Goal: Transaction & Acquisition: Purchase product/service

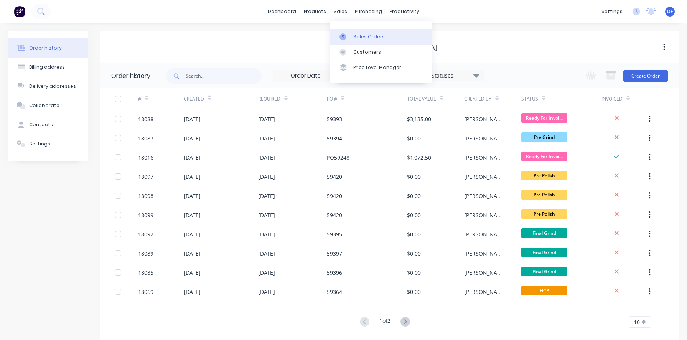
click at [355, 34] on div "Sales Orders" at bounding box center [368, 36] width 31 height 7
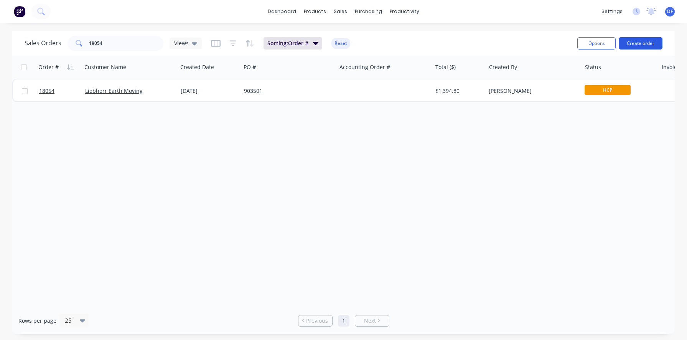
click at [636, 46] on button "Create order" at bounding box center [640, 43] width 44 height 12
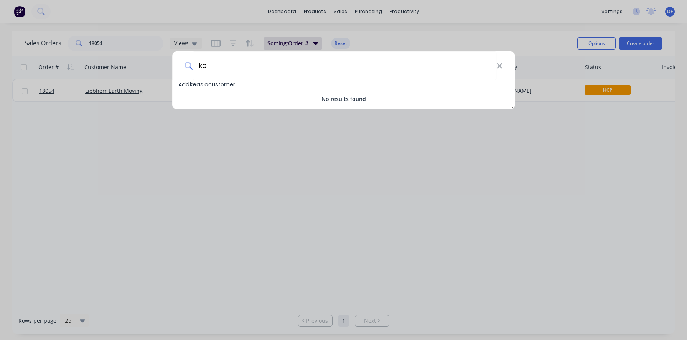
type input "k"
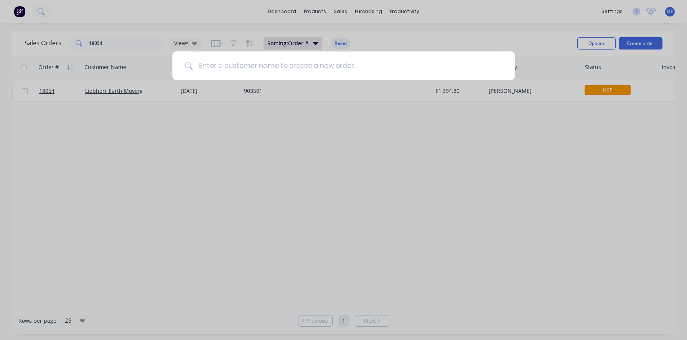
click at [263, 172] on div at bounding box center [343, 170] width 687 height 340
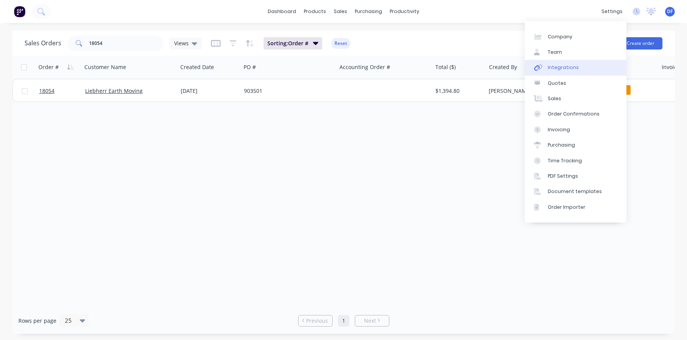
click at [557, 66] on div "Integrations" at bounding box center [562, 67] width 31 height 7
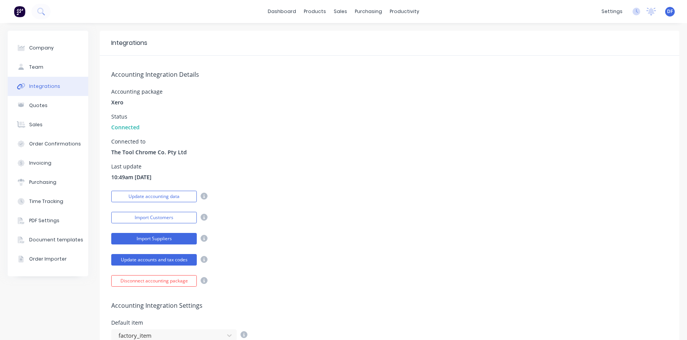
click at [162, 237] on button "Import Suppliers" at bounding box center [153, 239] width 85 height 12
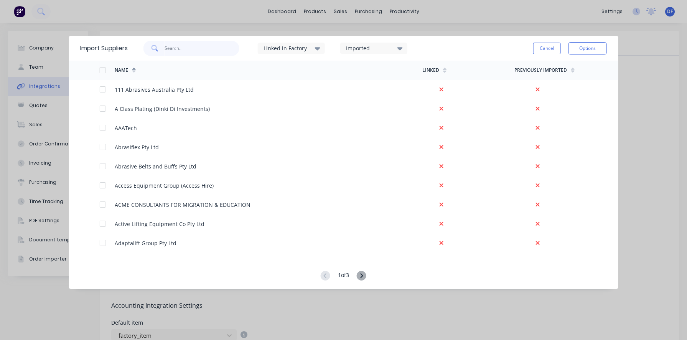
click at [194, 52] on input "text" at bounding box center [201, 48] width 75 height 15
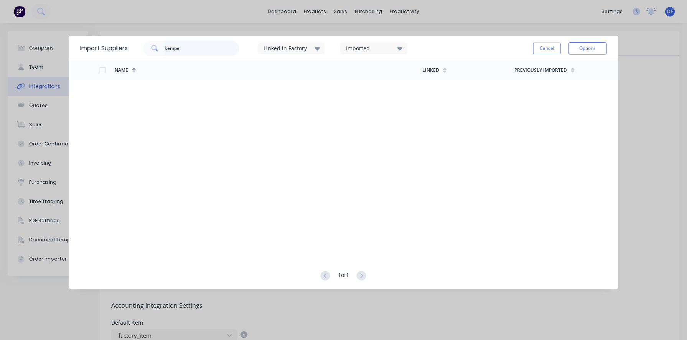
type input "kempe"
click at [172, 48] on input "kempe" at bounding box center [201, 48] width 75 height 15
type input "k"
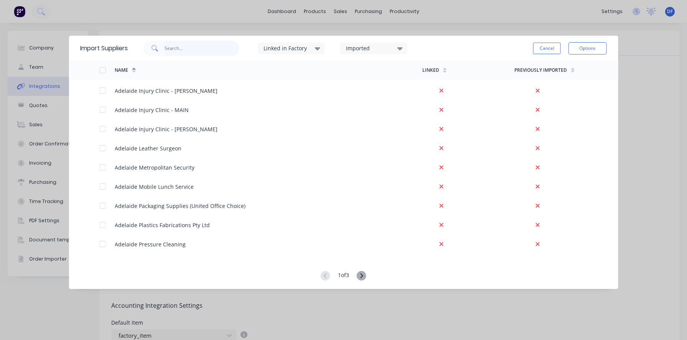
scroll to position [333, 0]
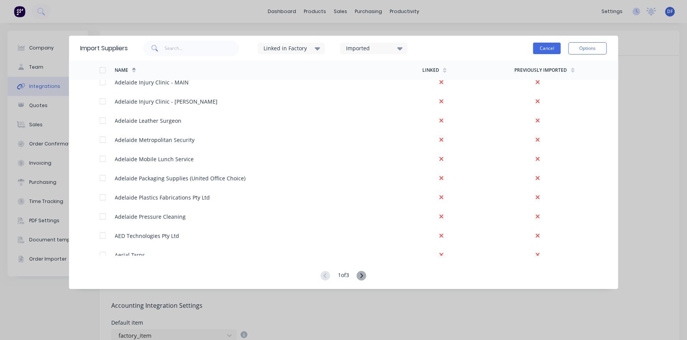
click at [549, 45] on button "Cancel" at bounding box center [547, 49] width 28 height 12
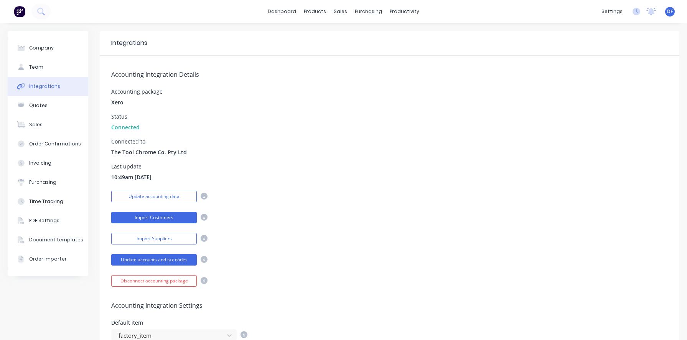
click at [148, 217] on button "Import Customers" at bounding box center [153, 218] width 85 height 12
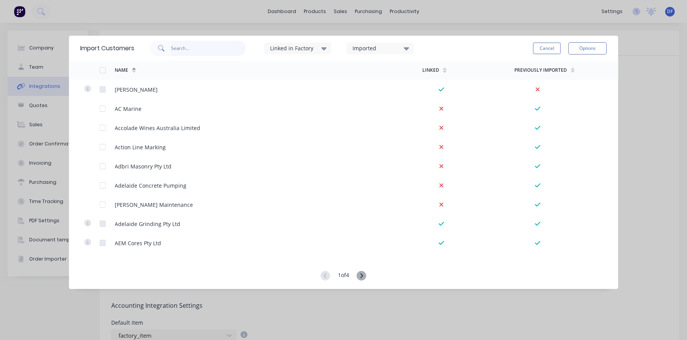
click at [216, 47] on input "text" at bounding box center [208, 48] width 75 height 15
type input "kem"
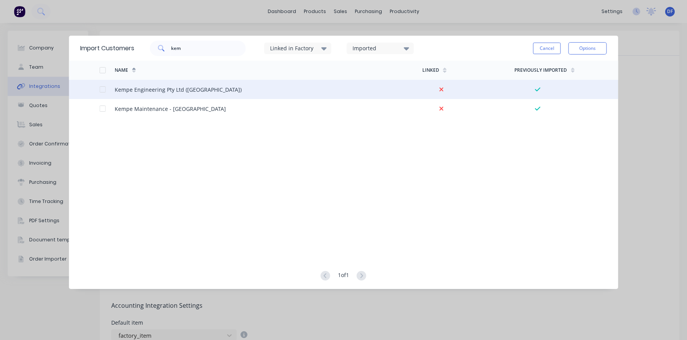
click at [106, 89] on div at bounding box center [106, 89] width 15 height 19
click at [101, 92] on div at bounding box center [106, 89] width 15 height 19
click at [102, 90] on div at bounding box center [102, 89] width 15 height 15
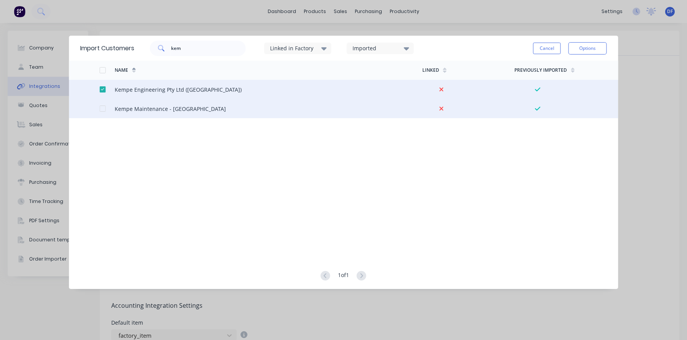
click at [104, 107] on div at bounding box center [102, 108] width 15 height 15
click at [586, 49] on button "Options" at bounding box center [587, 48] width 38 height 12
click at [568, 69] on div "Import selected customers" at bounding box center [570, 69] width 59 height 19
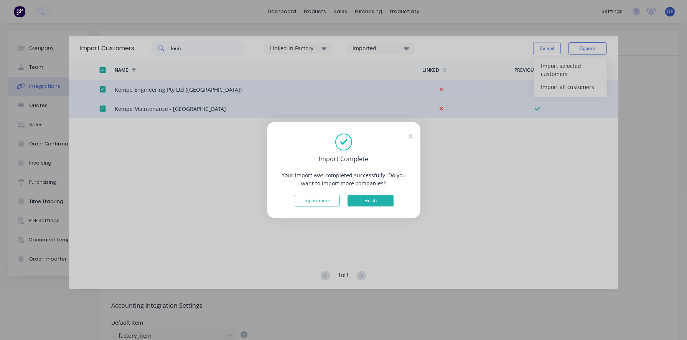
click at [360, 199] on button "Finish" at bounding box center [370, 201] width 46 height 12
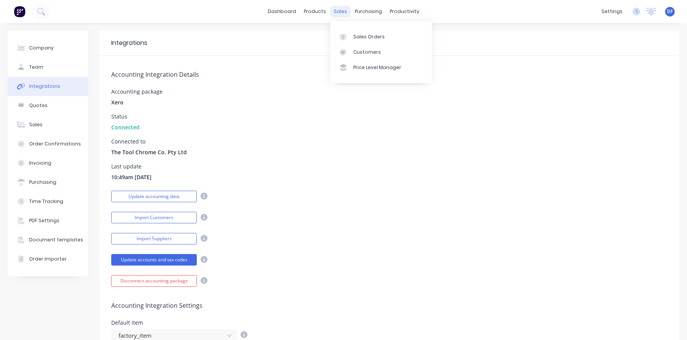
click at [341, 11] on div "sales" at bounding box center [340, 12] width 21 height 12
click at [366, 36] on div "Sales Orders" at bounding box center [368, 36] width 31 height 7
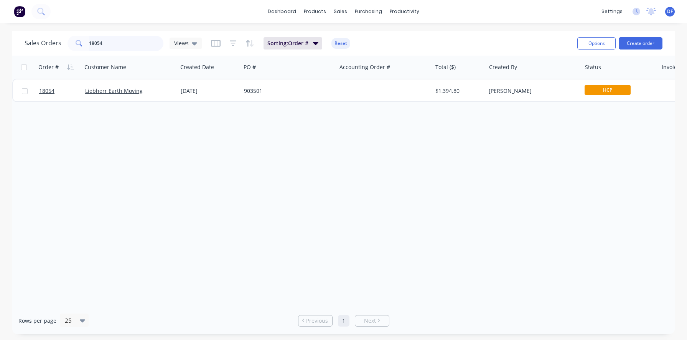
click at [132, 42] on input "18054" at bounding box center [126, 43] width 75 height 15
click at [160, 200] on div "Order # Customer Name Created Date PO # Accounting Order # Total ($) Created By…" at bounding box center [343, 181] width 662 height 251
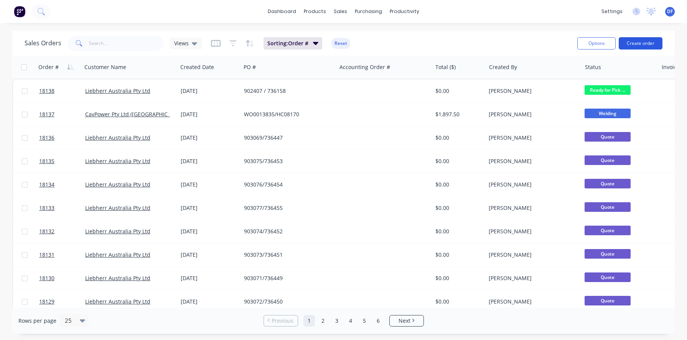
click at [643, 44] on button "Create order" at bounding box center [640, 43] width 44 height 12
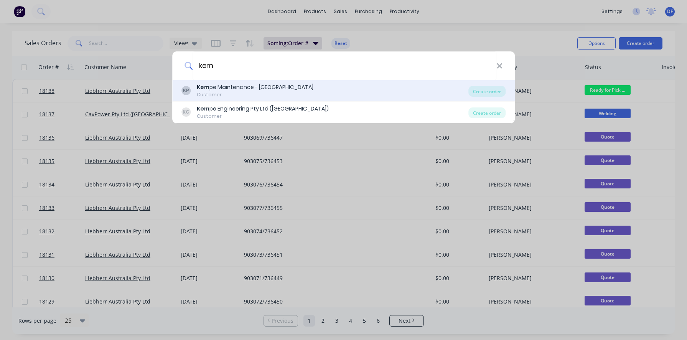
type input "kem"
click at [227, 101] on div "[PERSON_NAME] pe Maintenance - [GEOGRAPHIC_DATA] Customer Create order" at bounding box center [343, 90] width 343 height 21
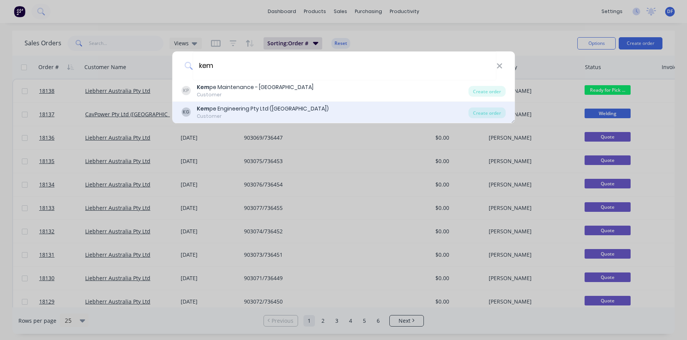
click at [225, 106] on div "Kem pe Engineering Pty Ltd ([GEOGRAPHIC_DATA])" at bounding box center [263, 109] width 132 height 8
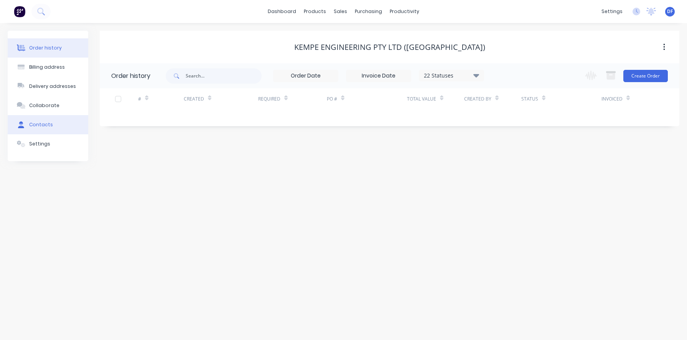
click at [26, 125] on div at bounding box center [21, 124] width 12 height 7
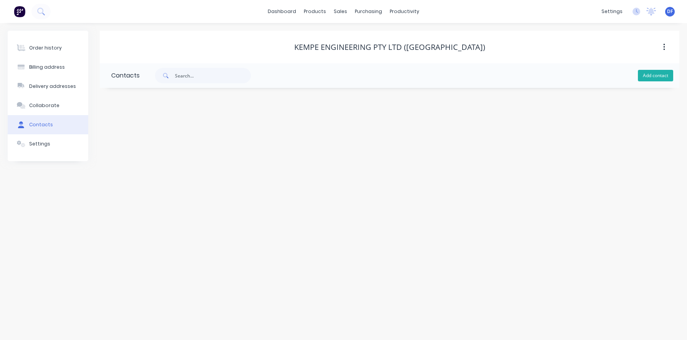
click at [660, 76] on button "Add contact" at bounding box center [655, 76] width 35 height 12
select select "AU"
paste input "Matt Scotland"
type input "Matt Scotland"
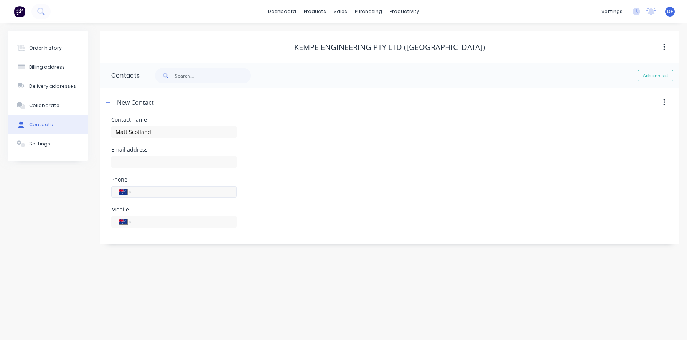
select select "AU"
paste input "[PHONE_NUMBER]"
type input "[PHONE_NUMBER]"
paste input "[PERSON_NAME][EMAIL_ADDRESS][PERSON_NAME][DOMAIN_NAME]"
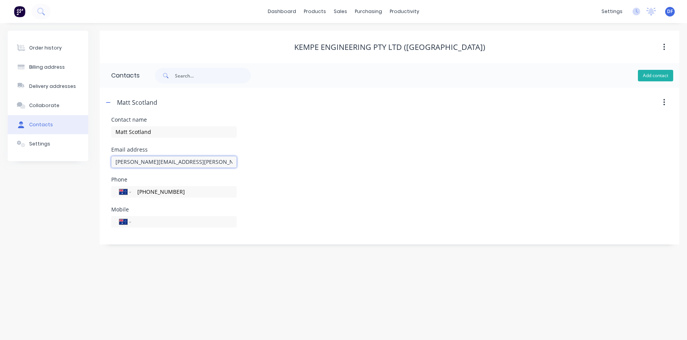
type input "[PERSON_NAME][EMAIL_ADDRESS][PERSON_NAME][DOMAIN_NAME]"
click at [657, 77] on button "Add contact" at bounding box center [655, 76] width 35 height 12
select select "AU"
click at [657, 77] on button "Add contact" at bounding box center [655, 76] width 35 height 12
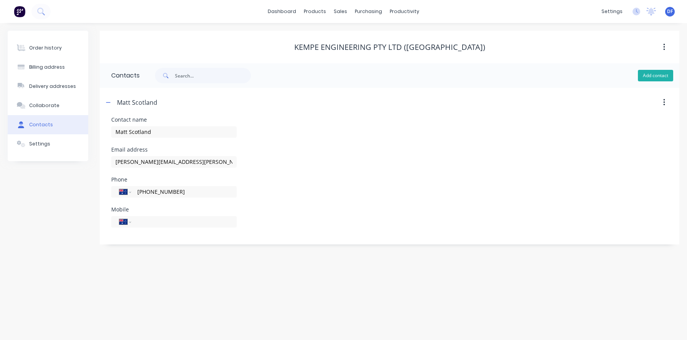
select select "AU"
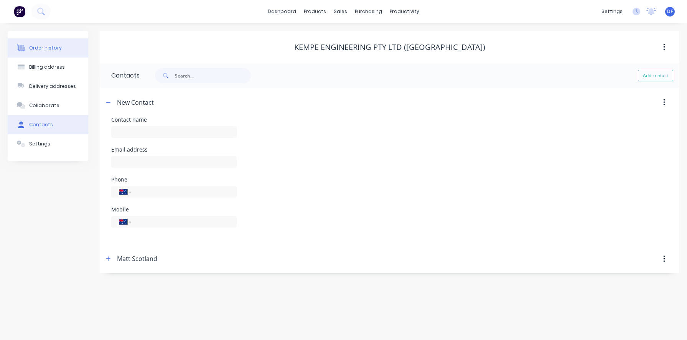
click at [51, 50] on div "Order history" at bounding box center [45, 47] width 33 height 7
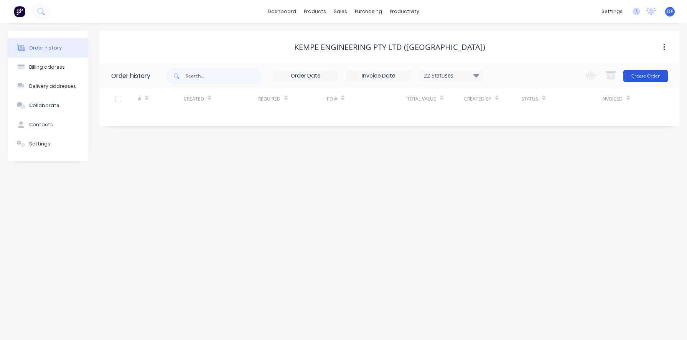
click at [644, 81] on button "Create Order" at bounding box center [645, 76] width 44 height 12
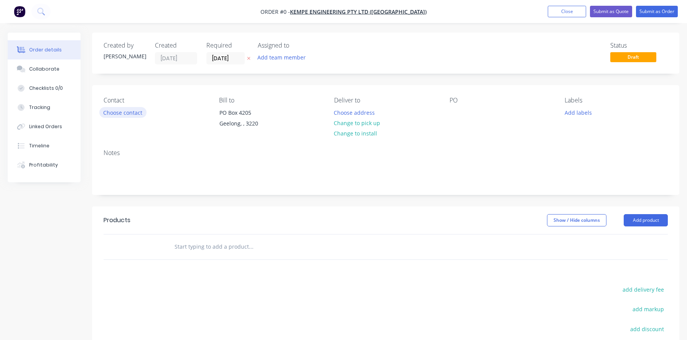
click at [109, 112] on button "Choose contact" at bounding box center [122, 112] width 47 height 10
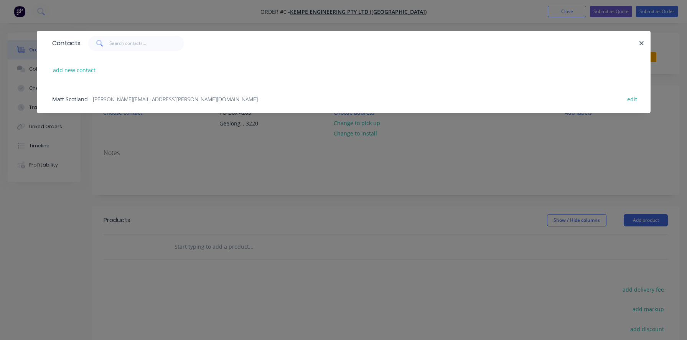
click at [103, 97] on span "- [PERSON_NAME][EMAIL_ADDRESS][PERSON_NAME][DOMAIN_NAME] -" at bounding box center [175, 98] width 172 height 7
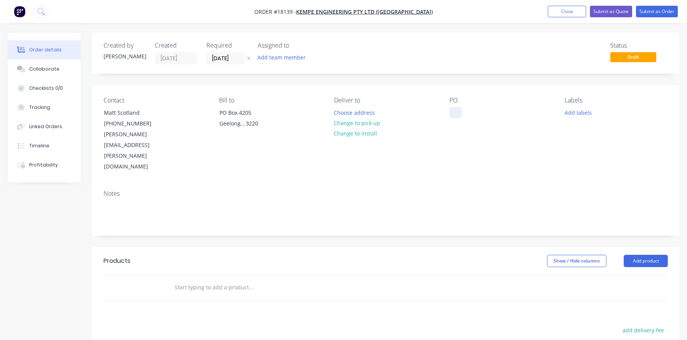
click at [455, 113] on div at bounding box center [455, 112] width 12 height 11
click at [637, 255] on button "Add product" at bounding box center [645, 261] width 44 height 12
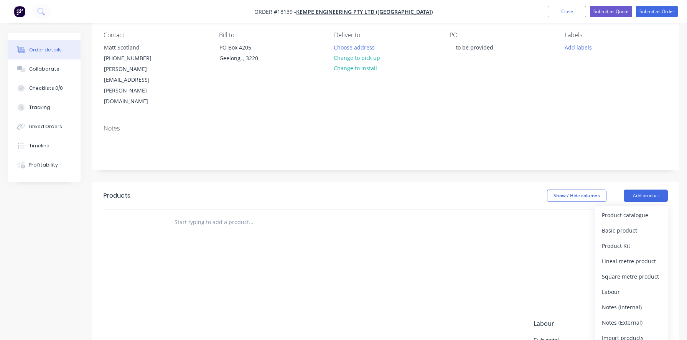
scroll to position [69, 0]
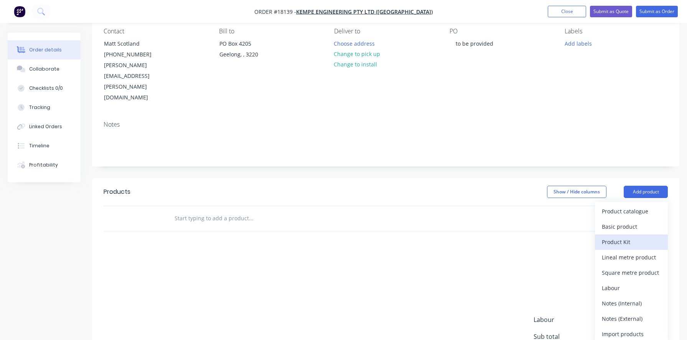
click at [621, 236] on div "Product Kit" at bounding box center [630, 241] width 59 height 11
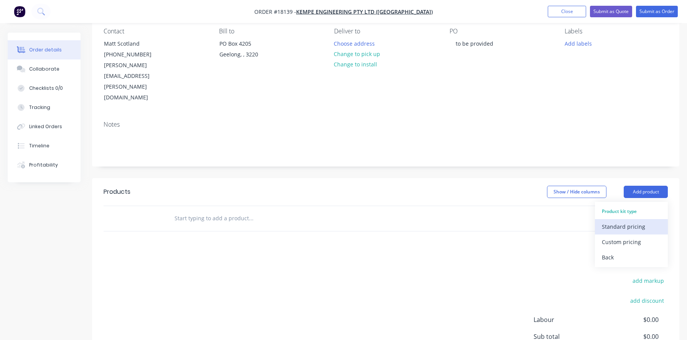
click at [620, 221] on div "Standard pricing" at bounding box center [630, 226] width 59 height 11
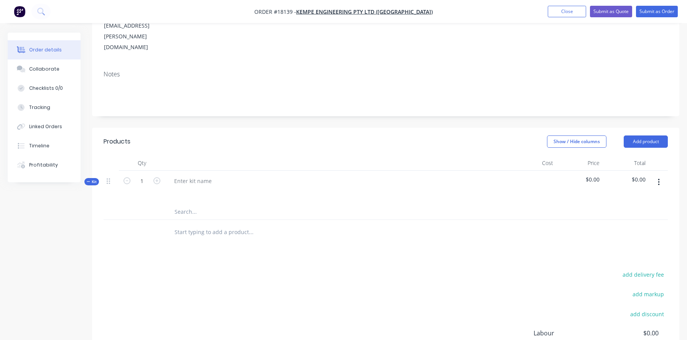
scroll to position [84, 0]
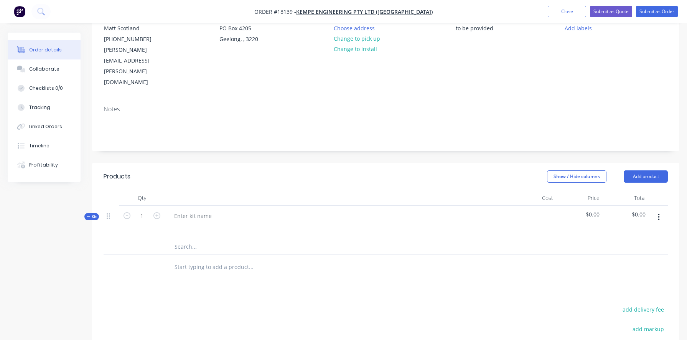
click at [659, 213] on icon "button" at bounding box center [658, 217] width 2 height 8
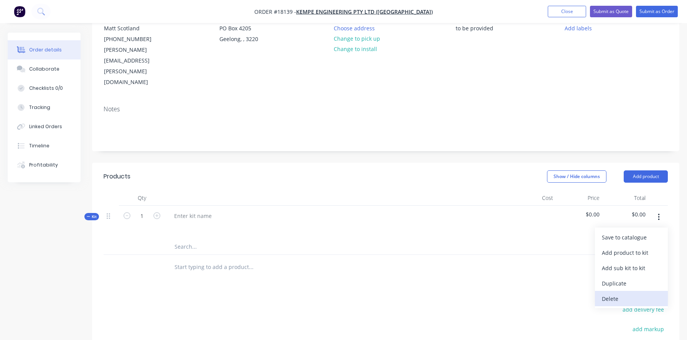
click at [621, 291] on button "Delete" at bounding box center [631, 298] width 73 height 15
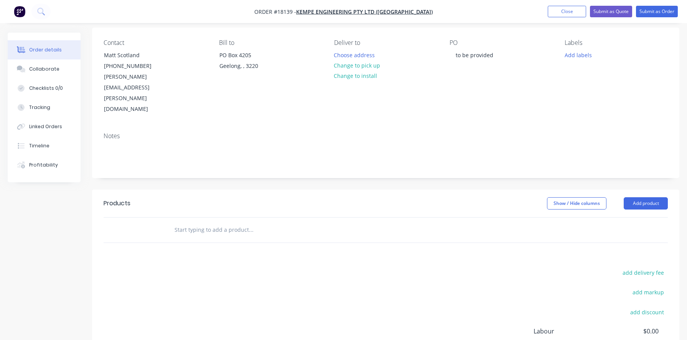
scroll to position [55, 0]
click at [647, 199] on button "Add product" at bounding box center [645, 205] width 44 height 12
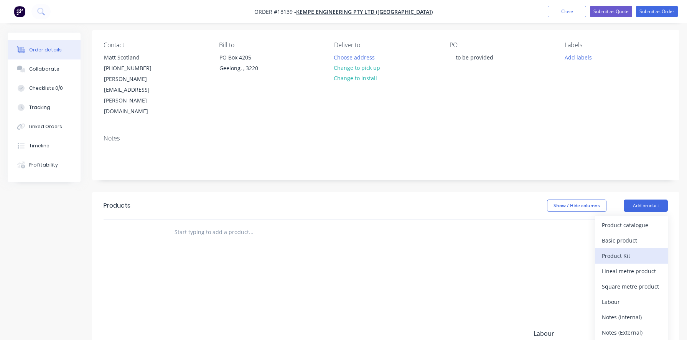
click at [629, 250] on div "Product Kit" at bounding box center [630, 255] width 59 height 11
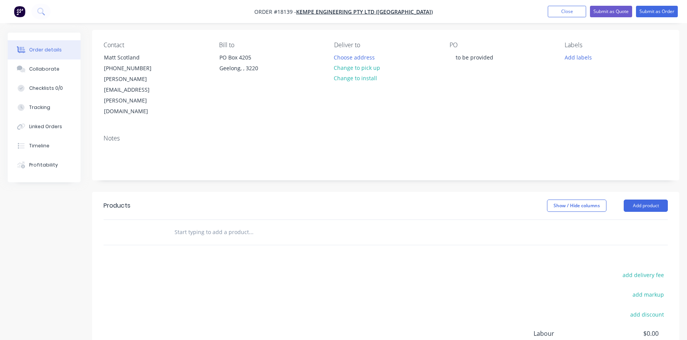
click at [562, 235] on div "Products Show / Hide columns Add product add delivery fee add markup add discou…" at bounding box center [385, 310] width 587 height 237
click at [651, 199] on button "Add product" at bounding box center [645, 205] width 44 height 12
click at [608, 265] on div "Back" at bounding box center [630, 270] width 59 height 11
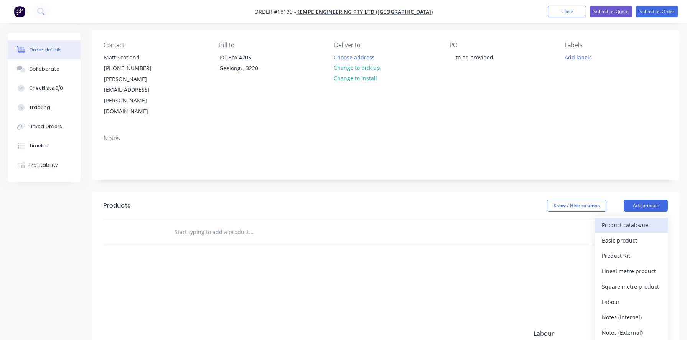
click at [623, 217] on button "Product catalogue" at bounding box center [631, 224] width 73 height 15
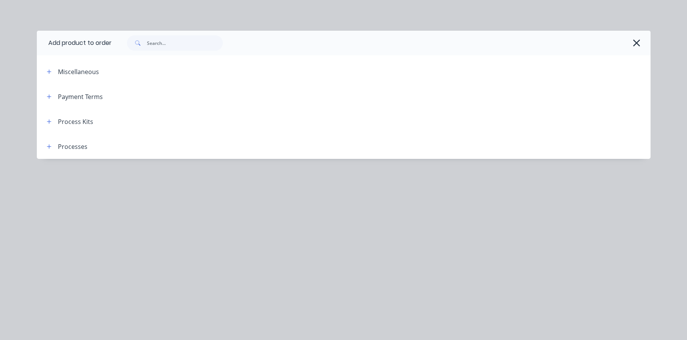
click at [70, 123] on div "Process Kits" at bounding box center [75, 121] width 35 height 9
click at [50, 122] on icon "button" at bounding box center [49, 121] width 5 height 5
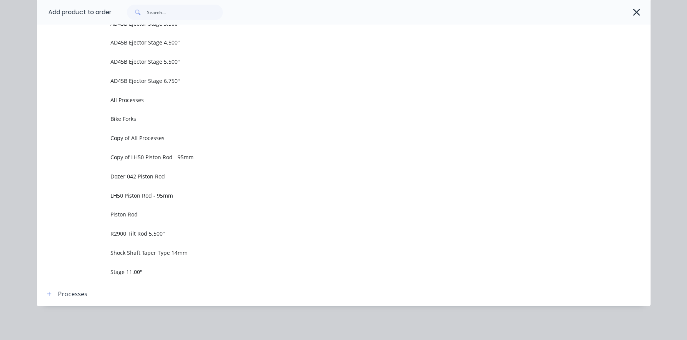
scroll to position [540, 0]
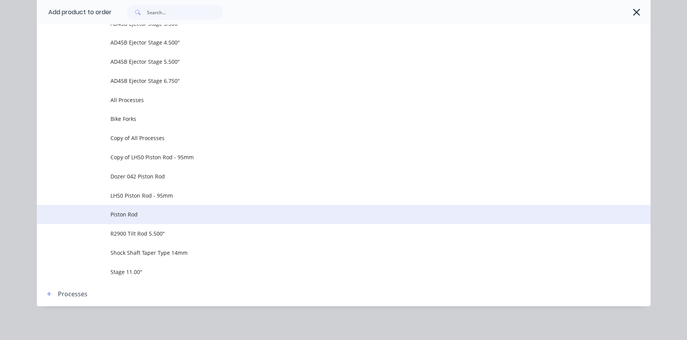
click at [126, 216] on span "Piston Rod" at bounding box center [326, 214] width 432 height 8
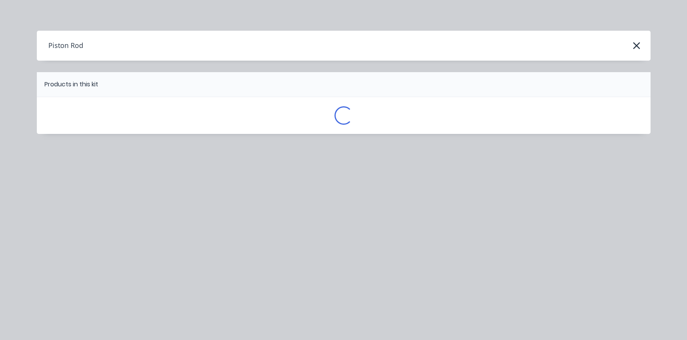
scroll to position [0, 0]
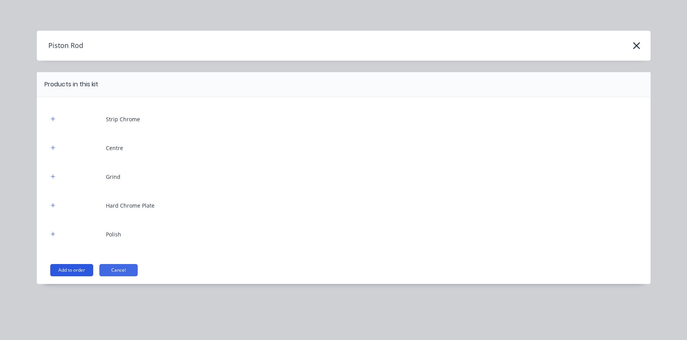
click at [81, 270] on button "Add to order" at bounding box center [71, 270] width 43 height 12
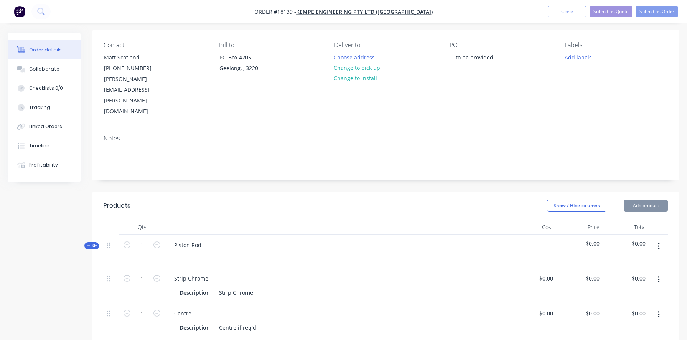
type input "$0.0001"
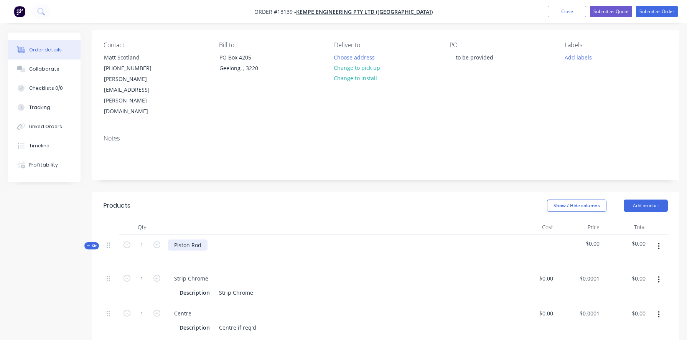
click at [179, 239] on div "Piston Rod" at bounding box center [187, 244] width 39 height 11
click at [210, 235] on div "Piston Rod" at bounding box center [337, 251] width 345 height 33
click at [207, 235] on div "Piston Rod" at bounding box center [337, 251] width 345 height 33
click at [201, 239] on div "Piston Rod" at bounding box center [187, 244] width 39 height 11
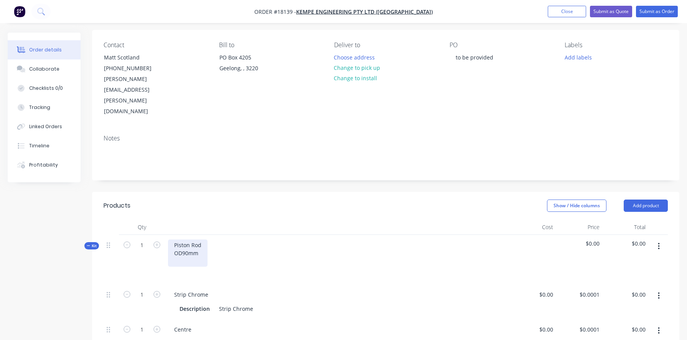
click at [183, 239] on div "Piston Rod OD90mm" at bounding box center [187, 252] width 39 height 27
click at [202, 239] on div "Piston Rod OD 90mm" at bounding box center [187, 252] width 39 height 27
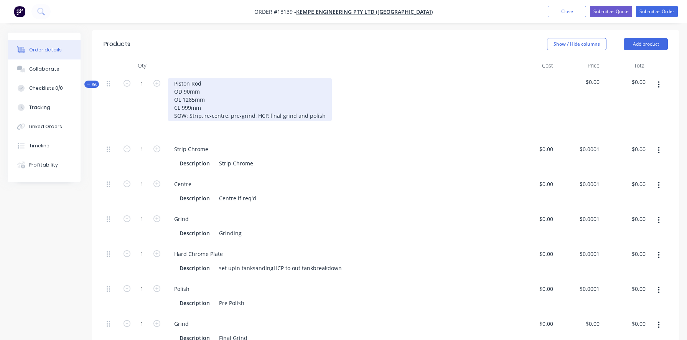
scroll to position [228, 0]
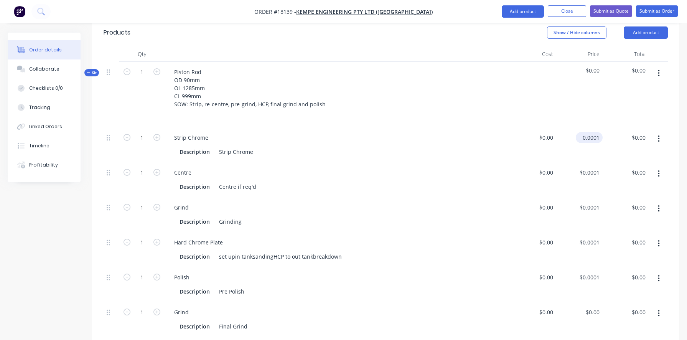
click at [592, 132] on input "0.0001" at bounding box center [590, 137] width 24 height 11
type input "$150.00"
click at [488, 216] on div "Description Grinding" at bounding box center [335, 221] width 319 height 11
click at [549, 167] on input at bounding box center [551, 172] width 9 height 11
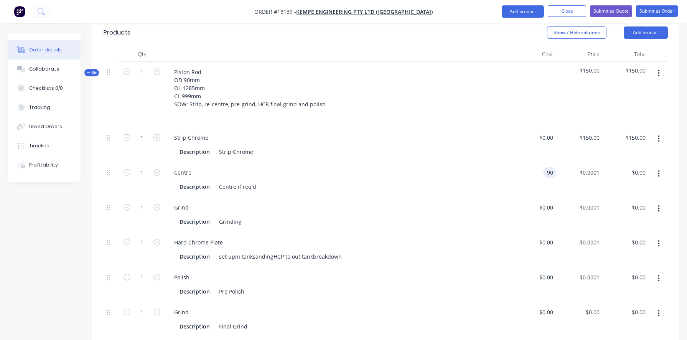
type input "$90.00"
type input "90"
type input "$90.00"
type input "9"
type input "$120.00"
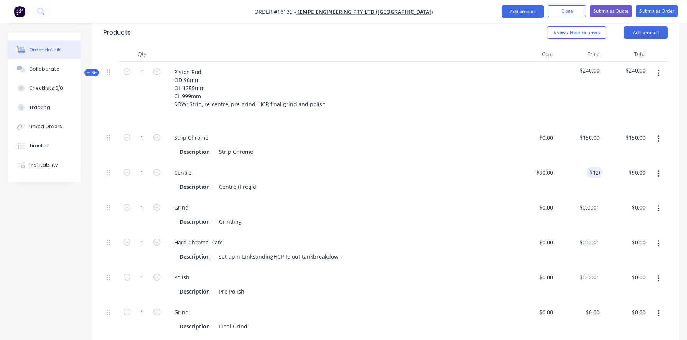
type input "$120.00"
click at [484, 197] on div "Grind Description Grinding" at bounding box center [337, 214] width 345 height 35
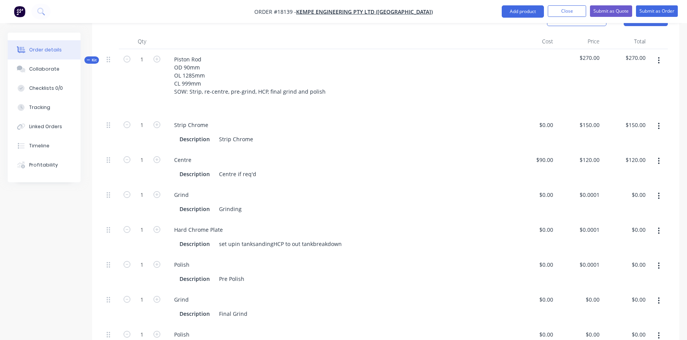
scroll to position [260, 0]
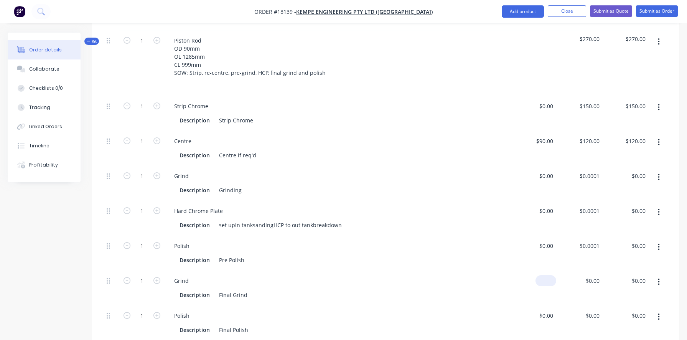
click at [545, 275] on div "$0.00" at bounding box center [545, 280] width 21 height 11
type input "$350.00"
click at [577, 270] on div "$350.00 $0.00" at bounding box center [579, 287] width 46 height 35
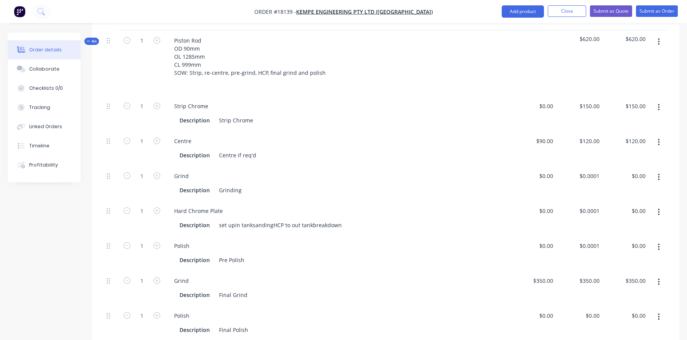
click at [591, 270] on div "$350.00 $350.00" at bounding box center [579, 287] width 46 height 35
click at [586, 275] on div "350 $350.00" at bounding box center [588, 280] width 27 height 11
type input "$0.00"
click at [414, 270] on div "Grind Description Final Grind" at bounding box center [337, 287] width 345 height 35
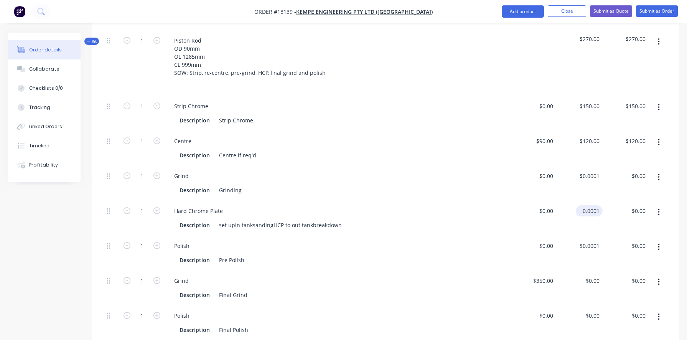
click at [585, 205] on input "0.0001" at bounding box center [590, 210] width 24 height 11
type input "1140"
type input "$1,140.00"
click at [585, 205] on div "1140 1140" at bounding box center [592, 210] width 19 height 11
type input "$1,140.00"
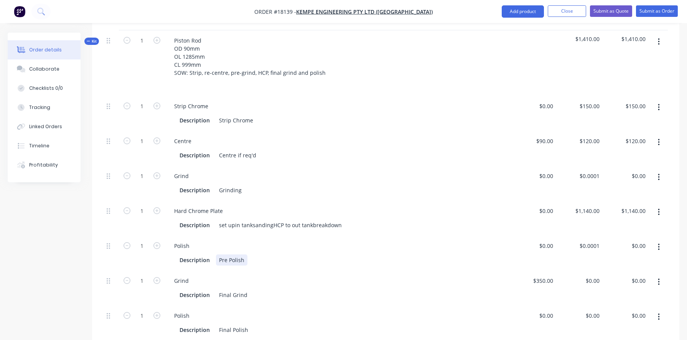
click at [475, 235] on div "Polish Description Pre Polish" at bounding box center [337, 252] width 345 height 35
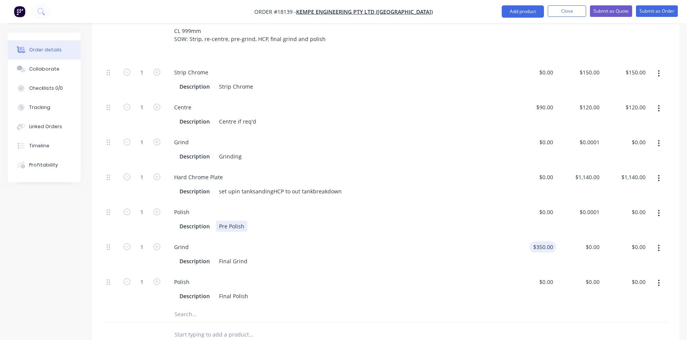
scroll to position [288, 0]
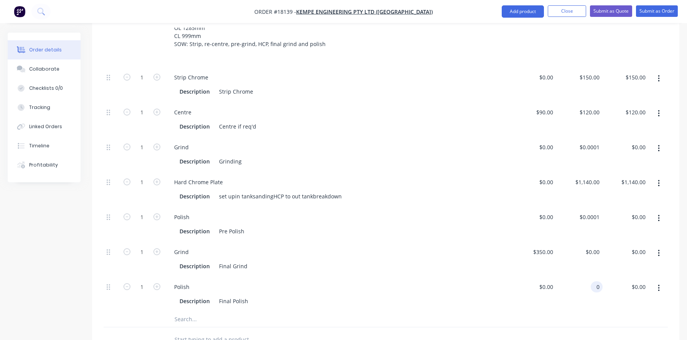
click at [595, 281] on input "0" at bounding box center [597, 286] width 9 height 11
type input "$0.001"
click at [517, 276] on div "$0.00 $0.00" at bounding box center [533, 293] width 46 height 35
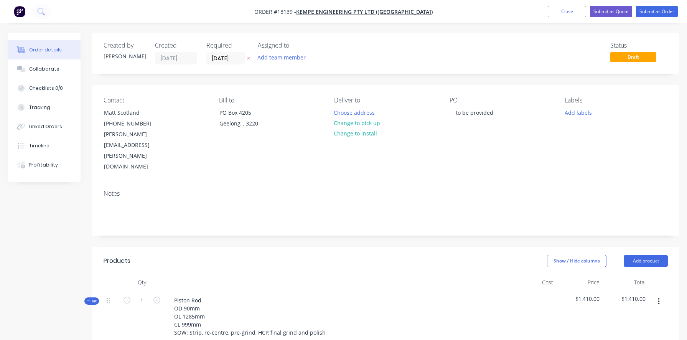
scroll to position [0, 0]
click at [606, 14] on button "Submit as Quote" at bounding box center [611, 12] width 42 height 12
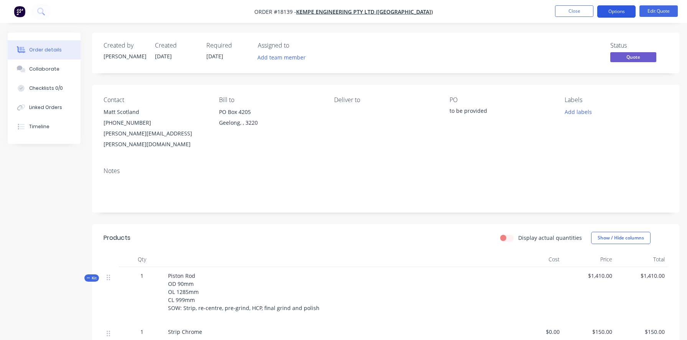
click at [615, 13] on button "Options" at bounding box center [616, 11] width 38 height 12
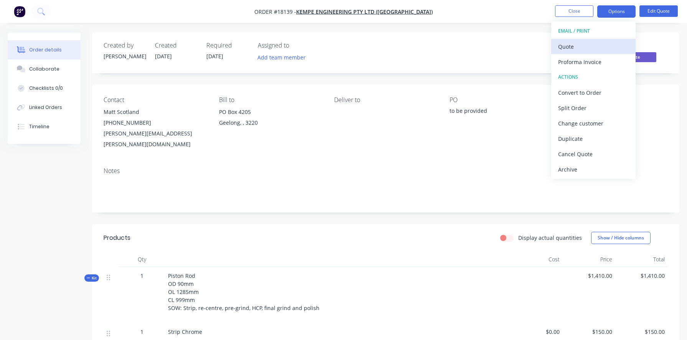
click at [585, 41] on div "Quote" at bounding box center [593, 46] width 71 height 11
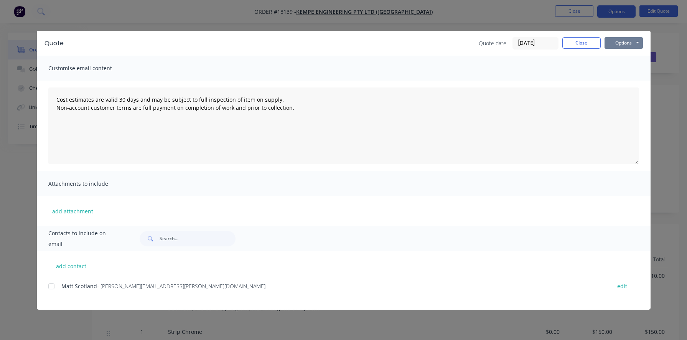
click at [637, 44] on button "Options" at bounding box center [623, 43] width 38 height 12
click at [624, 54] on button "Preview" at bounding box center [628, 56] width 49 height 13
click at [50, 284] on div at bounding box center [51, 285] width 15 height 15
click at [637, 40] on button "Options" at bounding box center [623, 43] width 38 height 12
click at [626, 83] on button "Email" at bounding box center [628, 82] width 49 height 13
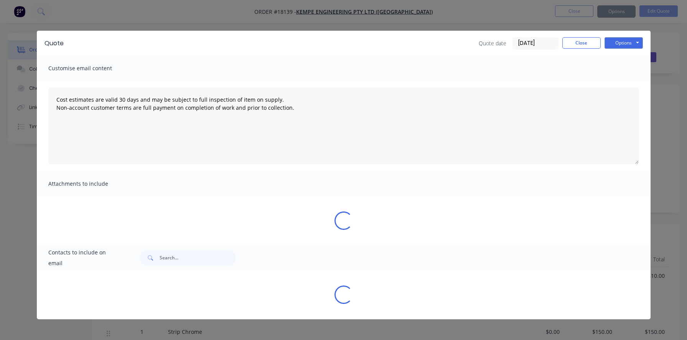
type textarea "Cost estimates are valid 30 days and may be subject to full inspection of item …"
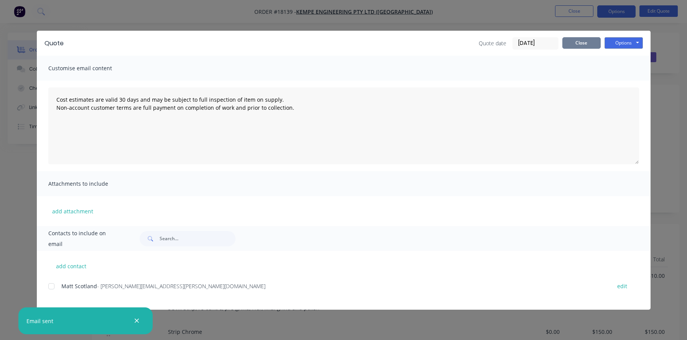
click at [581, 43] on button "Close" at bounding box center [581, 43] width 38 height 12
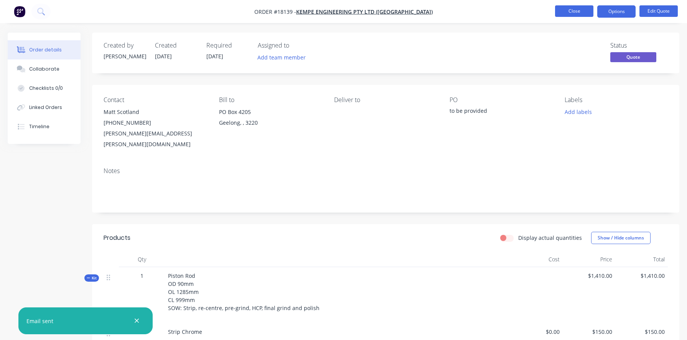
click at [569, 15] on button "Close" at bounding box center [574, 11] width 38 height 12
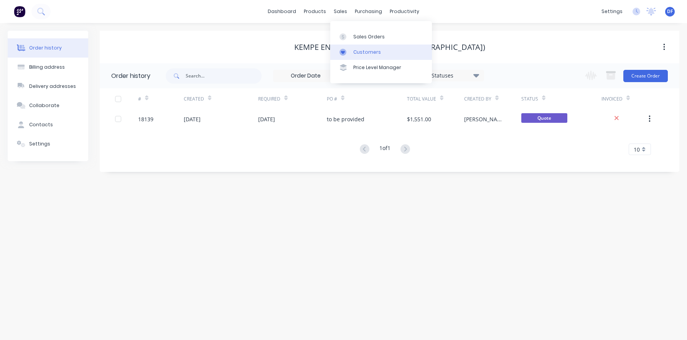
click at [359, 50] on div "Customers" at bounding box center [367, 52] width 28 height 7
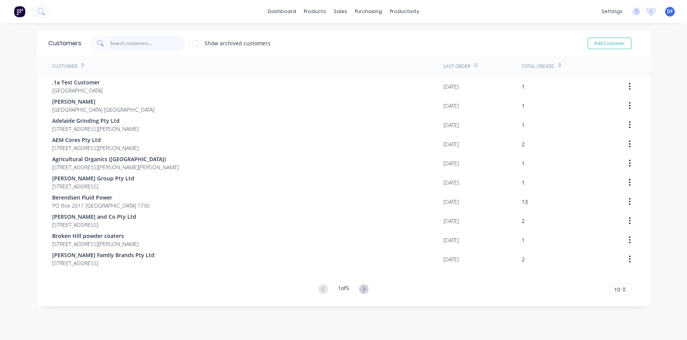
click at [138, 43] on input "text" at bounding box center [147, 43] width 75 height 15
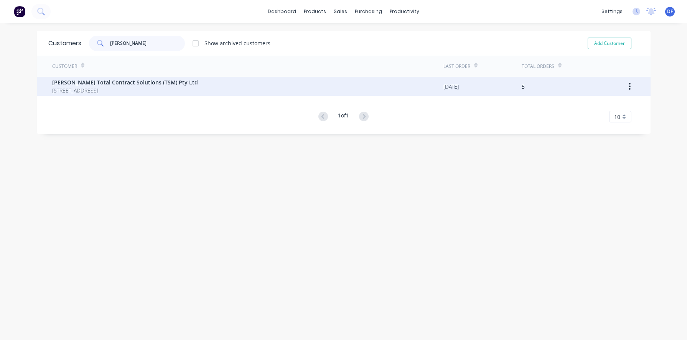
type input "[PERSON_NAME]"
click at [89, 81] on span "[PERSON_NAME] Total Contract Solutions (TSM) Pty Ltd" at bounding box center [125, 82] width 146 height 8
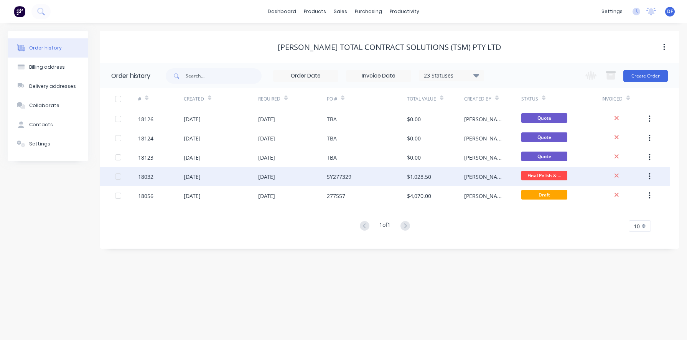
click at [275, 177] on div "[DATE]" at bounding box center [266, 177] width 17 height 8
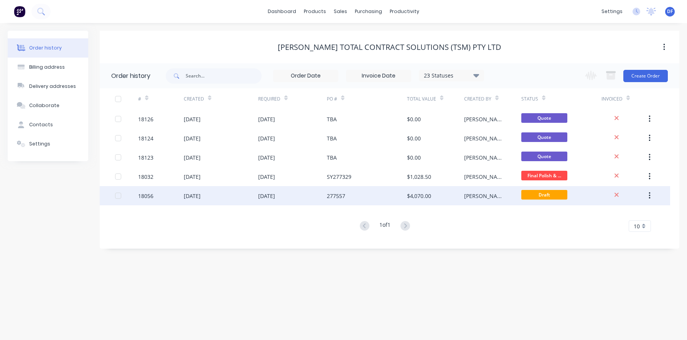
click at [275, 196] on div "[DATE]" at bounding box center [266, 196] width 17 height 8
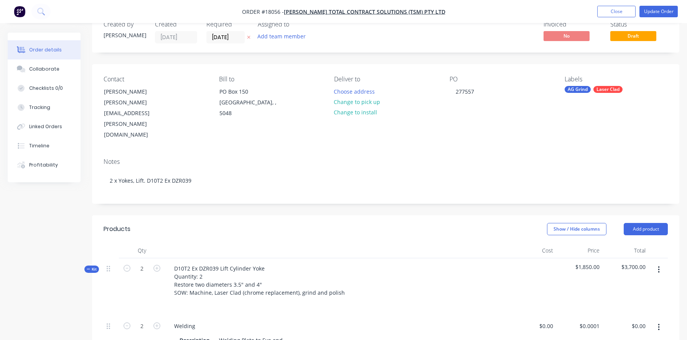
scroll to position [21, 0]
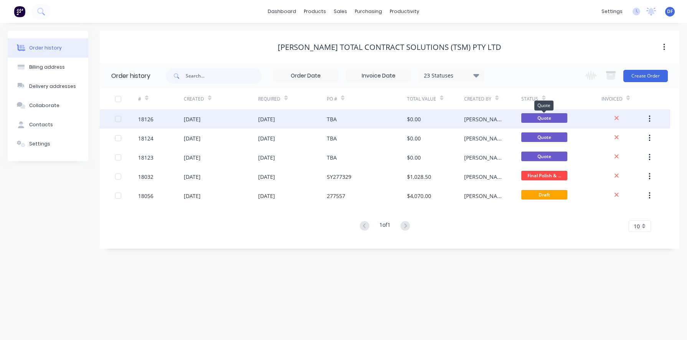
click at [547, 117] on span "Quote" at bounding box center [544, 118] width 46 height 10
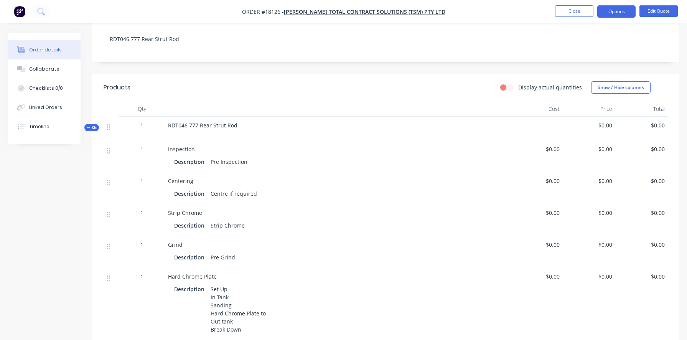
scroll to position [133, 0]
click at [246, 126] on div "RDT046 777 Rear Strut Rod" at bounding box center [337, 127] width 345 height 24
click at [236, 122] on div "RDT046 777 Rear Strut Rod" at bounding box center [337, 127] width 345 height 24
click at [660, 13] on button "Edit Quote" at bounding box center [658, 11] width 38 height 12
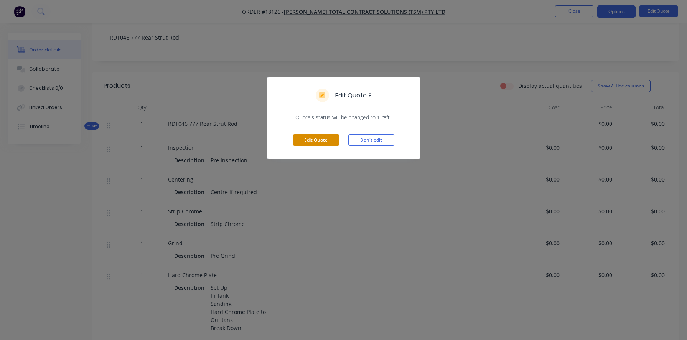
click at [307, 141] on button "Edit Quote" at bounding box center [316, 140] width 46 height 12
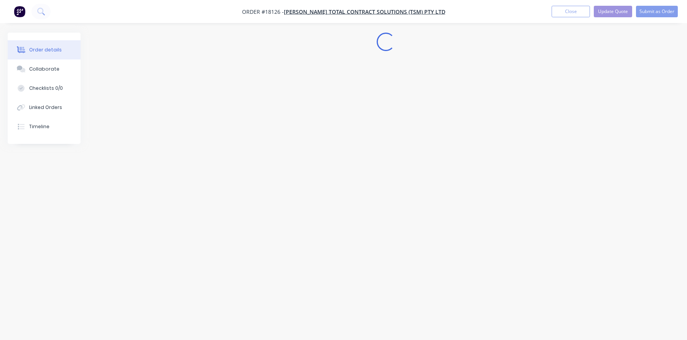
scroll to position [0, 0]
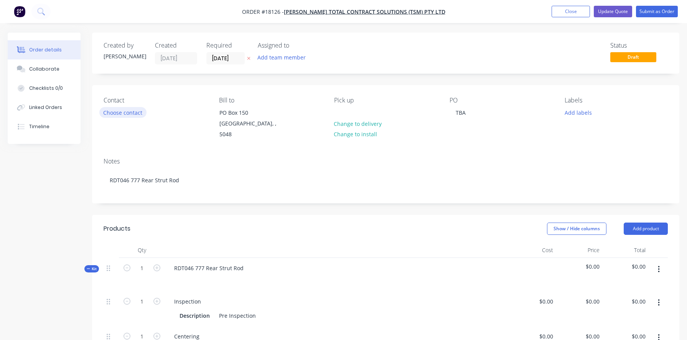
click at [122, 113] on button "Choose contact" at bounding box center [122, 112] width 47 height 10
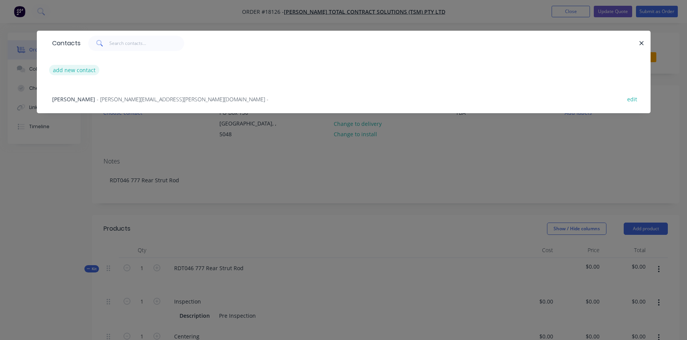
click at [78, 69] on button "add new contact" at bounding box center [74, 70] width 51 height 10
select select "AU"
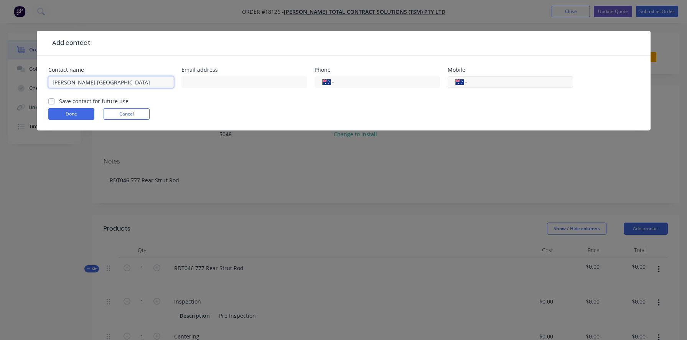
type input "[PERSON_NAME] [GEOGRAPHIC_DATA]"
click at [478, 84] on input "tel" at bounding box center [518, 82] width 92 height 9
type input "0400 806 334"
click at [59, 102] on label "Save contact for future use" at bounding box center [93, 101] width 69 height 8
click at [51, 102] on input "Save contact for future use" at bounding box center [51, 100] width 6 height 7
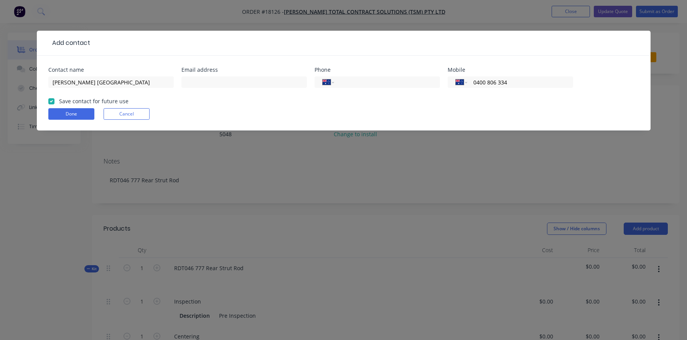
checkbox input "true"
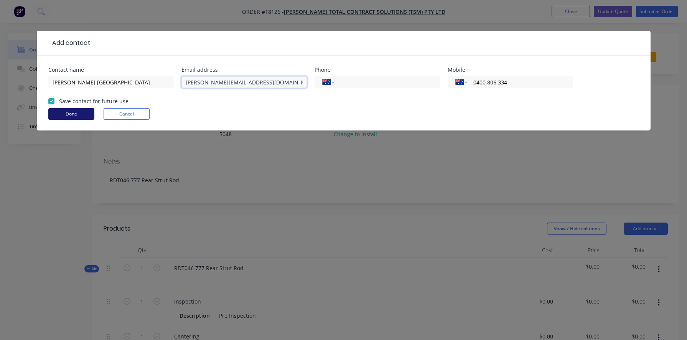
type input "[PERSON_NAME][EMAIL_ADDRESS][DOMAIN_NAME]"
click at [76, 116] on button "Done" at bounding box center [71, 114] width 46 height 12
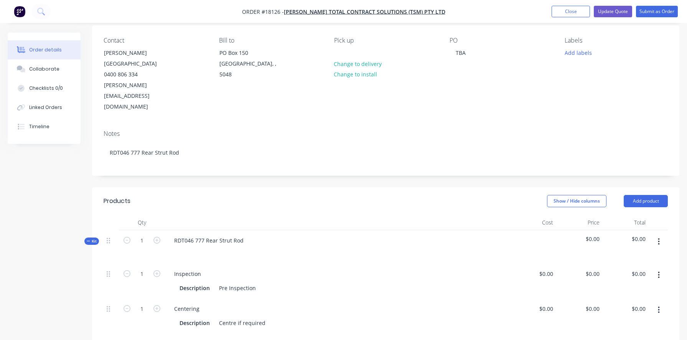
scroll to position [62, 0]
click at [249, 228] on div "RDT046 777 Rear Strut Rod" at bounding box center [337, 244] width 345 height 33
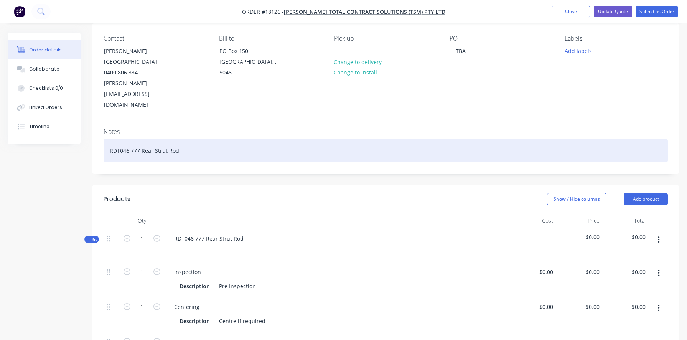
click at [182, 139] on div "RDT046 777 Rear Strut Rod" at bounding box center [386, 150] width 564 height 23
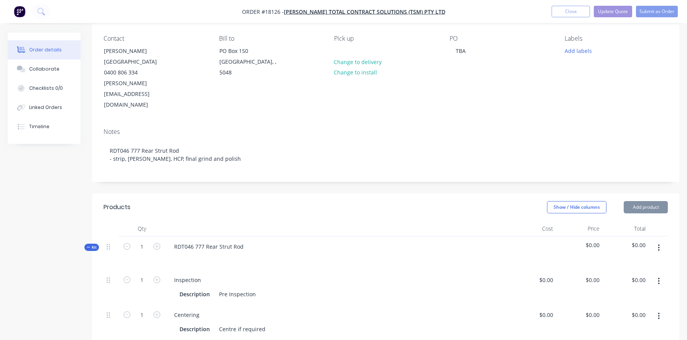
click at [297, 193] on header "Products Show / Hide columns Add product" at bounding box center [385, 207] width 587 height 28
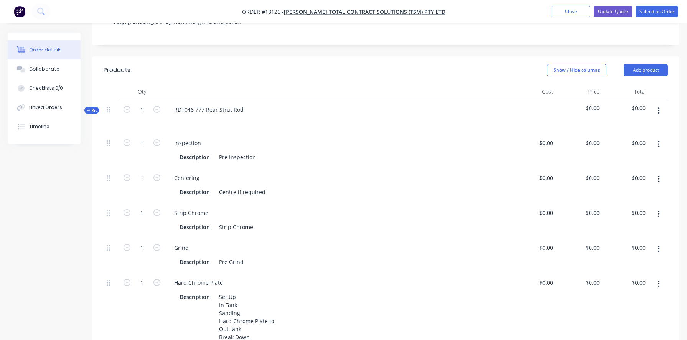
scroll to position [202, 0]
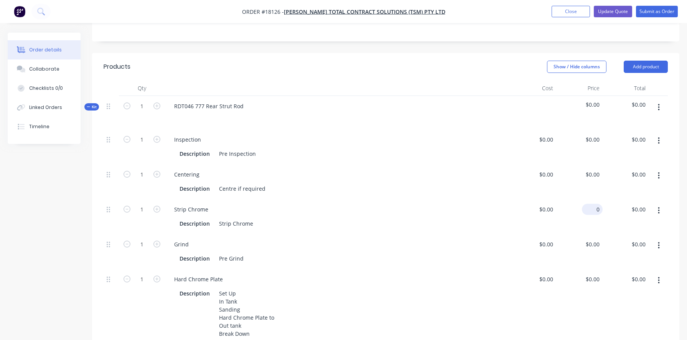
click at [588, 199] on div "0 $0.00" at bounding box center [579, 216] width 46 height 35
type input "$200.00"
click at [334, 238] on div "Grind" at bounding box center [337, 243] width 339 height 11
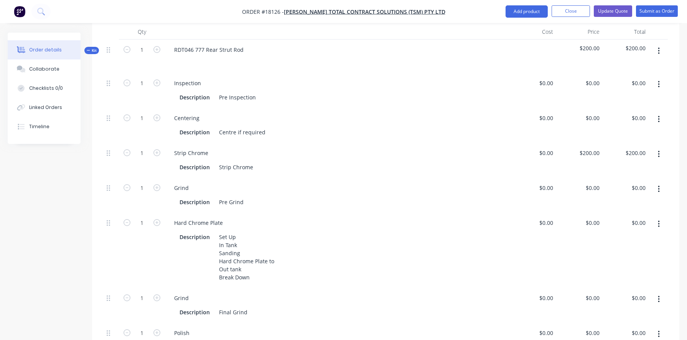
scroll to position [260, 0]
click at [660, 181] on button "button" at bounding box center [658, 188] width 18 height 14
click at [615, 233] on div "Delete" at bounding box center [630, 238] width 59 height 11
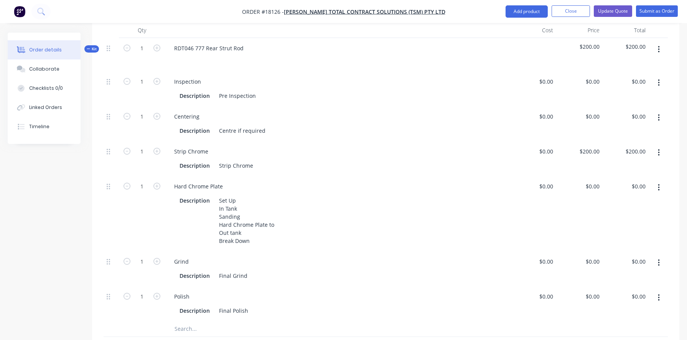
click at [659, 148] on icon "button" at bounding box center [658, 152] width 2 height 8
click at [618, 167] on div "Duplicate" at bounding box center [630, 172] width 59 height 11
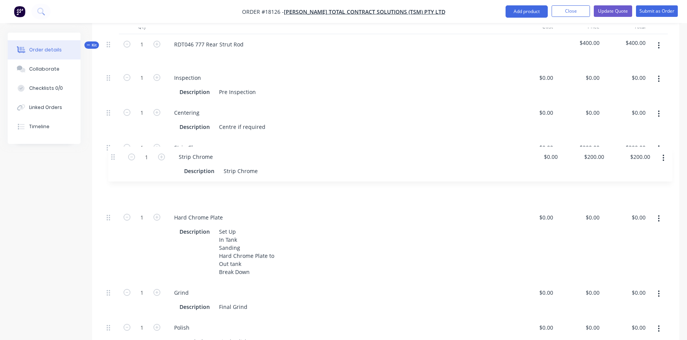
drag, startPoint x: 109, startPoint y: 298, endPoint x: 113, endPoint y: 153, distance: 145.0
click at [113, 153] on div "1 Inspection Description Pre Inspection $0.00 $0.00 $0.00 $0.00 $0.00 $0.00 1 C…" at bounding box center [386, 209] width 564 height 284
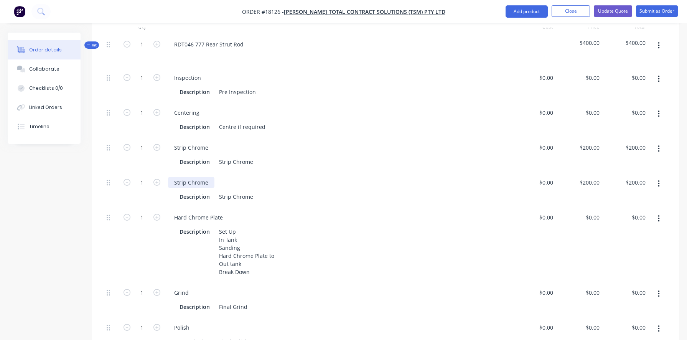
click at [186, 177] on div "Strip Chrome" at bounding box center [191, 182] width 46 height 11
drag, startPoint x: 219, startPoint y: 164, endPoint x: 288, endPoint y: 170, distance: 68.9
click at [288, 172] on div "[PERSON_NAME] Description Strip Chrome" at bounding box center [337, 189] width 345 height 35
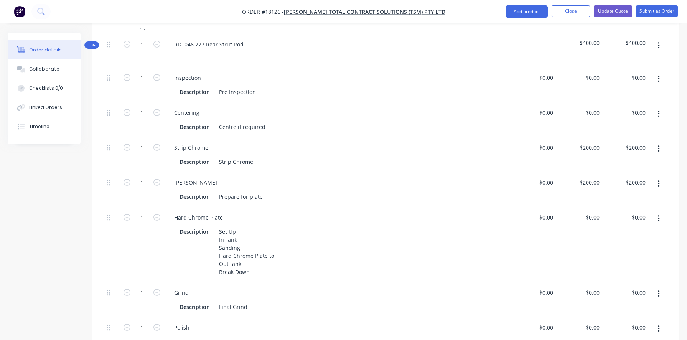
click at [390, 212] on div "Hard Chrome Plate" at bounding box center [337, 217] width 339 height 11
click at [587, 177] on div "200 $200.00" at bounding box center [588, 182] width 27 height 11
type input "$0.00"
click at [418, 212] on div "Hard Chrome Plate" at bounding box center [337, 217] width 339 height 11
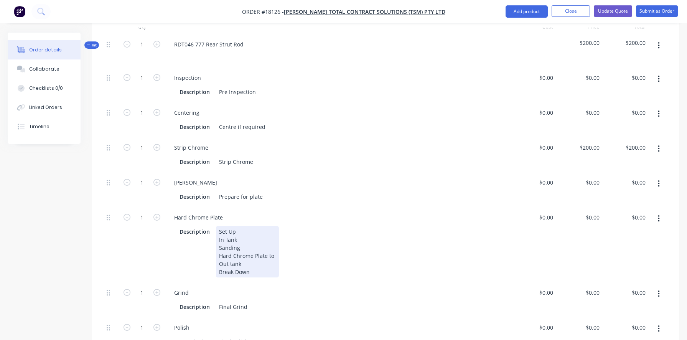
click at [447, 226] on div "Description Set Up In Tank Sanding Hard Chrome Plate to Out tank Break Down" at bounding box center [335, 251] width 319 height 51
click at [593, 212] on input "0" at bounding box center [597, 217] width 9 height 11
type input "$1,150.00"
click at [460, 226] on div "Description Set Up In Tank Sanding Hard Chrome Plate to Out tank Break Down" at bounding box center [335, 251] width 319 height 51
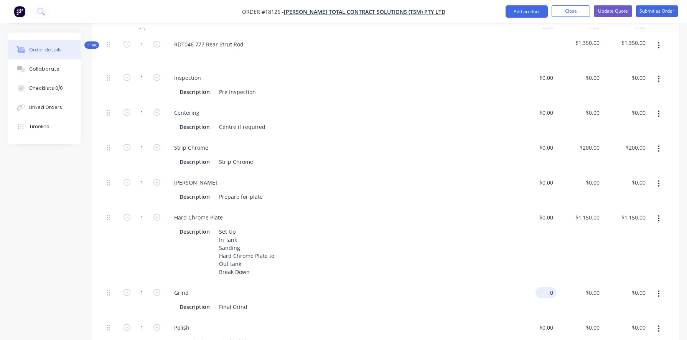
click at [546, 287] on div "0 $0.00" at bounding box center [545, 292] width 21 height 11
type input "$300.00"
click at [503, 287] on div "Grind" at bounding box center [337, 292] width 339 height 11
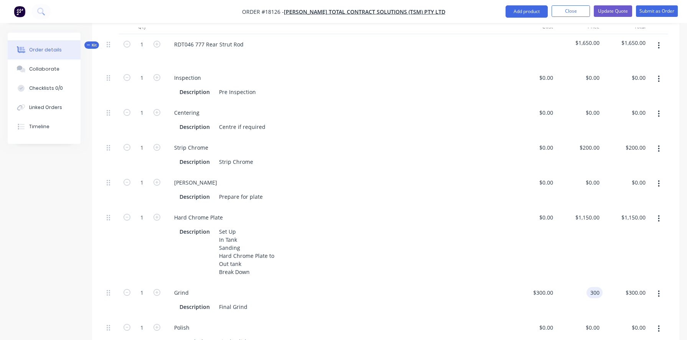
click at [585, 282] on div "300 300" at bounding box center [579, 299] width 46 height 35
type input "$0.00"
click at [467, 226] on div "Description Set Up In Tank Sanding Hard Chrome Plate to Out tank Break Down" at bounding box center [335, 251] width 319 height 51
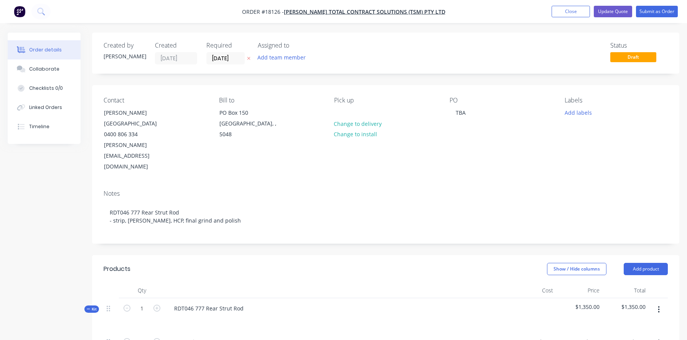
scroll to position [0, 0]
click at [611, 12] on button "Update Quote" at bounding box center [612, 12] width 38 height 12
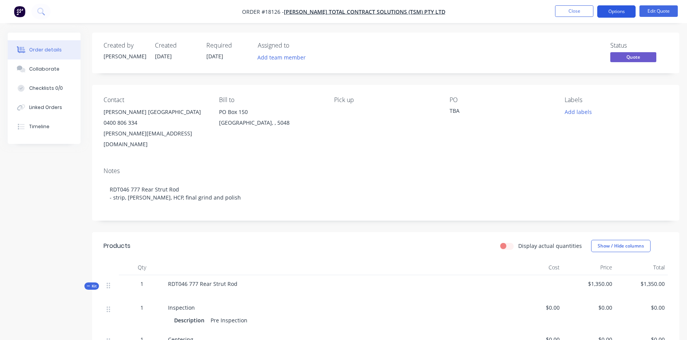
click at [617, 9] on button "Options" at bounding box center [616, 11] width 38 height 12
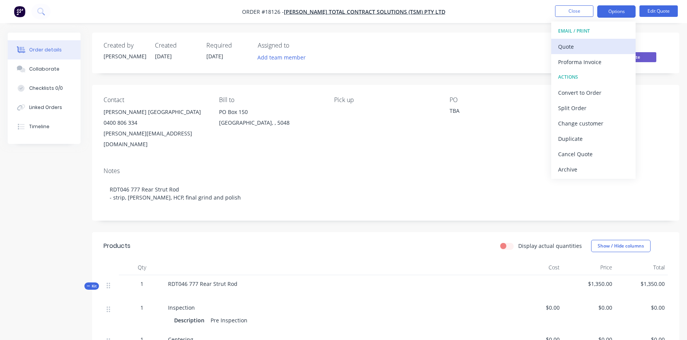
click at [572, 44] on div "Quote" at bounding box center [593, 46] width 71 height 11
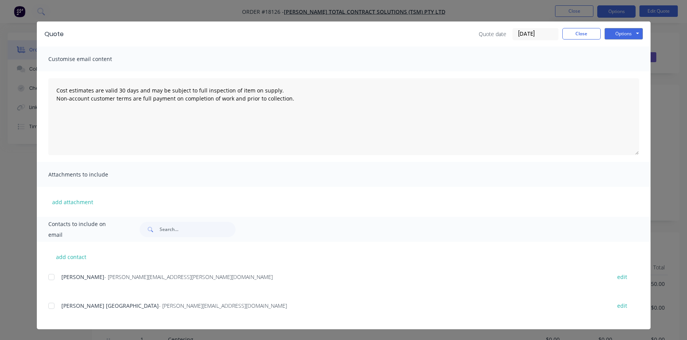
scroll to position [9, 0]
click at [53, 310] on div at bounding box center [51, 305] width 15 height 15
click at [614, 36] on button "Options" at bounding box center [623, 34] width 38 height 12
click at [623, 49] on button "Preview" at bounding box center [628, 47] width 49 height 13
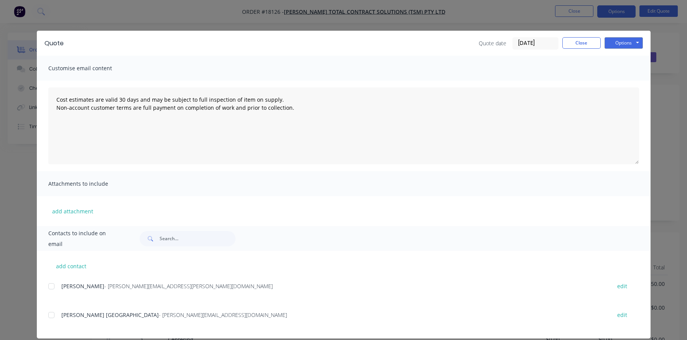
click at [51, 315] on div at bounding box center [51, 314] width 15 height 15
click at [632, 43] on button "Options" at bounding box center [623, 43] width 38 height 12
click at [624, 82] on button "Email" at bounding box center [628, 82] width 49 height 13
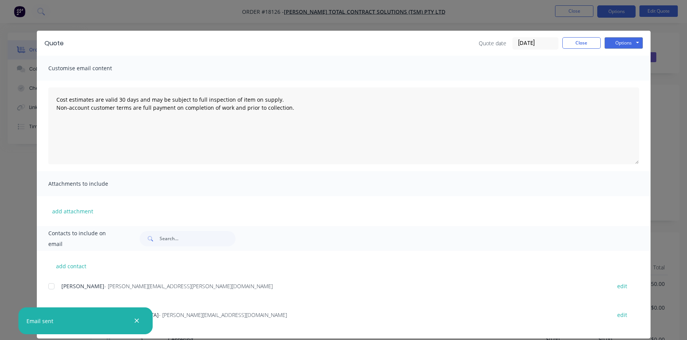
click at [134, 318] on icon "button" at bounding box center [136, 320] width 5 height 7
type textarea "Cost estimates are valid 30 days and may be subject to full inspection of item …"
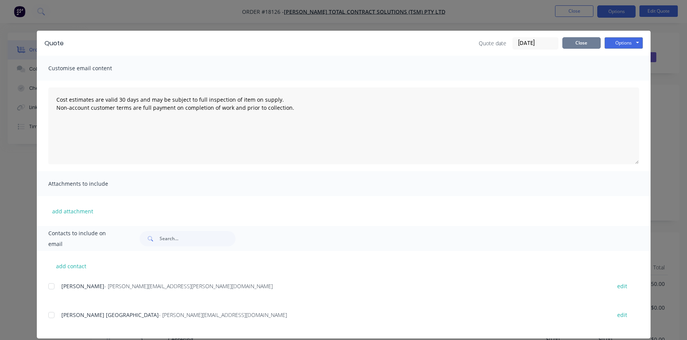
click at [592, 43] on button "Close" at bounding box center [581, 43] width 38 height 12
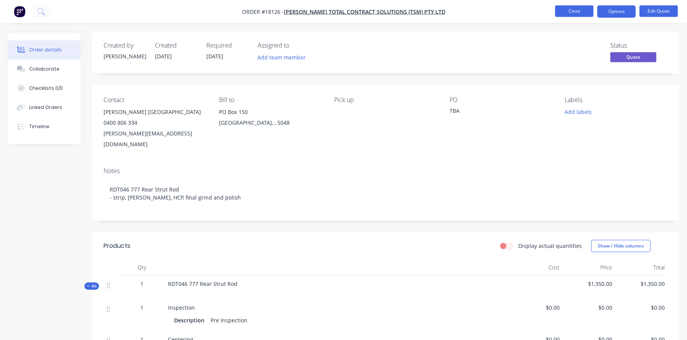
click at [571, 10] on button "Close" at bounding box center [574, 11] width 38 height 12
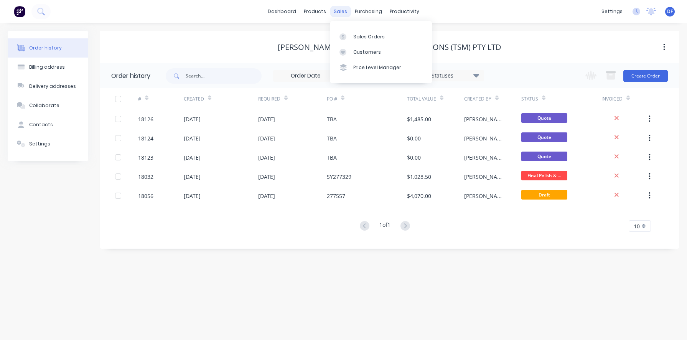
click at [341, 12] on div "sales" at bounding box center [340, 12] width 21 height 12
click at [352, 34] on link "Sales Orders" at bounding box center [381, 36] width 102 height 15
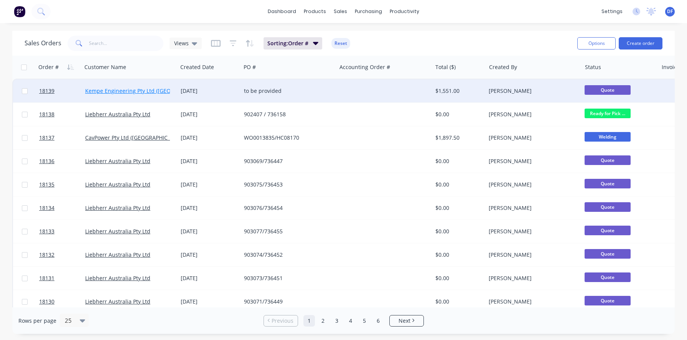
click at [142, 91] on link "Kempe Engineering Pty Ltd ([GEOGRAPHIC_DATA])" at bounding box center [148, 90] width 127 height 7
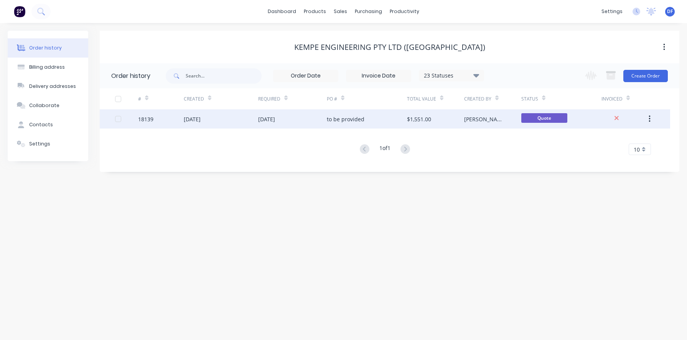
click at [174, 123] on div "18139" at bounding box center [161, 118] width 46 height 19
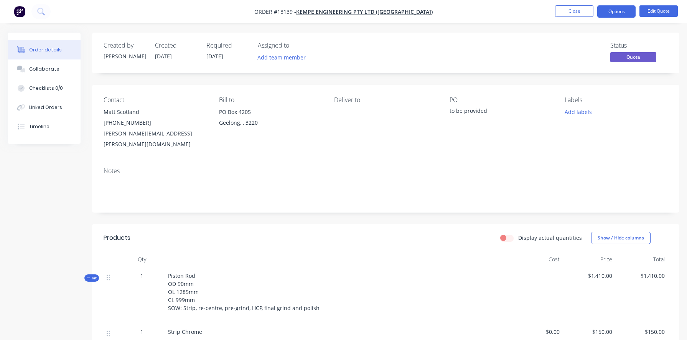
click at [116, 121] on div "[PHONE_NUMBER]" at bounding box center [155, 122] width 103 height 11
click at [655, 18] on nav "Order #18139 - Kempe Engineering Pty Ltd ([GEOGRAPHIC_DATA]) Close Options Edit…" at bounding box center [343, 11] width 687 height 23
click at [654, 9] on button "Edit Quote" at bounding box center [658, 11] width 38 height 12
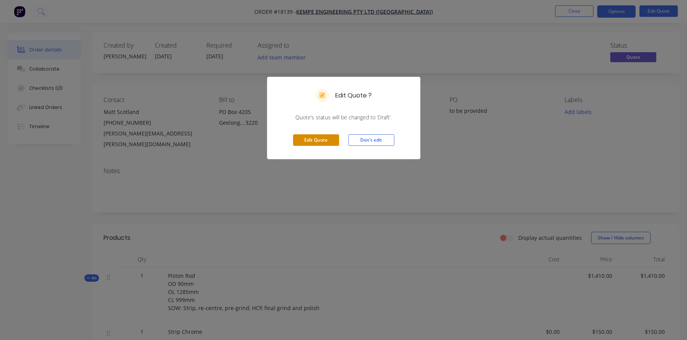
click at [317, 138] on button "Edit Quote" at bounding box center [316, 140] width 46 height 12
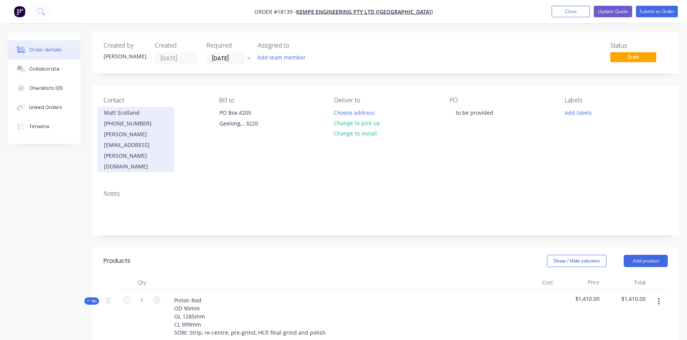
click at [106, 114] on div "Matt Scotland" at bounding box center [136, 112] width 64 height 11
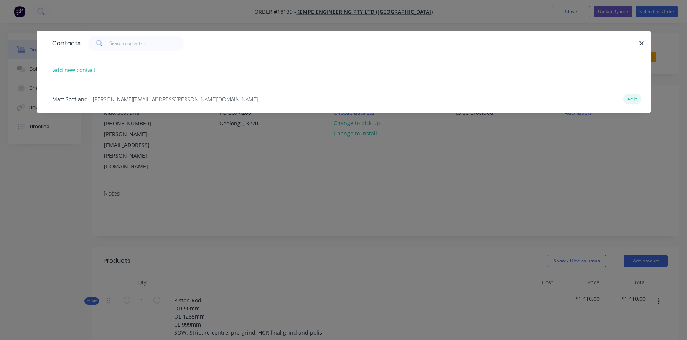
click at [634, 101] on button "edit" at bounding box center [632, 99] width 18 height 10
select select "AU"
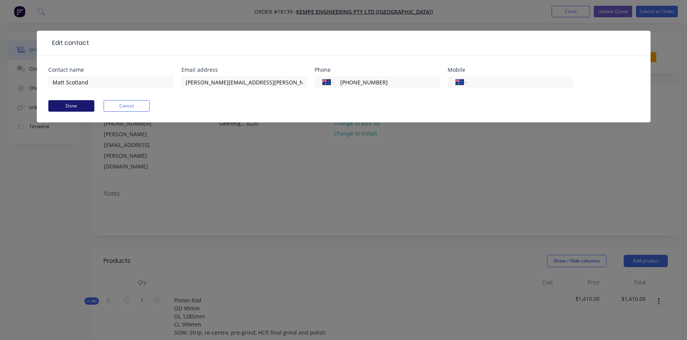
click at [70, 105] on button "Done" at bounding box center [71, 106] width 46 height 12
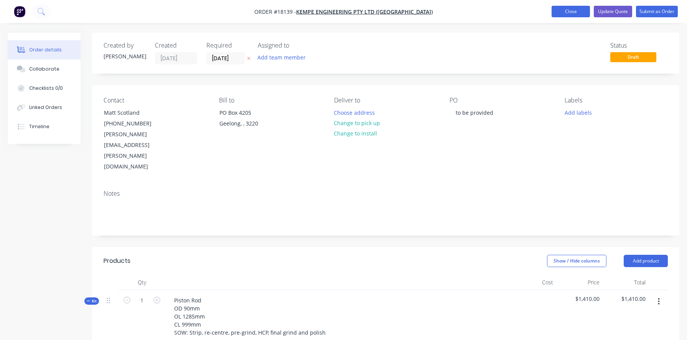
click at [571, 9] on button "Close" at bounding box center [570, 12] width 38 height 12
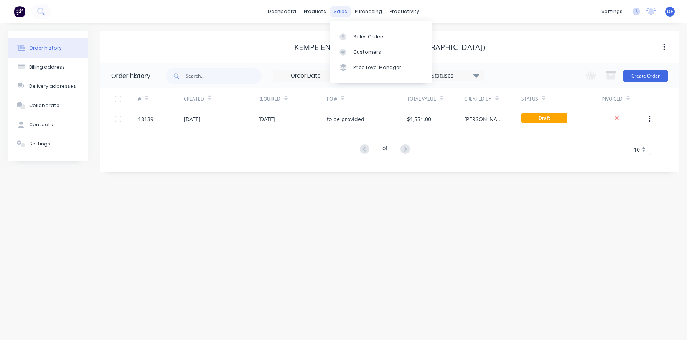
click at [342, 11] on div "sales" at bounding box center [340, 12] width 21 height 12
click at [351, 35] on link "Sales Orders" at bounding box center [381, 36] width 102 height 15
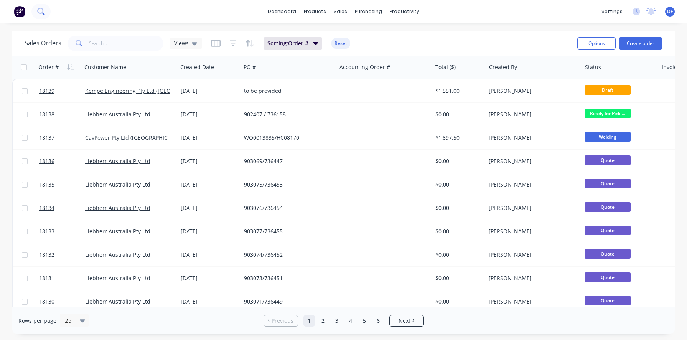
click at [40, 8] on icon at bounding box center [40, 11] width 7 height 7
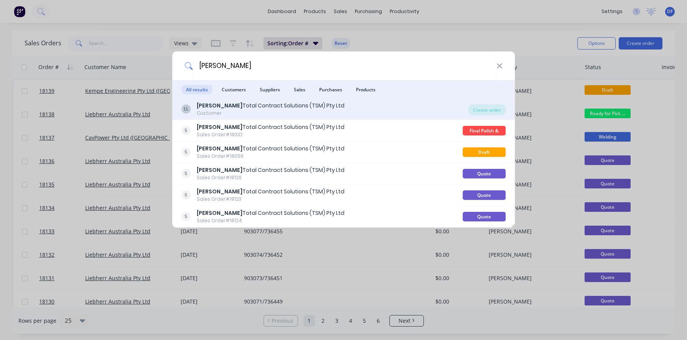
type input "[PERSON_NAME]"
click at [229, 104] on div "[PERSON_NAME] Total Contract Solutions (TSM) Pty Ltd" at bounding box center [271, 106] width 148 height 8
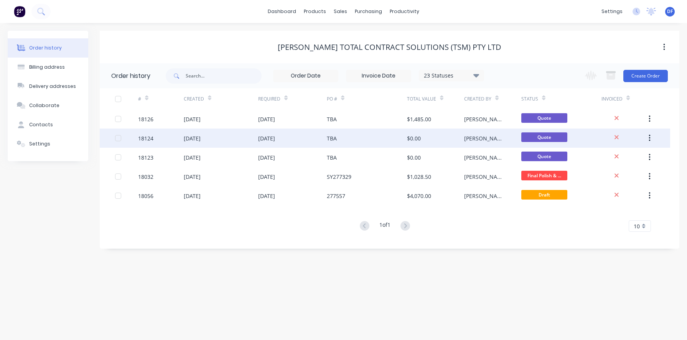
click at [366, 139] on div "TBA" at bounding box center [367, 137] width 80 height 19
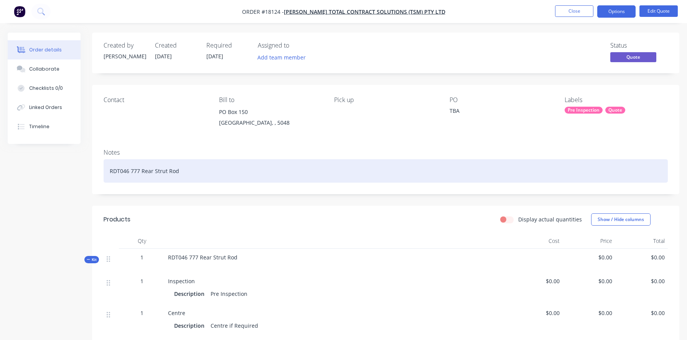
click at [189, 173] on div "RDT046 777 Rear Strut Rod" at bounding box center [386, 170] width 564 height 23
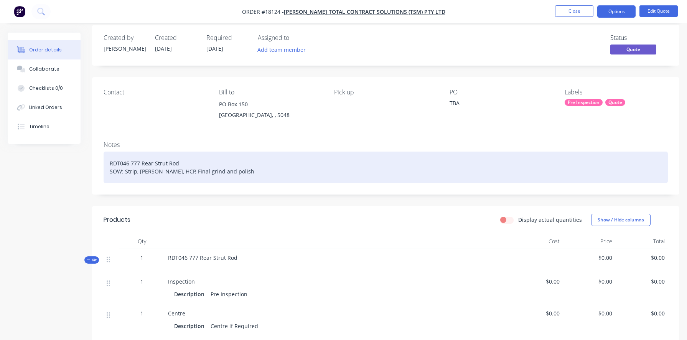
scroll to position [9, 0]
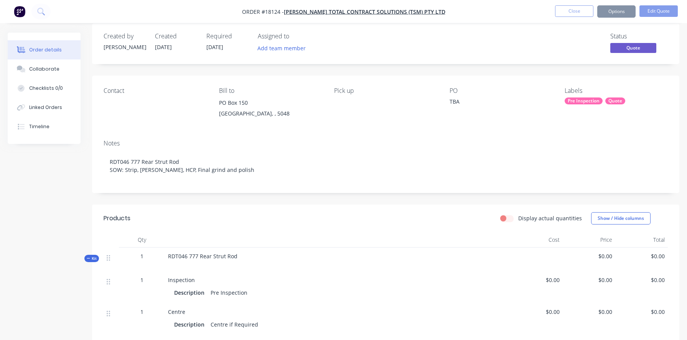
click at [107, 96] on div "Contact" at bounding box center [155, 104] width 103 height 35
click at [118, 90] on div "Contact" at bounding box center [155, 90] width 103 height 7
click at [118, 103] on div "Contact" at bounding box center [155, 104] width 103 height 35
click at [108, 93] on div "Contact" at bounding box center [155, 90] width 103 height 7
click at [654, 17] on li "Edit Quote" at bounding box center [658, 11] width 38 height 12
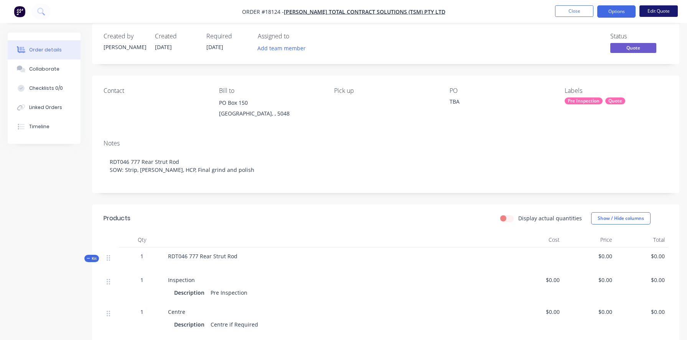
click at [657, 10] on button "Edit Quote" at bounding box center [658, 11] width 38 height 12
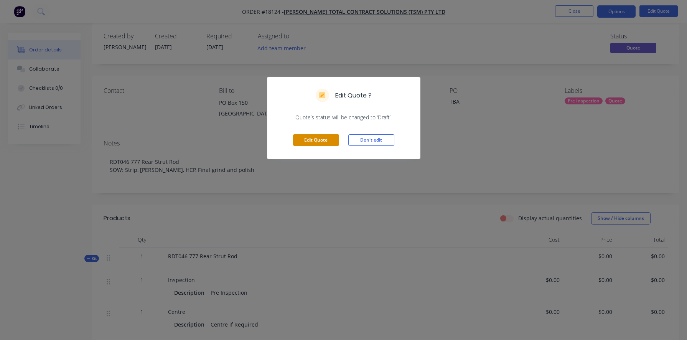
click at [306, 143] on button "Edit Quote" at bounding box center [316, 140] width 46 height 12
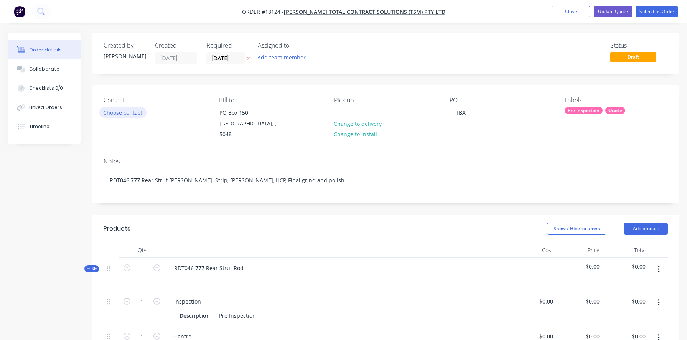
click at [116, 110] on button "Choose contact" at bounding box center [122, 112] width 47 height 10
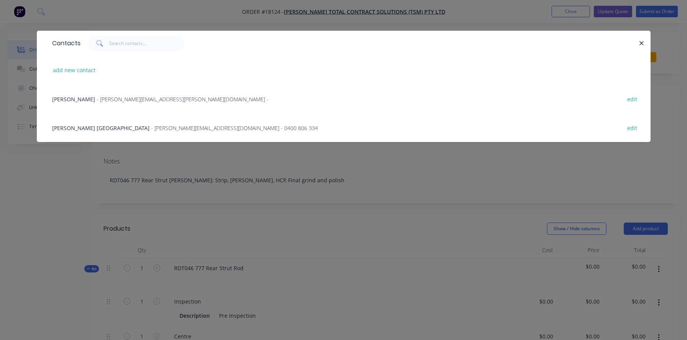
click at [57, 100] on span "[PERSON_NAME]" at bounding box center [73, 98] width 43 height 7
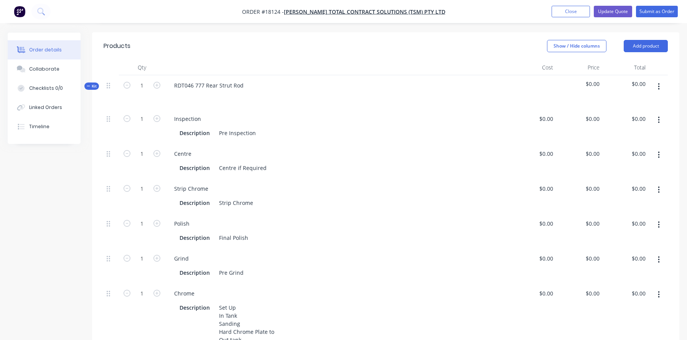
scroll to position [204, 0]
click at [589, 178] on div "0 $0.00" at bounding box center [579, 195] width 46 height 35
click at [589, 182] on input "200" at bounding box center [595, 187] width 13 height 11
type input "$200.00"
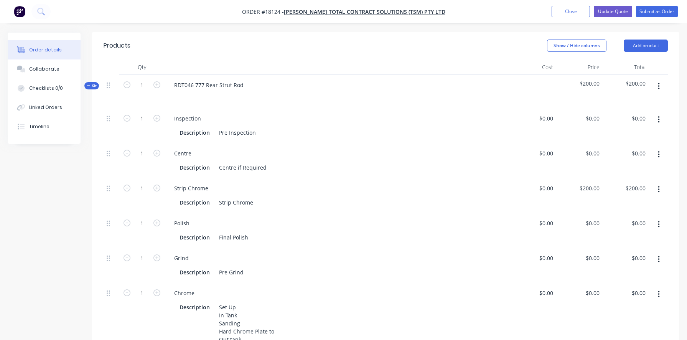
click at [473, 182] on div "Strip Chrome" at bounding box center [337, 187] width 339 height 11
click at [660, 252] on button "button" at bounding box center [658, 259] width 18 height 14
click at [628, 274] on div "Duplicate" at bounding box center [630, 279] width 59 height 11
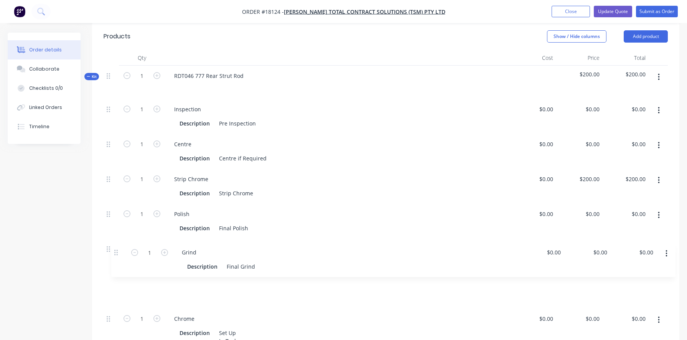
scroll to position [218, 0]
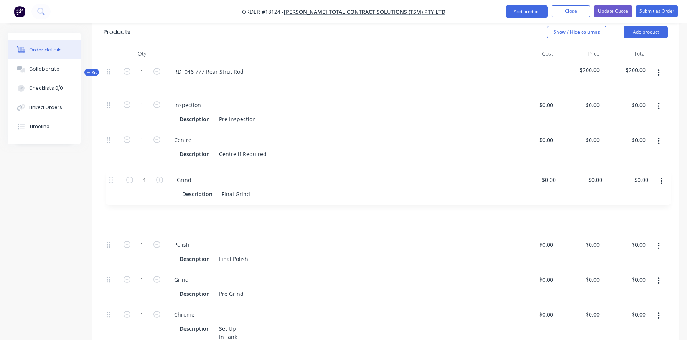
click at [111, 178] on div "1 Inspection Description Pre Inspection $0.00 $0.00 $0.00 $0.00 $0.00 $0.00 1 C…" at bounding box center [386, 254] width 564 height 319
click at [175, 204] on div "Grind" at bounding box center [181, 209] width 27 height 11
click at [183, 204] on div "Grind" at bounding box center [181, 209] width 27 height 11
click at [182, 204] on div "Grind" at bounding box center [181, 209] width 27 height 11
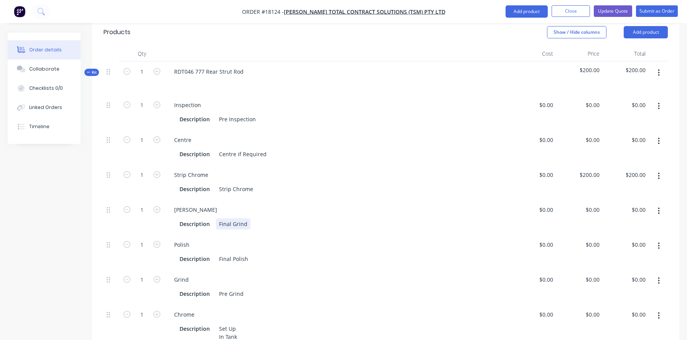
click at [231, 218] on div "Final Grind" at bounding box center [233, 223] width 35 height 11
click at [223, 218] on div "Final Grind" at bounding box center [233, 223] width 35 height 11
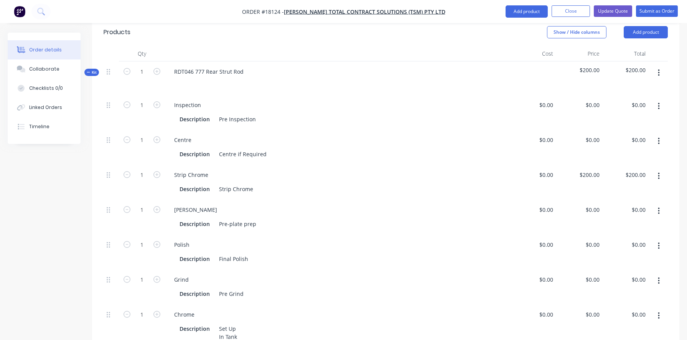
click at [278, 234] on div "Polish Description Final Polish" at bounding box center [337, 251] width 345 height 35
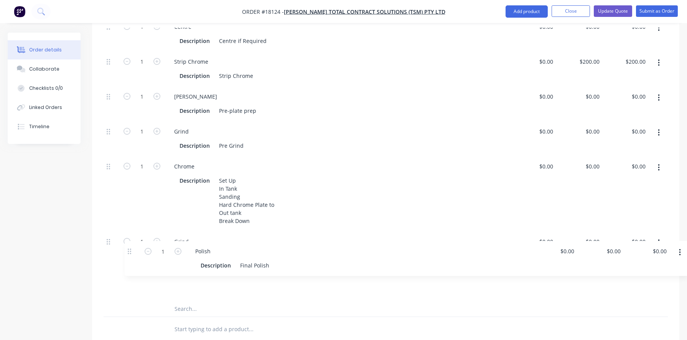
scroll to position [333, 0]
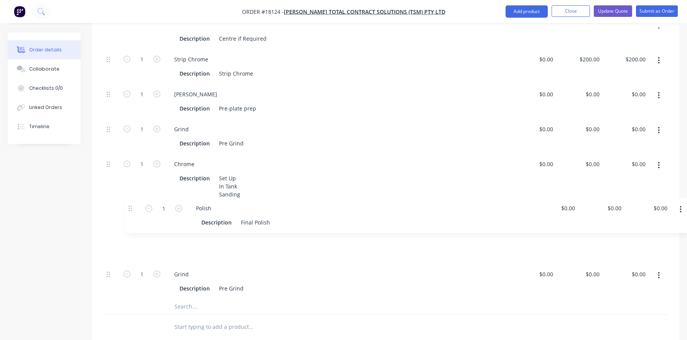
drag, startPoint x: 108, startPoint y: 121, endPoint x: 129, endPoint y: 214, distance: 96.0
click at [129, 214] on div "1 Inspection Description Pre Inspection $0.00 $0.00 $0.00 $0.00 $0.00 $0.00 1 C…" at bounding box center [386, 138] width 564 height 319
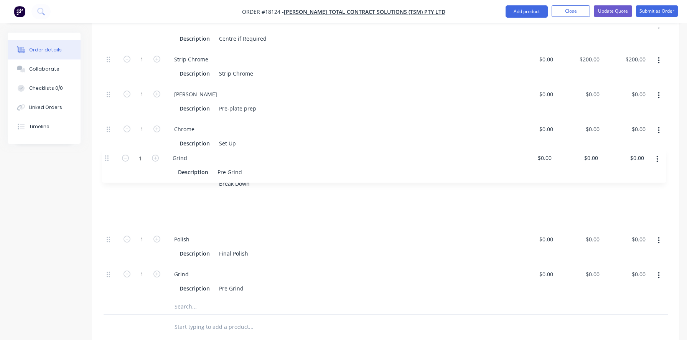
drag, startPoint x: 109, startPoint y: 108, endPoint x: 108, endPoint y: 162, distance: 54.1
click at [108, 162] on div "1 Inspection Description Pre Inspection $0.00 $0.00 $0.00 $0.00 $0.00 $0.00 1 C…" at bounding box center [386, 138] width 564 height 319
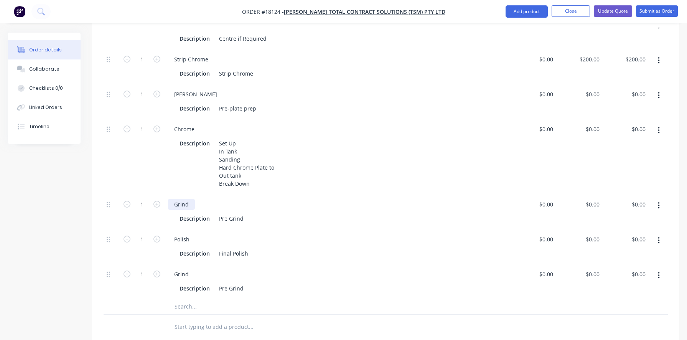
click at [177, 199] on div "Grind" at bounding box center [181, 204] width 27 height 11
click at [173, 199] on div "Grind" at bounding box center [181, 204] width 27 height 11
click at [222, 213] on div "Pre Grind" at bounding box center [231, 218] width 31 height 11
click at [659, 272] on icon "button" at bounding box center [658, 275] width 2 height 7
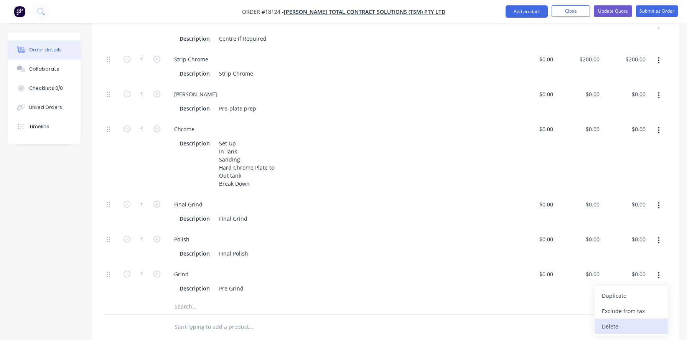
click at [628, 320] on div "Delete" at bounding box center [630, 325] width 59 height 11
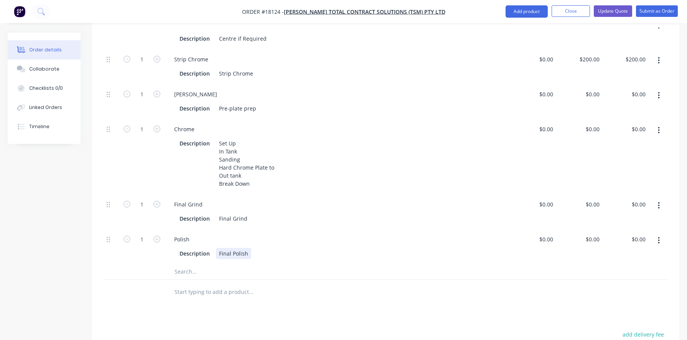
click at [357, 248] on div "Description Final Polish" at bounding box center [335, 253] width 319 height 11
click at [588, 119] on div "0 $0.00" at bounding box center [579, 156] width 46 height 75
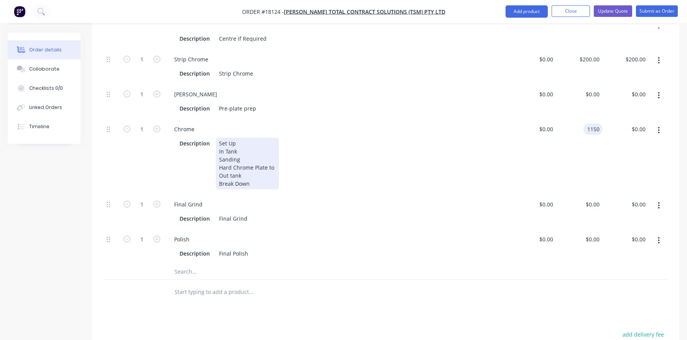
type input "$1,150.00"
click at [424, 162] on div "Description Set Up In Tank Sanding Hard Chrome Plate to Out tank Break Down" at bounding box center [335, 163] width 319 height 51
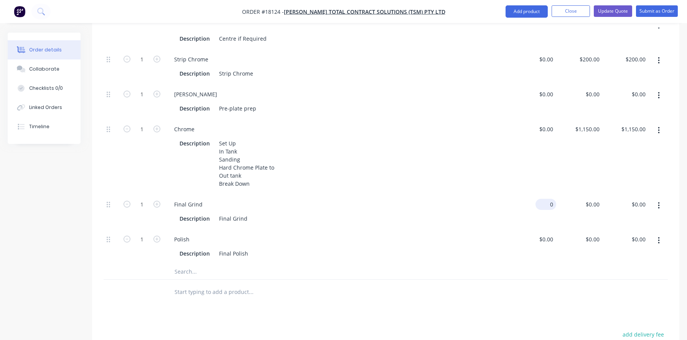
click at [549, 199] on input "0" at bounding box center [547, 204] width 18 height 11
click at [548, 199] on input "300" at bounding box center [549, 204] width 13 height 11
type input "$300.00"
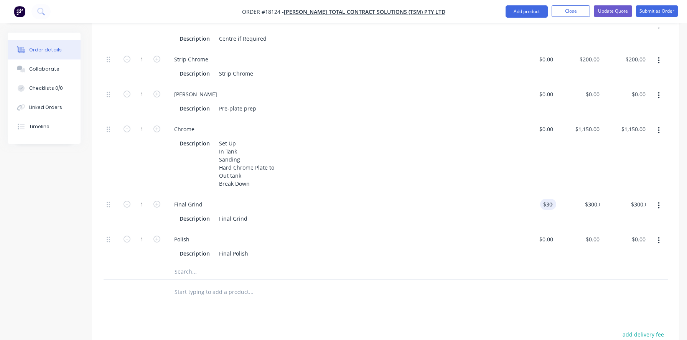
click at [544, 279] on div at bounding box center [386, 291] width 564 height 25
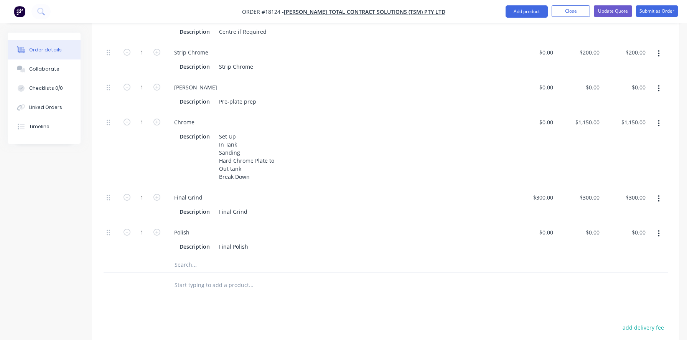
scroll to position [336, 0]
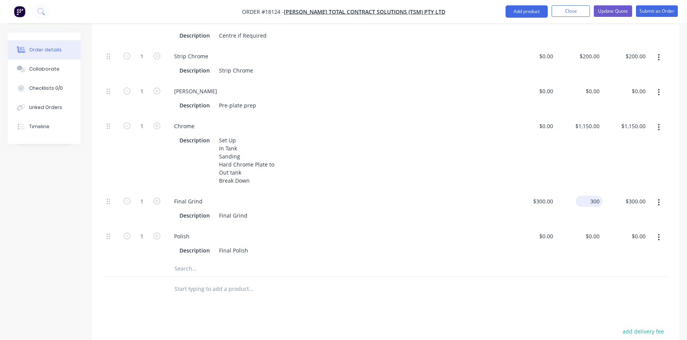
click at [582, 191] on div "300 $300.00" at bounding box center [579, 208] width 46 height 35
type input "$0.00"
click at [403, 236] on div "Polish Description Final Polish" at bounding box center [337, 243] width 345 height 35
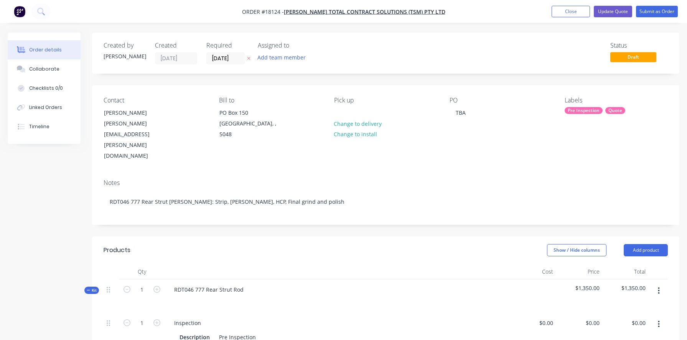
scroll to position [0, 0]
click at [609, 11] on button "Update Quote" at bounding box center [612, 12] width 38 height 12
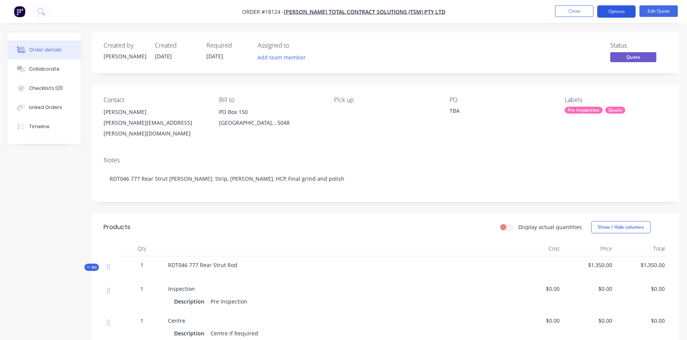
click at [609, 10] on button "Options" at bounding box center [616, 11] width 38 height 12
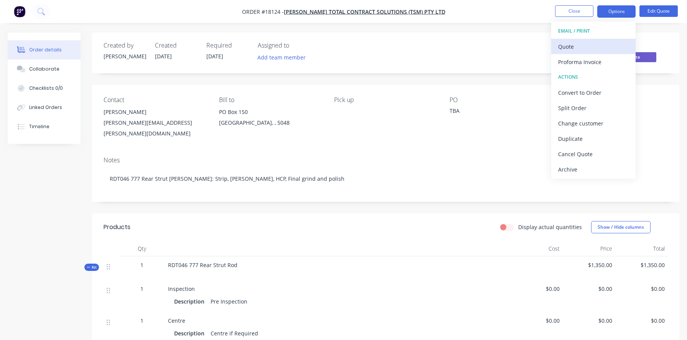
click at [589, 44] on div "Quote" at bounding box center [593, 46] width 71 height 11
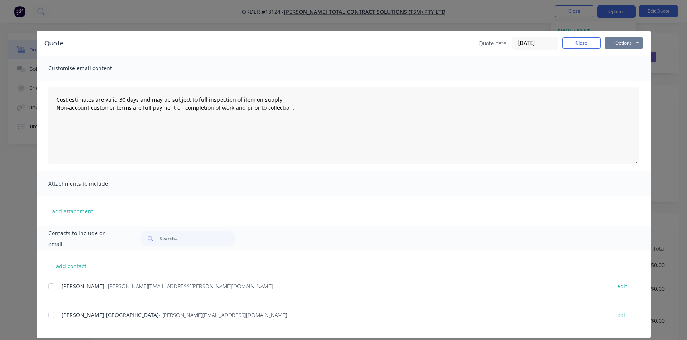
click at [633, 40] on button "Options" at bounding box center [623, 43] width 38 height 12
click at [625, 58] on button "Preview" at bounding box center [628, 56] width 49 height 13
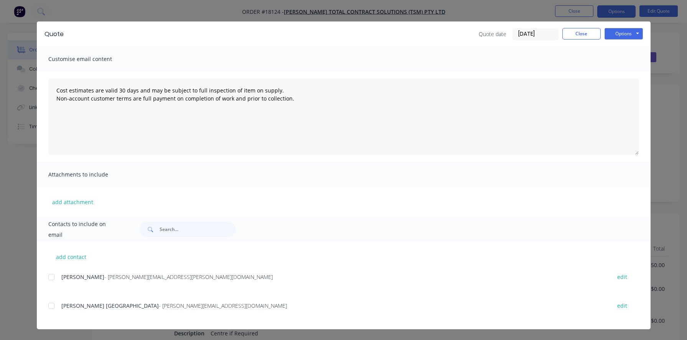
scroll to position [9, 0]
click at [52, 281] on div at bounding box center [51, 276] width 15 height 15
click at [621, 36] on button "Options" at bounding box center [623, 34] width 38 height 12
click at [620, 74] on button "Email" at bounding box center [628, 72] width 49 height 13
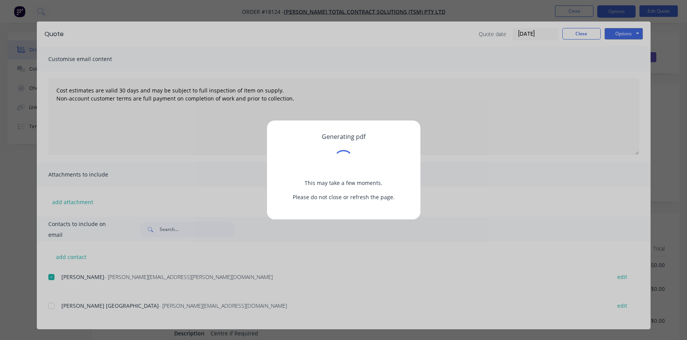
scroll to position [0, 0]
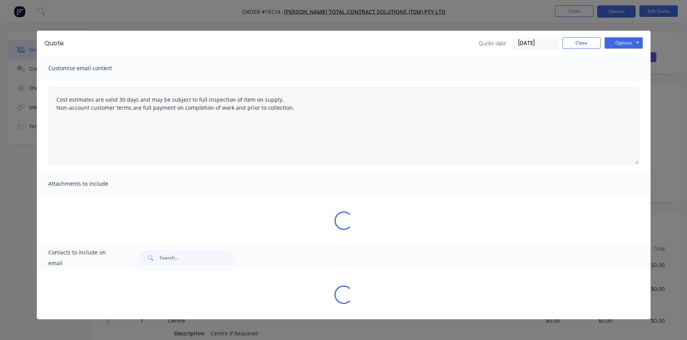
type textarea "Cost estimates are valid 30 days and may be subject to full inspection of item …"
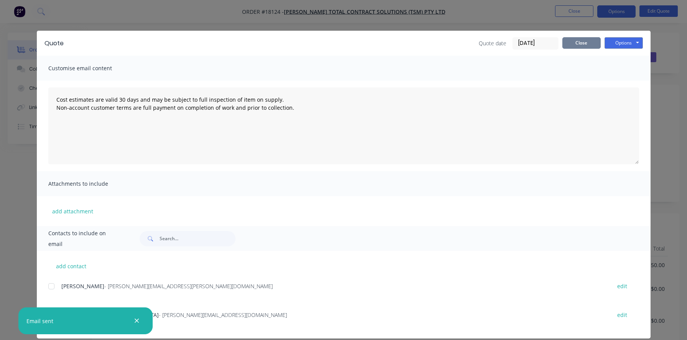
click at [586, 43] on button "Close" at bounding box center [581, 43] width 38 height 12
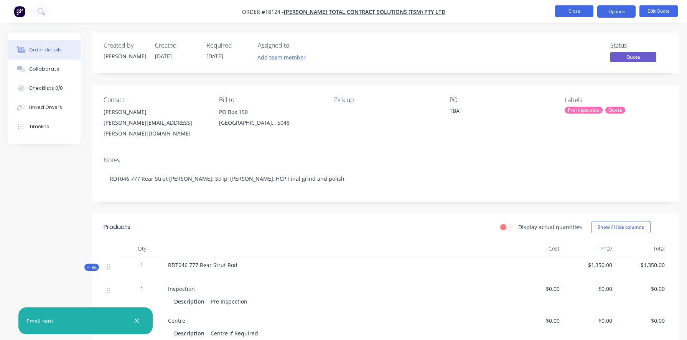
click at [578, 10] on button "Close" at bounding box center [574, 11] width 38 height 12
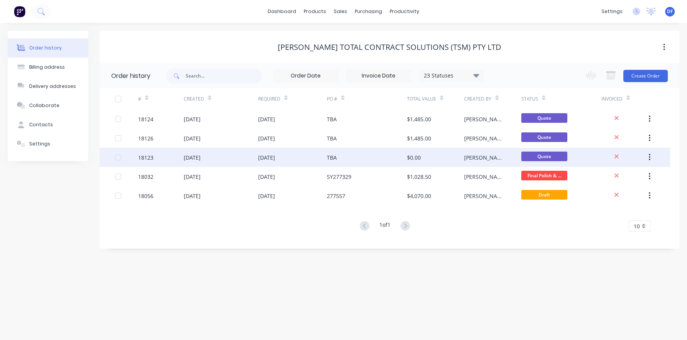
click at [269, 157] on div "[DATE]" at bounding box center [266, 157] width 17 height 8
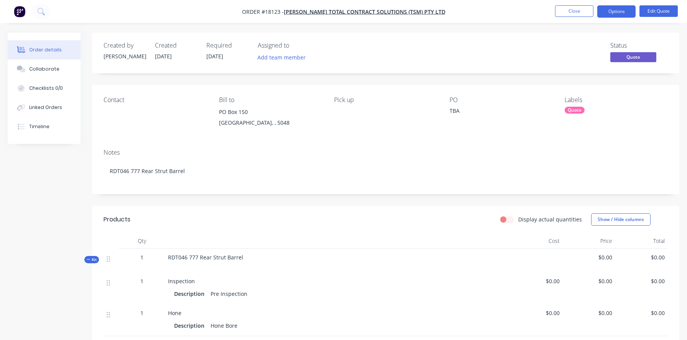
click at [116, 101] on div "Contact" at bounding box center [155, 99] width 103 height 7
click at [667, 11] on button "Edit Quote" at bounding box center [658, 11] width 38 height 12
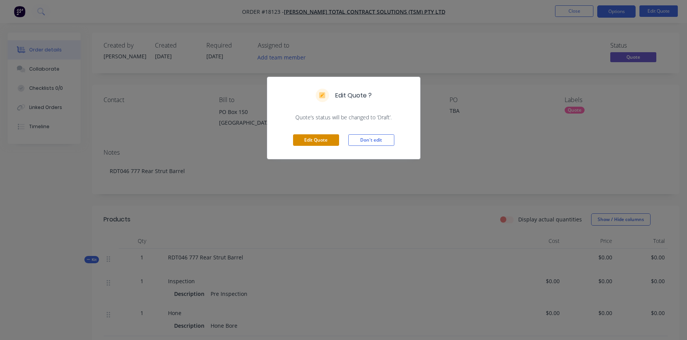
click at [313, 139] on button "Edit Quote" at bounding box center [316, 140] width 46 height 12
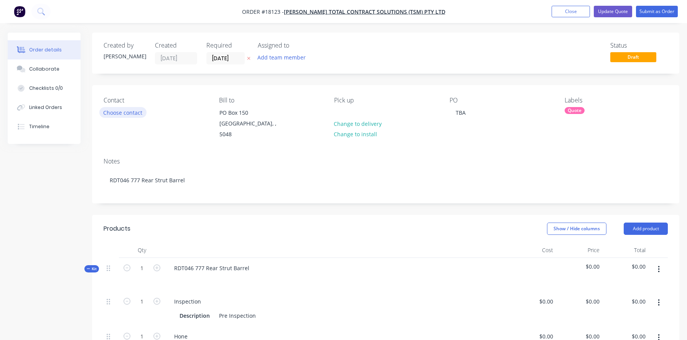
click at [128, 117] on button "Choose contact" at bounding box center [122, 112] width 47 height 10
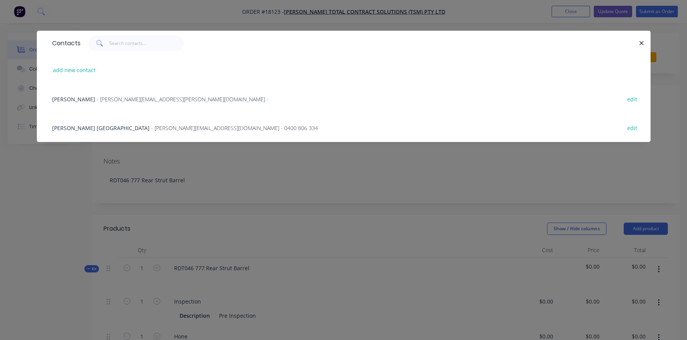
click at [97, 102] on span "- [PERSON_NAME][EMAIL_ADDRESS][PERSON_NAME][DOMAIN_NAME] -" at bounding box center [183, 98] width 172 height 7
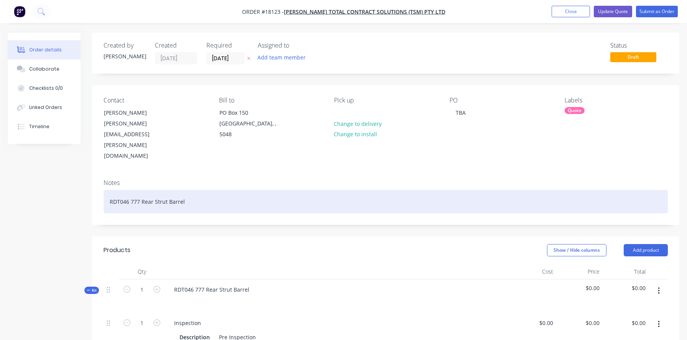
click at [236, 190] on div "RDT046 777 Rear Strut Barrel" at bounding box center [386, 201] width 564 height 23
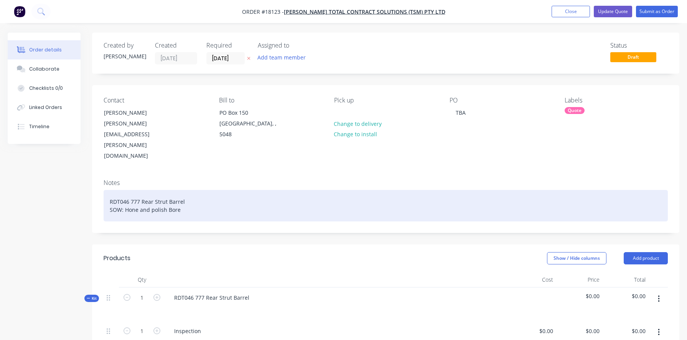
click at [169, 190] on div "RDT046 777 Rear Strut Barrel SOW: Hone and polish Bore" at bounding box center [386, 205] width 564 height 31
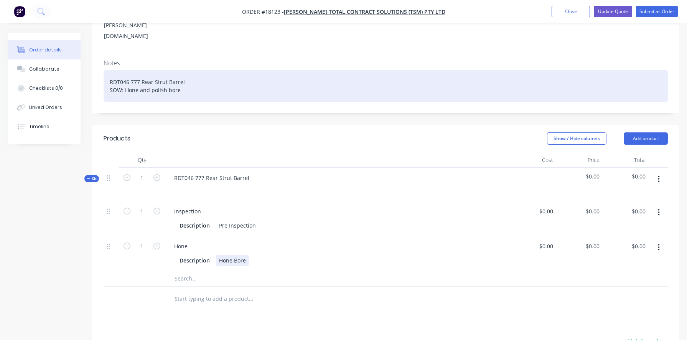
scroll to position [129, 0]
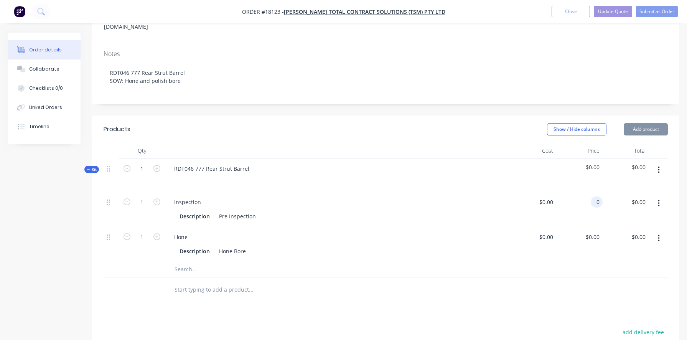
click at [590, 196] on div "0 0" at bounding box center [596, 201] width 12 height 11
type input "$0.001"
click at [590, 227] on div "0 0" at bounding box center [579, 244] width 46 height 35
type input "$500.00"
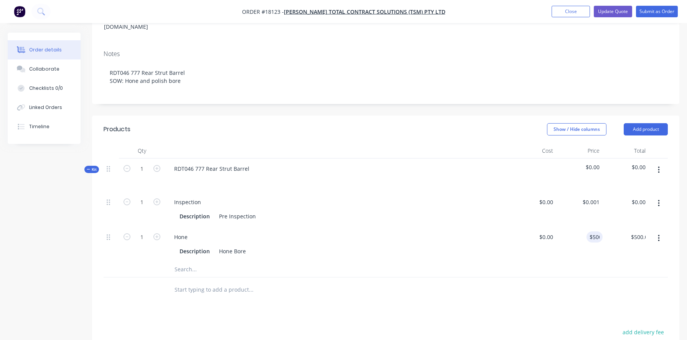
click at [477, 277] on div "Products Show / Hide columns Add product Qty Cost Price Total Kit 1 RDT046 777 …" at bounding box center [385, 300] width 587 height 371
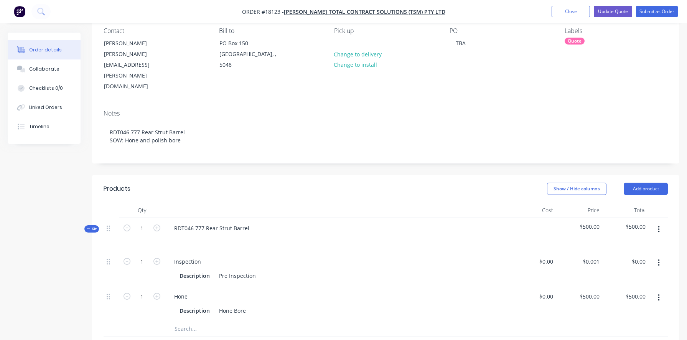
scroll to position [56, 0]
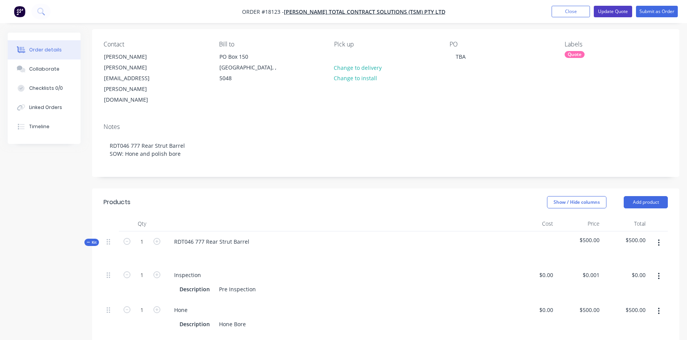
click at [615, 8] on button "Update Quote" at bounding box center [612, 12] width 38 height 12
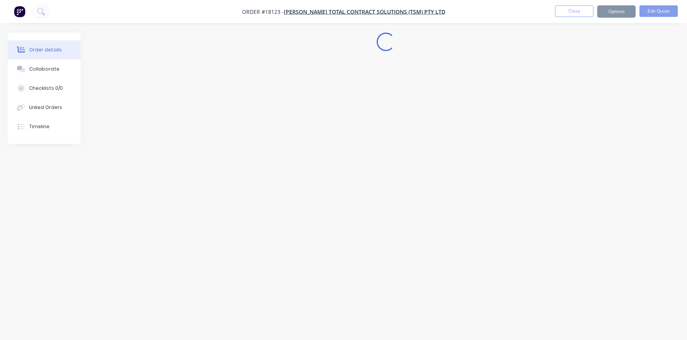
scroll to position [0, 0]
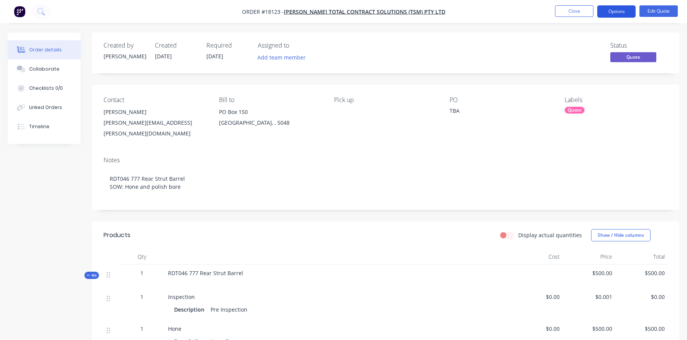
click at [612, 15] on button "Options" at bounding box center [616, 11] width 38 height 12
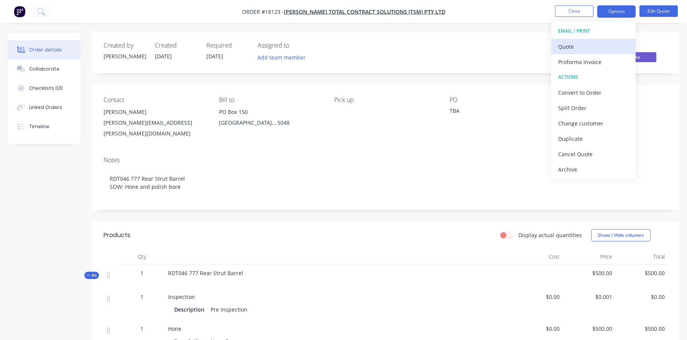
click at [608, 43] on div "Quote" at bounding box center [593, 46] width 71 height 11
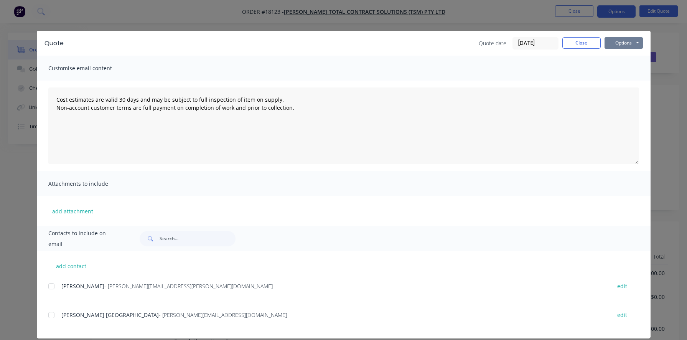
click at [623, 43] on button "Options" at bounding box center [623, 43] width 38 height 12
click at [616, 55] on button "Preview" at bounding box center [628, 56] width 49 height 13
click at [51, 286] on div at bounding box center [51, 285] width 15 height 15
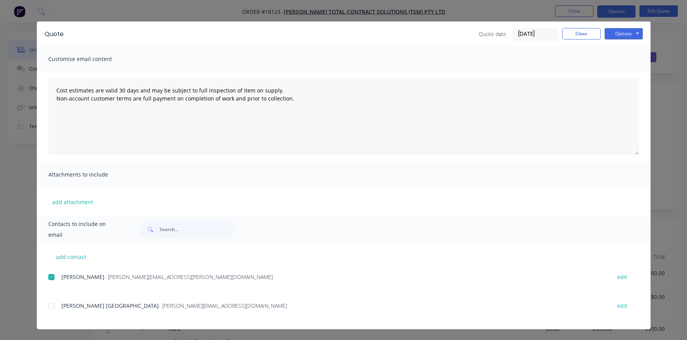
scroll to position [9, 0]
click at [626, 35] on button "Options" at bounding box center [623, 34] width 38 height 12
click at [618, 71] on button "Email" at bounding box center [628, 72] width 49 height 13
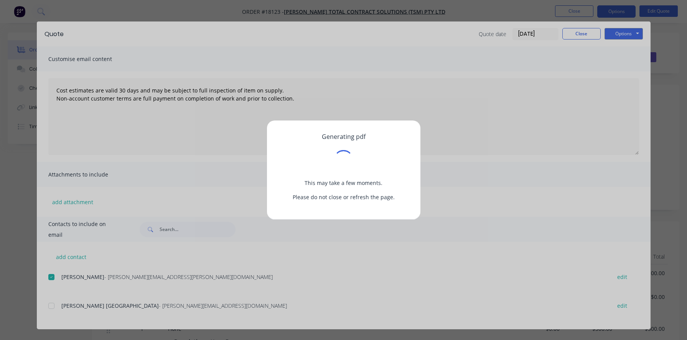
scroll to position [0, 0]
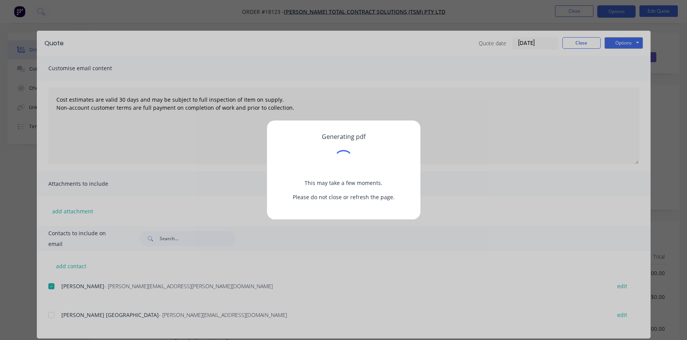
type textarea "Cost estimates are valid 30 days and may be subject to full inspection of item …"
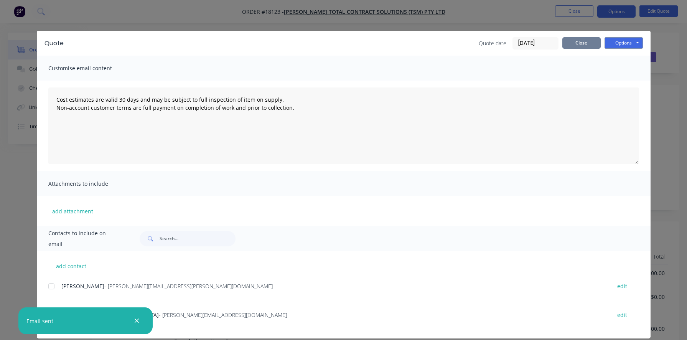
click at [584, 39] on button "Close" at bounding box center [581, 43] width 38 height 12
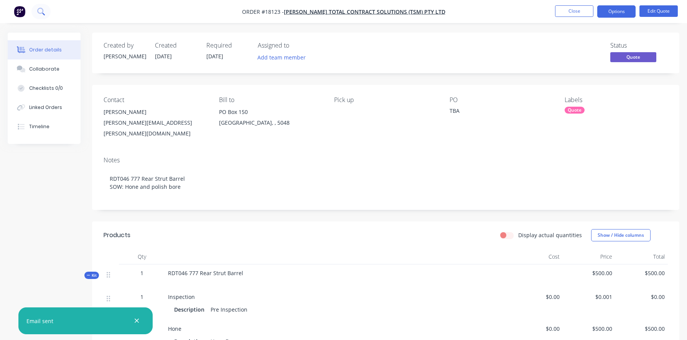
click at [39, 14] on icon at bounding box center [40, 11] width 7 height 7
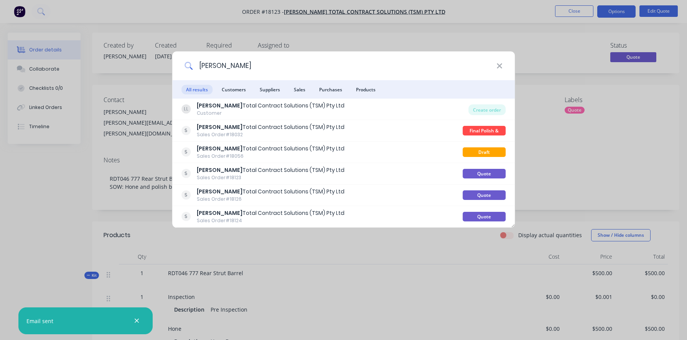
click at [202, 70] on input "[PERSON_NAME]" at bounding box center [344, 65] width 304 height 29
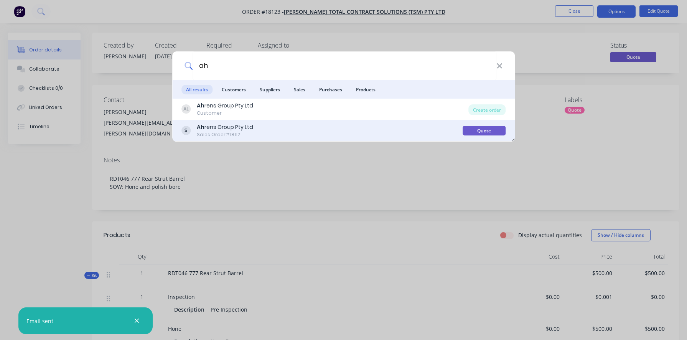
type input "ah"
click at [216, 131] on div "Sales Order #18112" at bounding box center [225, 134] width 56 height 7
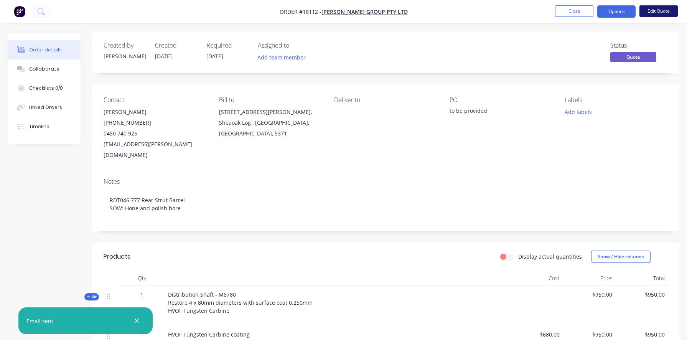
click at [662, 10] on button "Edit Quote" at bounding box center [658, 11] width 38 height 12
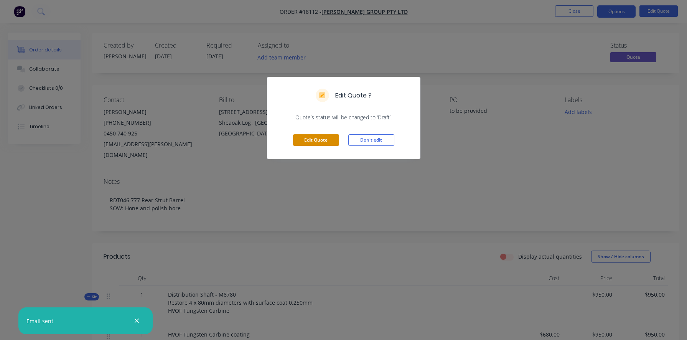
click at [308, 145] on button "Edit Quote" at bounding box center [316, 140] width 46 height 12
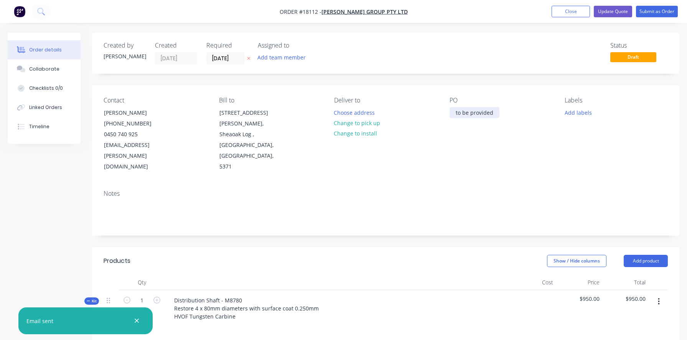
click at [454, 108] on div "to be provided" at bounding box center [474, 112] width 50 height 11
click at [661, 10] on button "Submit as Order" at bounding box center [657, 12] width 42 height 12
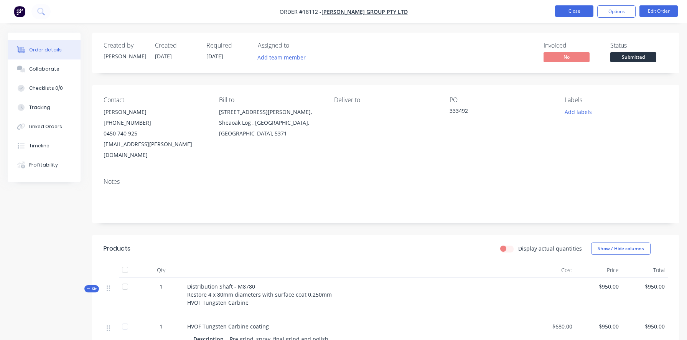
click at [575, 13] on button "Close" at bounding box center [574, 11] width 38 height 12
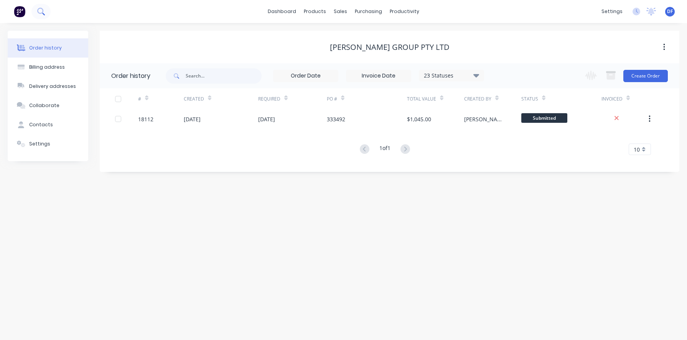
click at [39, 11] on icon at bounding box center [40, 11] width 7 height 7
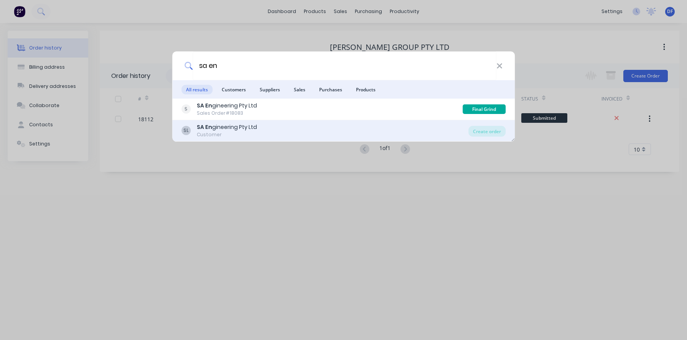
type input "sa en"
click at [234, 130] on div "SA En gineering Pty Ltd" at bounding box center [227, 127] width 60 height 8
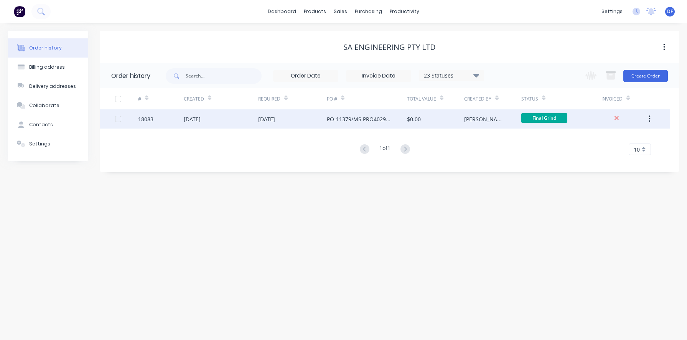
click at [254, 123] on div "[DATE]" at bounding box center [221, 118] width 74 height 19
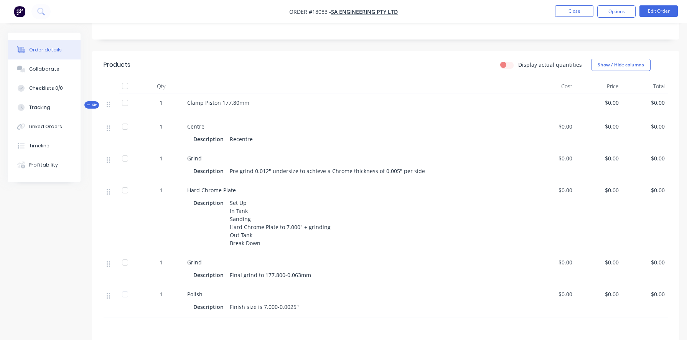
scroll to position [156, 0]
click at [567, 263] on span "$0.00" at bounding box center [552, 260] width 40 height 8
click at [563, 258] on span "$0.00" at bounding box center [552, 260] width 40 height 8
click at [655, 10] on button "Edit Order" at bounding box center [658, 11] width 38 height 12
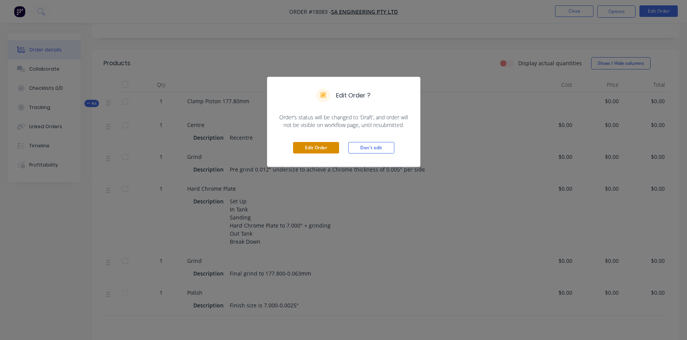
click at [318, 147] on button "Edit Order" at bounding box center [316, 148] width 46 height 12
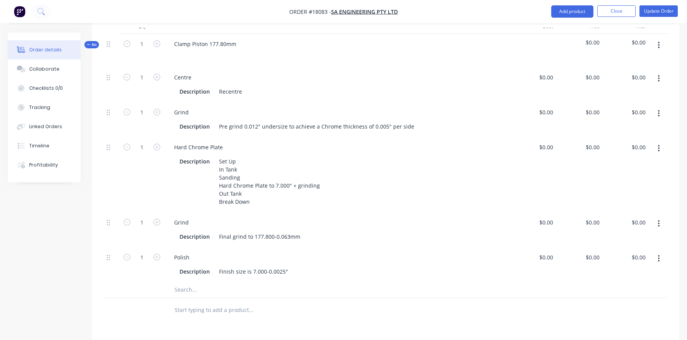
scroll to position [228, 0]
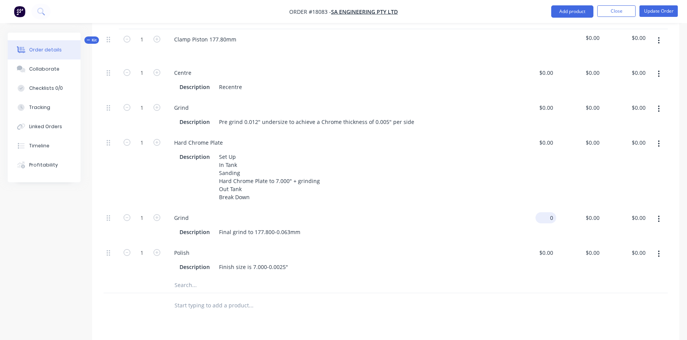
click at [547, 212] on input "0" at bounding box center [547, 217] width 18 height 11
type input "$180.00"
type input "180"
type input "$180.00"
click at [594, 212] on input "180" at bounding box center [595, 217] width 13 height 11
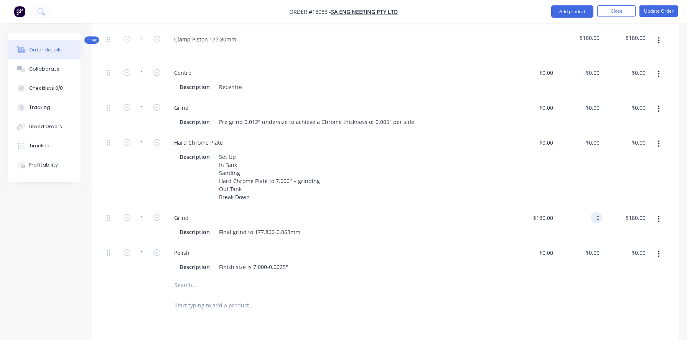
type input "$0.00"
click at [437, 252] on div "Polish" at bounding box center [337, 252] width 339 height 11
click at [593, 137] on input "0" at bounding box center [594, 142] width 18 height 11
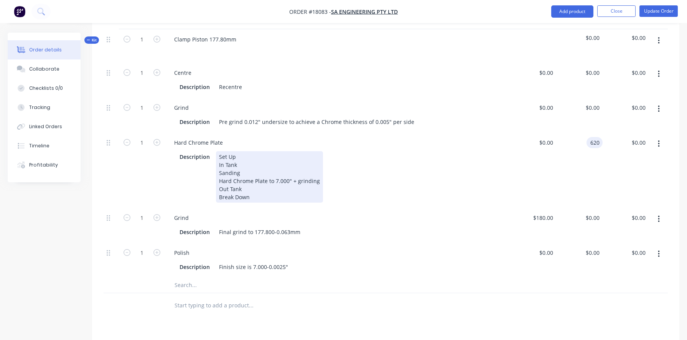
type input "$620.00"
click at [474, 184] on div "Description Set Up In Tank Sanding Hard Chrome Plate to 7.000" + grinding Out T…" at bounding box center [335, 176] width 319 height 51
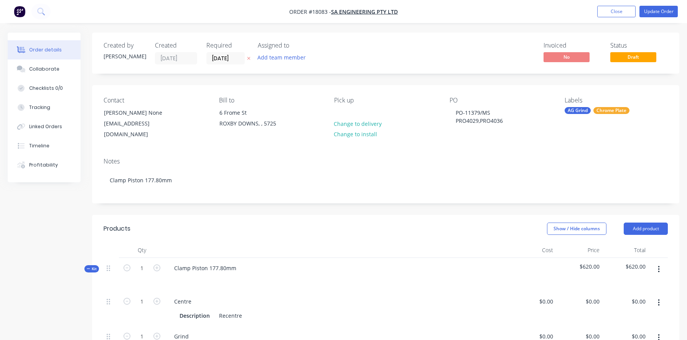
scroll to position [0, 0]
click at [156, 264] on icon "button" at bounding box center [156, 267] width 7 height 7
type input "2"
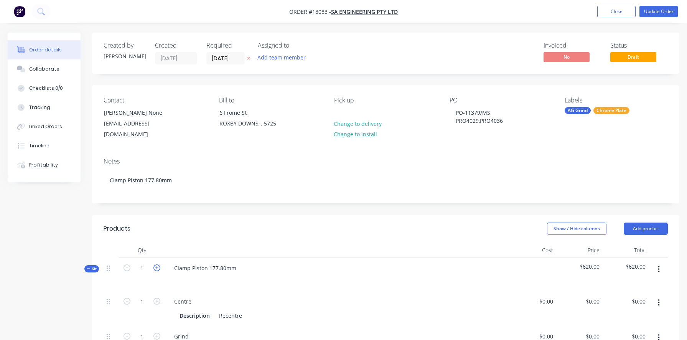
type input "2"
type input "$1,240.00"
click at [156, 264] on icon "button" at bounding box center [156, 267] width 7 height 7
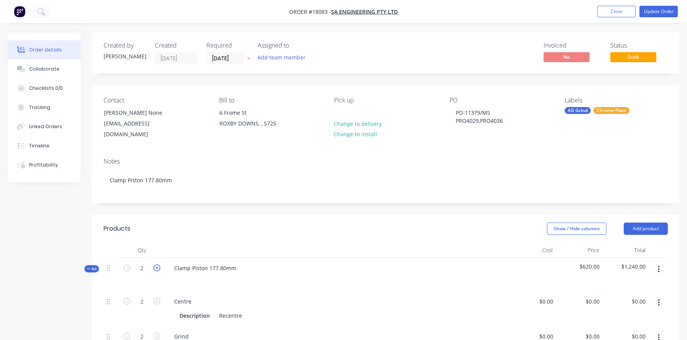
type input "3"
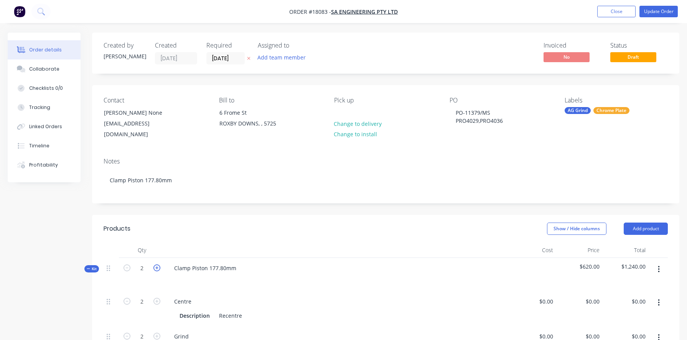
type input "3"
type input "$1,860.00"
click at [156, 264] on icon "button" at bounding box center [156, 267] width 7 height 7
type input "4"
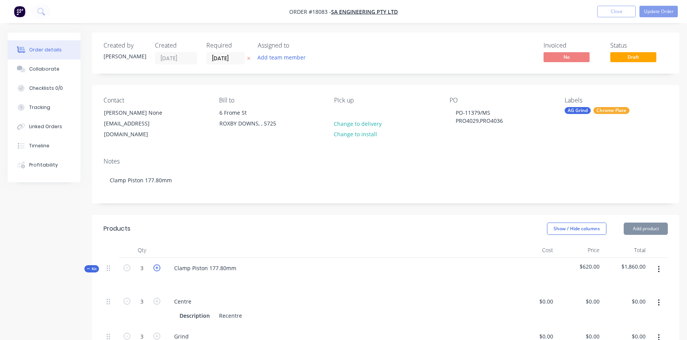
type input "4"
type input "$2,480.00"
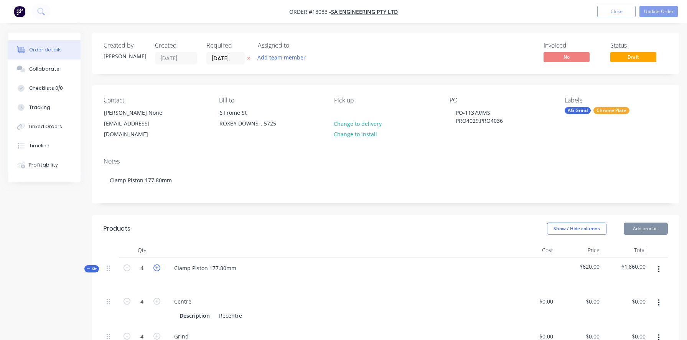
click at [156, 264] on icon "button" at bounding box center [156, 267] width 7 height 7
type input "5"
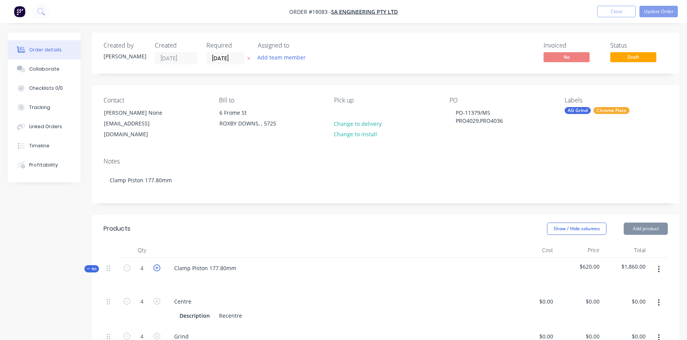
type input "5"
type input "$3,100.00"
click at [127, 264] on icon "button" at bounding box center [126, 267] width 7 height 7
type input "4"
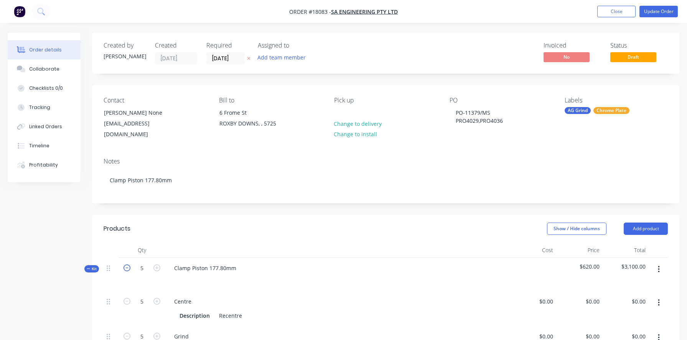
type input "4"
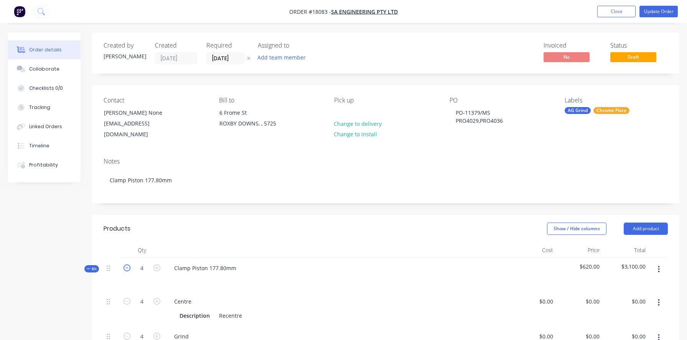
type input "$2,480.00"
click at [653, 15] on button "Update Order" at bounding box center [658, 12] width 38 height 12
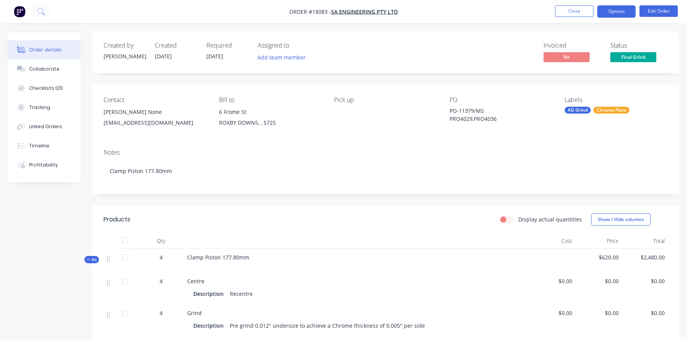
click at [604, 14] on button "Options" at bounding box center [616, 11] width 38 height 12
click at [571, 15] on button "Close" at bounding box center [574, 11] width 38 height 12
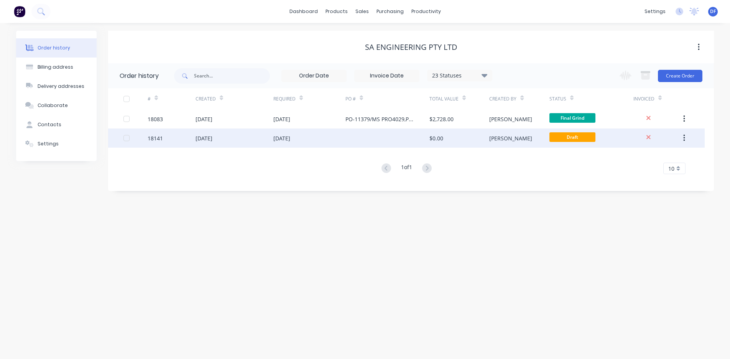
click at [290, 139] on div "[DATE]" at bounding box center [281, 138] width 17 height 8
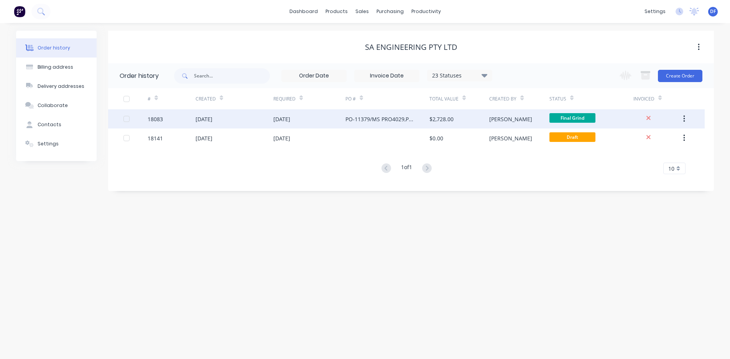
click at [476, 121] on div "$2,728.00" at bounding box center [459, 118] width 60 height 19
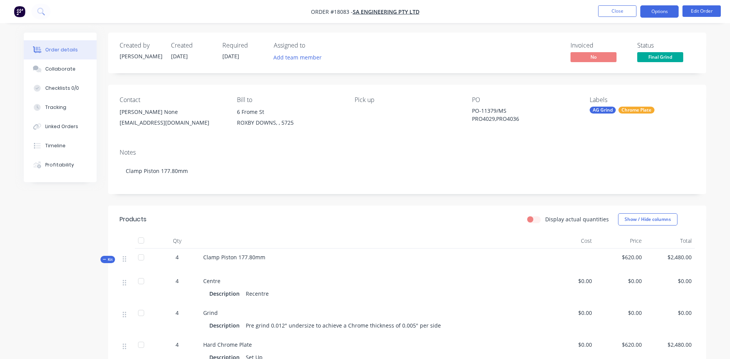
click at [660, 12] on button "Options" at bounding box center [659, 11] width 38 height 12
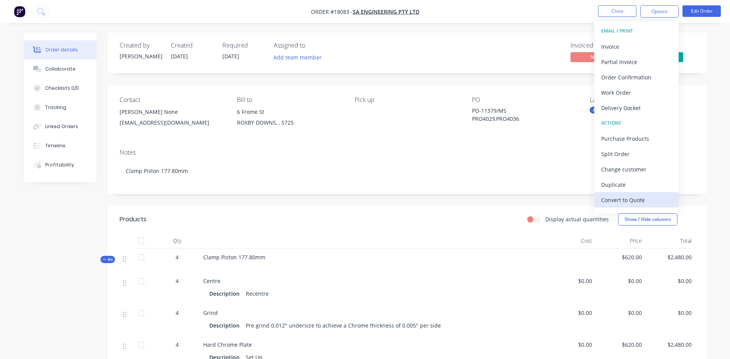
click at [656, 202] on div "Convert to Quote" at bounding box center [636, 199] width 71 height 11
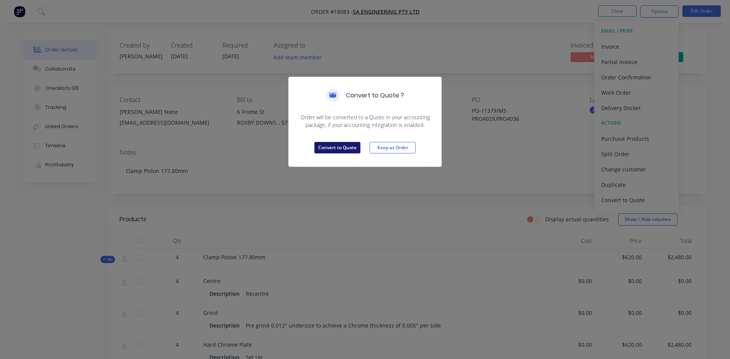
click at [340, 146] on button "Convert to Quote" at bounding box center [337, 148] width 46 height 12
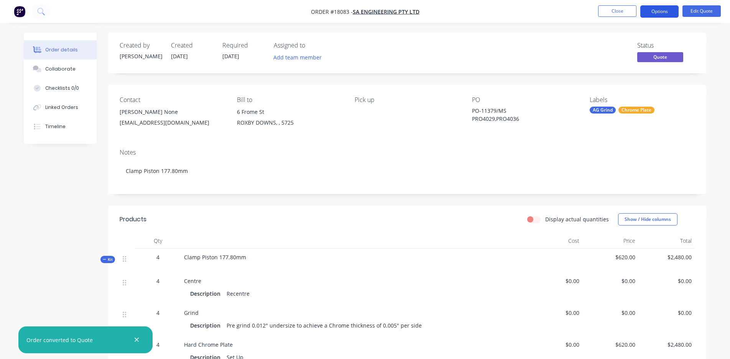
click at [662, 15] on button "Options" at bounding box center [659, 11] width 38 height 12
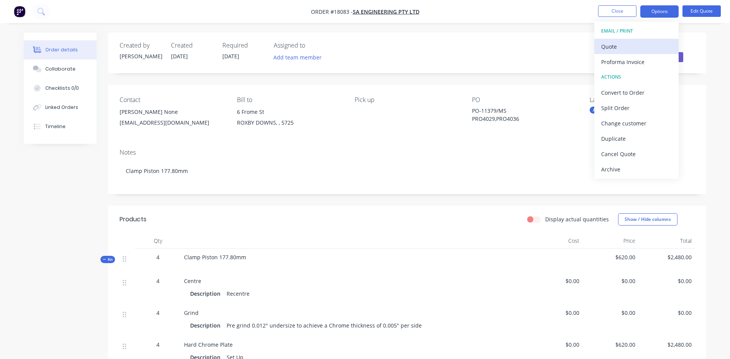
click at [625, 49] on div "Quote" at bounding box center [636, 46] width 71 height 11
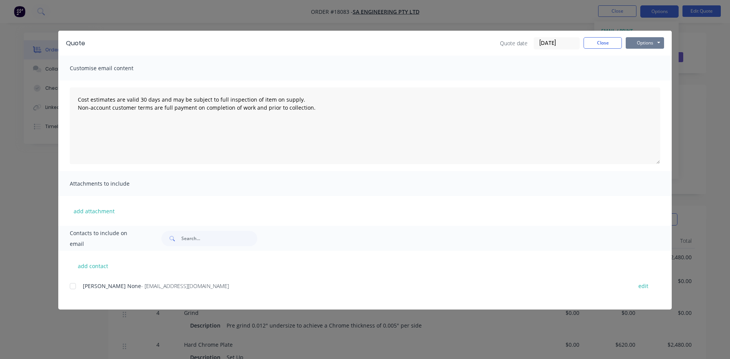
click at [650, 42] on button "Options" at bounding box center [645, 43] width 38 height 12
click at [648, 68] on button "Print" at bounding box center [650, 69] width 49 height 13
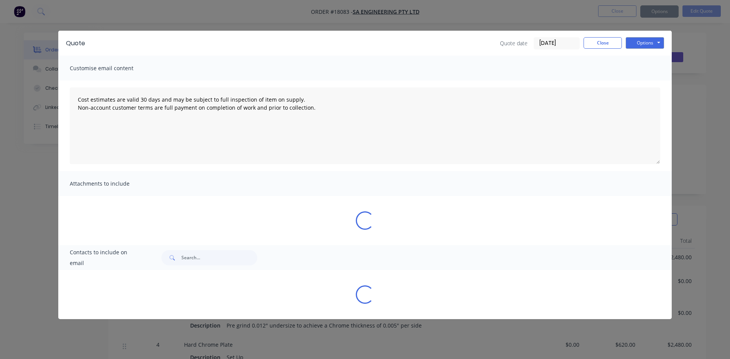
type textarea "Cost estimates are valid 30 days and may be subject to full inspection of item …"
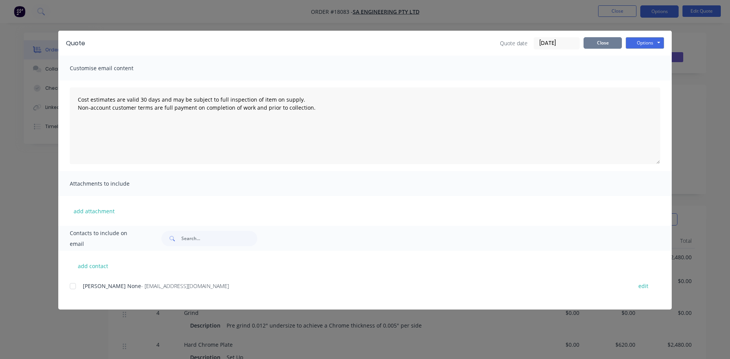
click at [598, 41] on button "Close" at bounding box center [602, 43] width 38 height 12
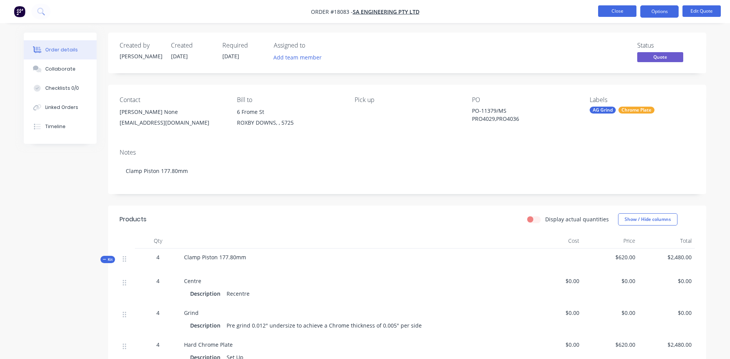
click at [623, 10] on button "Close" at bounding box center [617, 11] width 38 height 12
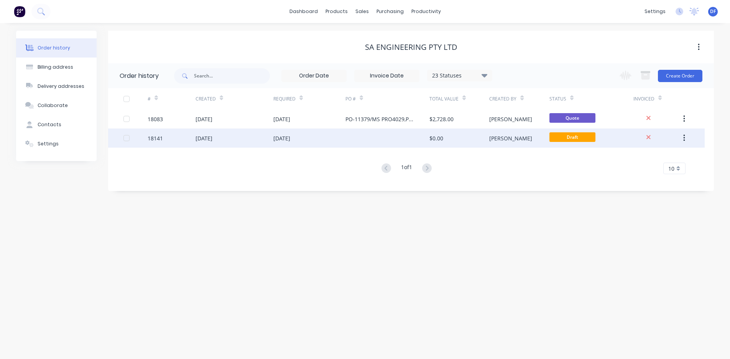
click at [212, 135] on div "[DATE]" at bounding box center [204, 138] width 17 height 8
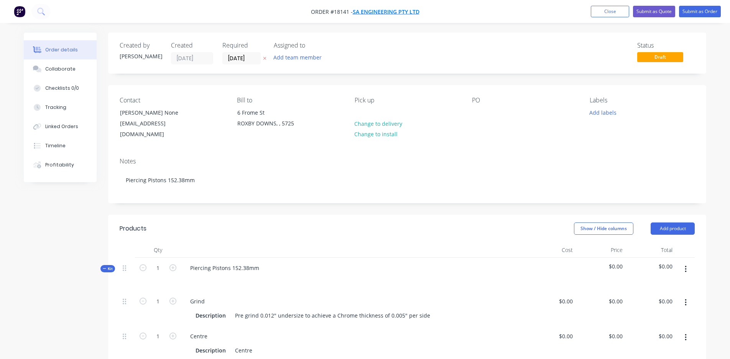
click at [368, 12] on span "SA Engineering Pty Ltd" at bounding box center [386, 11] width 67 height 7
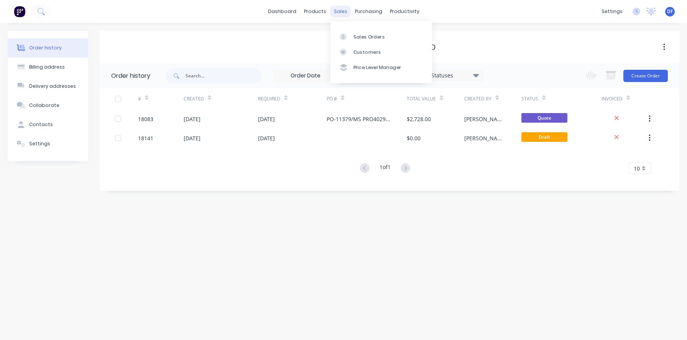
click at [337, 14] on div "sales" at bounding box center [340, 12] width 21 height 12
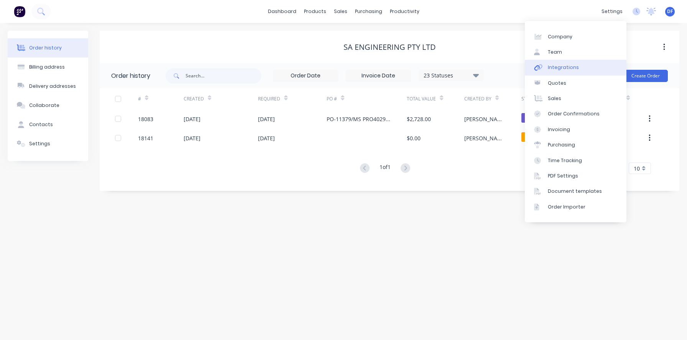
click at [554, 64] on div "Integrations" at bounding box center [563, 67] width 31 height 7
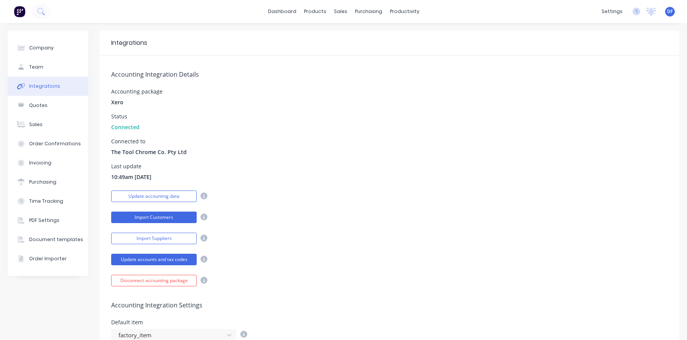
click at [148, 222] on button "Import Customers" at bounding box center [153, 218] width 85 height 12
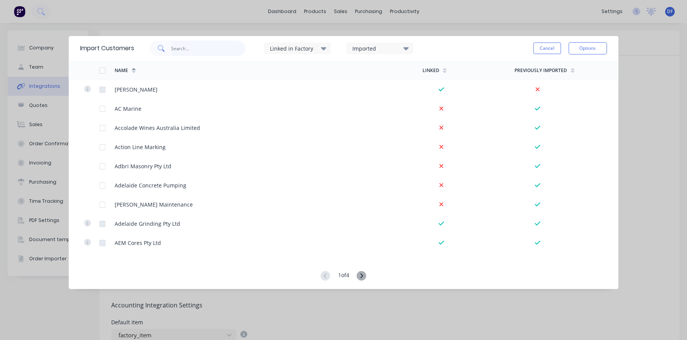
click at [185, 53] on input "text" at bounding box center [208, 48] width 75 height 15
type input "top"
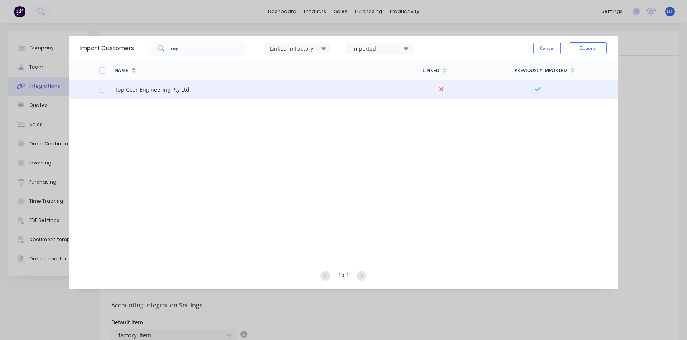
click at [135, 88] on div "Top Gear Engineering Pty Ltd" at bounding box center [152, 89] width 75 height 8
click at [102, 89] on div at bounding box center [102, 89] width 15 height 15
click at [589, 47] on button "Options" at bounding box center [588, 48] width 38 height 12
click at [568, 65] on div "Import selected customers" at bounding box center [570, 69] width 59 height 19
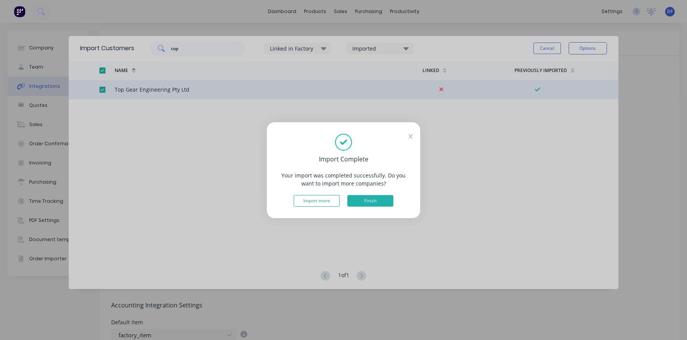
click at [370, 199] on button "Finish" at bounding box center [370, 201] width 46 height 12
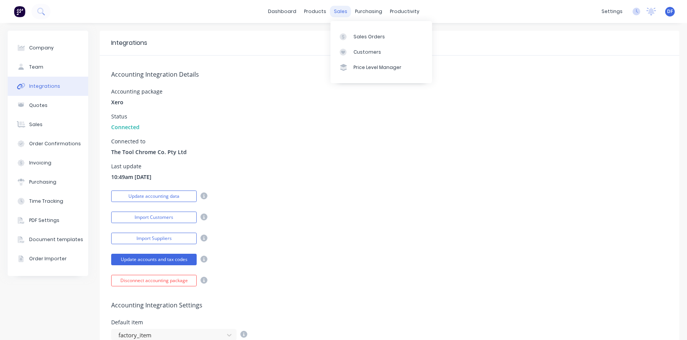
click at [339, 12] on div "sales" at bounding box center [340, 12] width 21 height 12
click at [369, 39] on div "Sales Orders" at bounding box center [368, 36] width 31 height 7
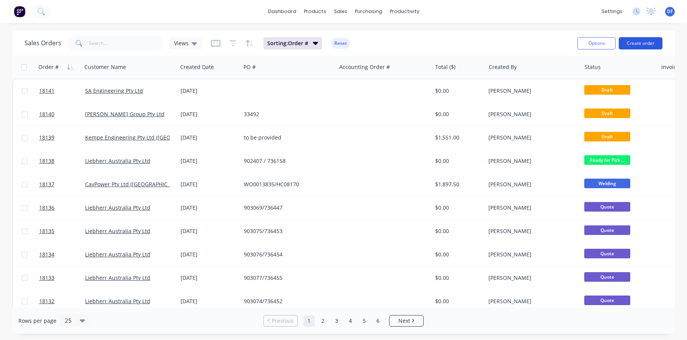
click at [637, 48] on button "Create order" at bounding box center [641, 43] width 44 height 12
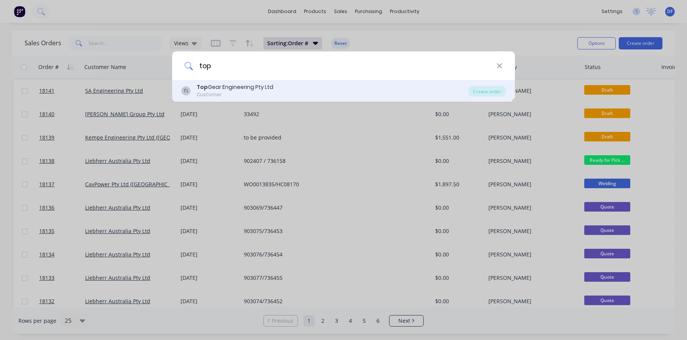
type input "top"
click at [231, 90] on div "Top Gear Engineering Pty Ltd" at bounding box center [235, 87] width 77 height 8
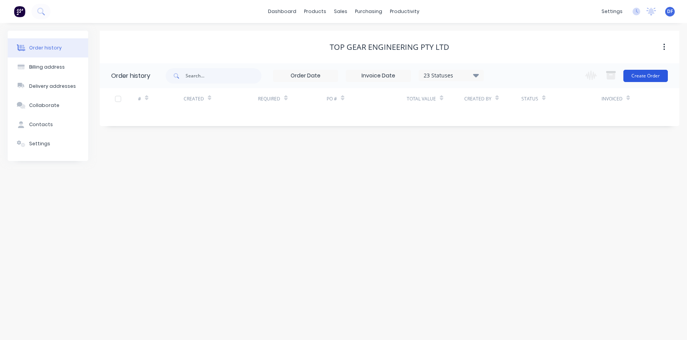
click at [648, 74] on button "Create Order" at bounding box center [645, 76] width 44 height 12
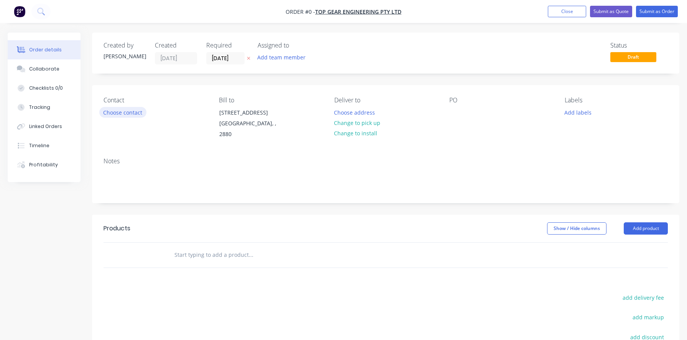
click at [122, 113] on button "Choose contact" at bounding box center [122, 112] width 47 height 10
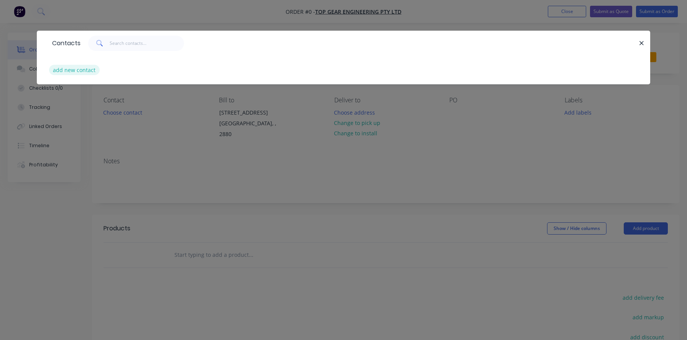
click at [75, 69] on button "add new contact" at bounding box center [74, 70] width 51 height 10
select select "AU"
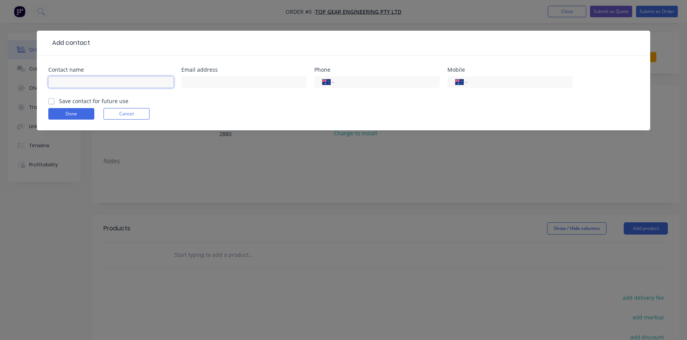
paste input "[PERSON_NAME]"
type input "[PERSON_NAME]"
click at [59, 102] on label "Save contact for future use" at bounding box center [93, 101] width 69 height 8
click at [48, 102] on input "Save contact for future use" at bounding box center [51, 100] width 6 height 7
checkbox input "true"
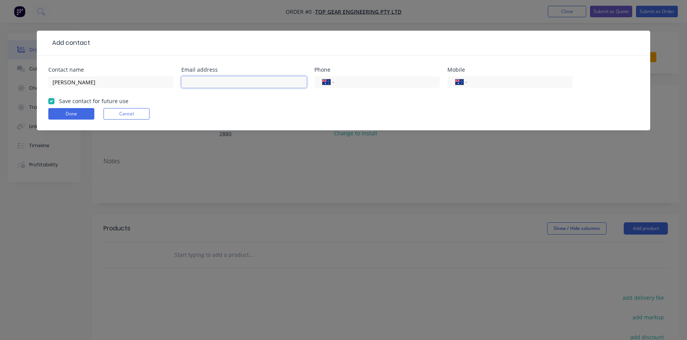
paste input "[PERSON_NAME][EMAIL_ADDRESS][DOMAIN_NAME]"
type input "[PERSON_NAME][EMAIL_ADDRESS][DOMAIN_NAME]"
paste input "[PHONE_NUMBER]"
type input "[PHONE_NUMBER]"
click at [366, 108] on div "Done Cancel" at bounding box center [343, 114] width 590 height 12
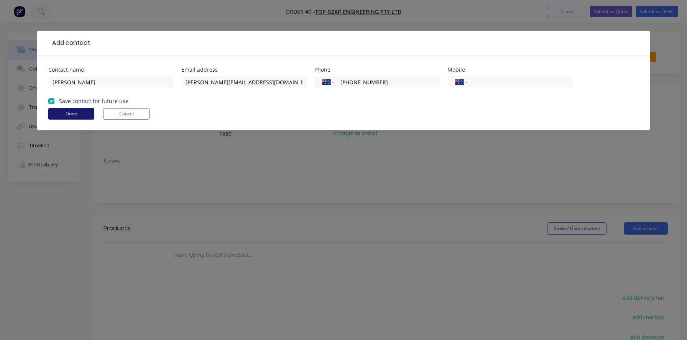
click at [76, 115] on button "Done" at bounding box center [71, 114] width 46 height 12
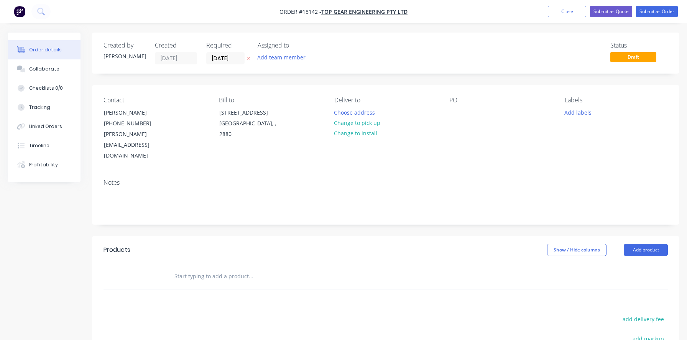
click at [112, 179] on div "Notes" at bounding box center [386, 182] width 564 height 7
click at [119, 179] on div "Notes" at bounding box center [386, 182] width 564 height 7
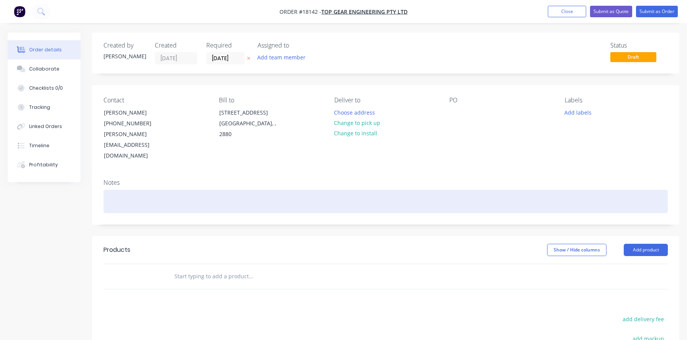
click at [110, 190] on div at bounding box center [386, 201] width 564 height 23
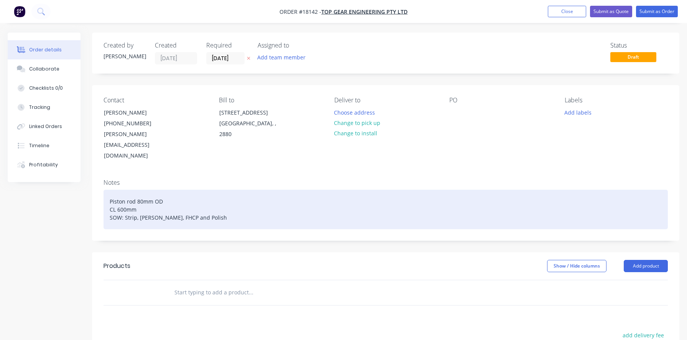
click at [138, 197] on div "Piston rod 80mm OD CL 600mm SOW: Strip, [PERSON_NAME], FHCP and Polish" at bounding box center [386, 209] width 564 height 39
click at [221, 196] on div "Piston rod 80mm OD CL 600mm SOW: Strip, centre, [PERSON_NAME], FHCP and Polish" at bounding box center [386, 209] width 564 height 39
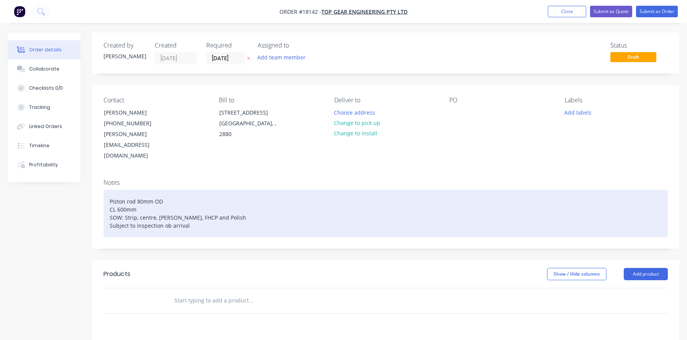
click at [168, 205] on div "Piston rod 80mm OD CL 600mm SOW: Strip, centre, [PERSON_NAME], FHCP and Polish …" at bounding box center [386, 214] width 564 height 48
click at [320, 204] on div "Piston rod 80mm OD CL 600mm SOW: Strip, centre, [PERSON_NAME], FHCP and Polish …" at bounding box center [386, 214] width 564 height 48
click at [176, 196] on div "Piston rod 80mm OD CL 600mm SOW: Strip, centre, [PERSON_NAME], FHCP and Polish …" at bounding box center [386, 214] width 564 height 48
click at [183, 195] on div "Piston rod 80mm OD CL 600mm SOW: Strip, centre, [PERSON_NAME], HCP and Polish S…" at bounding box center [386, 214] width 564 height 48
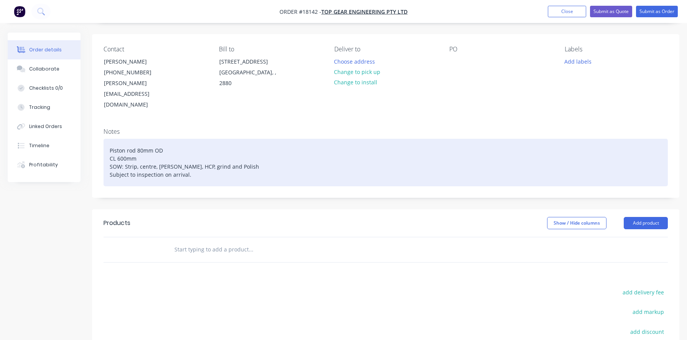
scroll to position [72, 0]
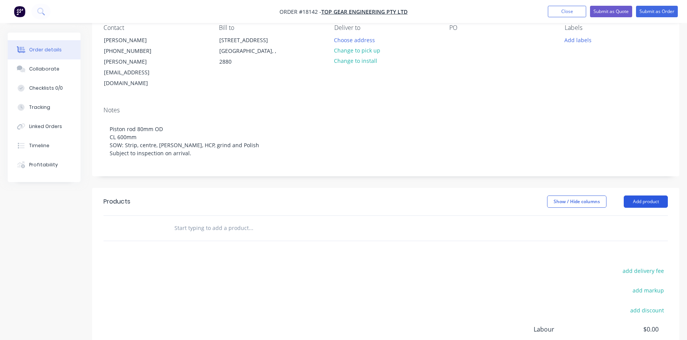
click at [637, 196] on button "Add product" at bounding box center [646, 202] width 44 height 12
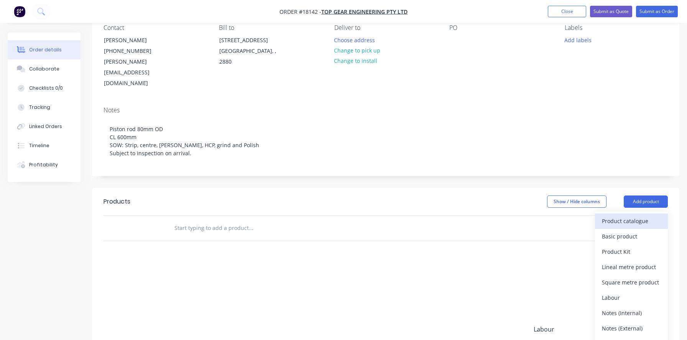
click at [610, 215] on div "Product catalogue" at bounding box center [631, 220] width 59 height 11
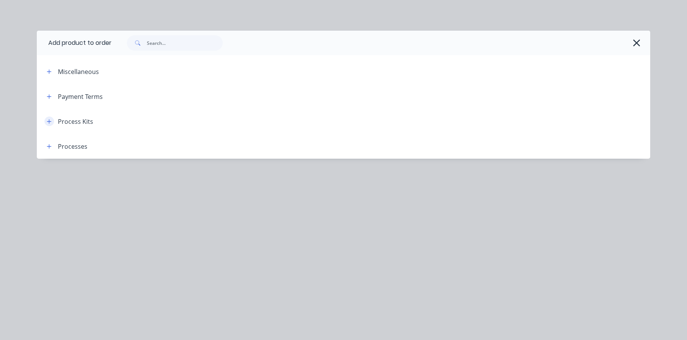
click at [54, 122] on button "button" at bounding box center [49, 122] width 10 height 10
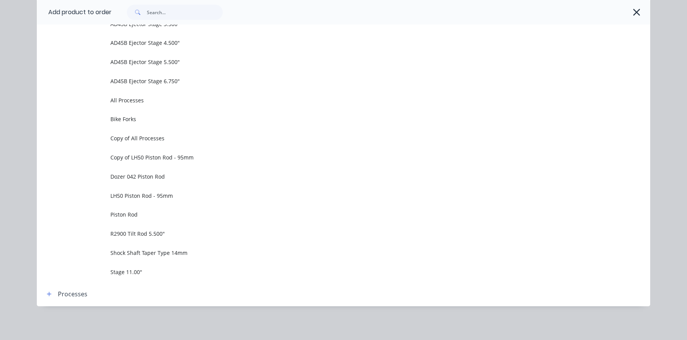
scroll to position [539, 0]
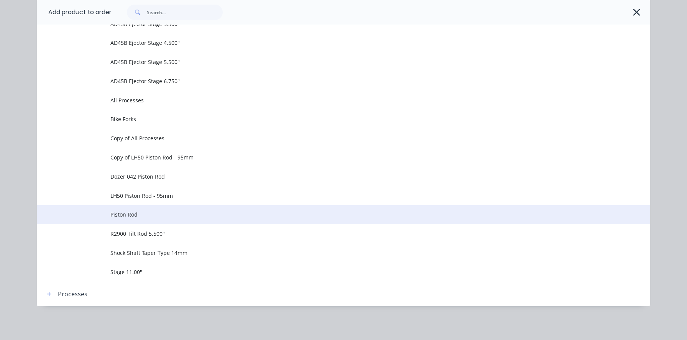
click at [120, 211] on span "Piston Rod" at bounding box center [326, 214] width 432 height 8
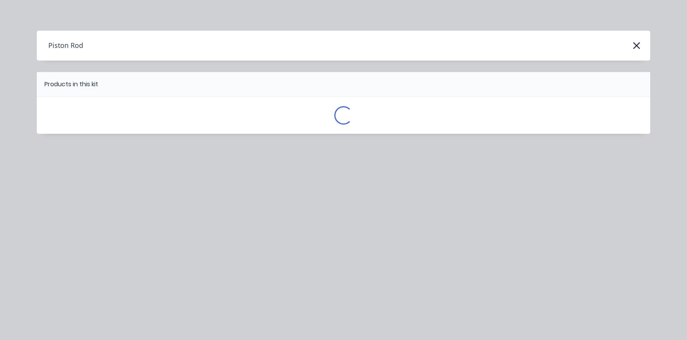
scroll to position [0, 0]
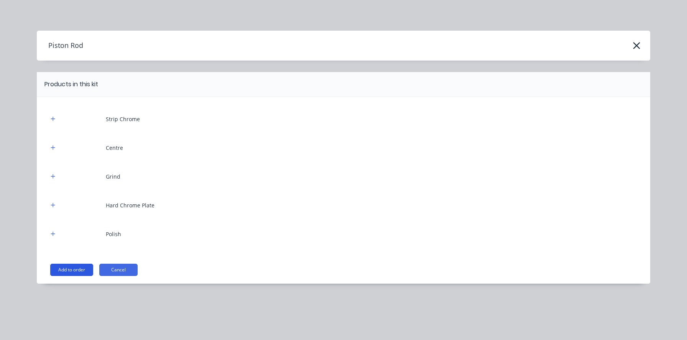
click at [69, 269] on button "Add to order" at bounding box center [71, 270] width 43 height 12
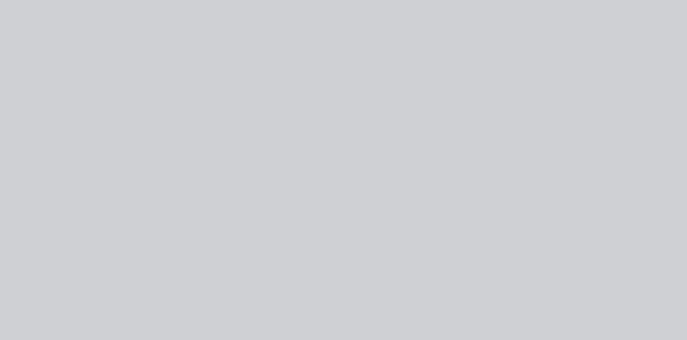
type input "$0.0001"
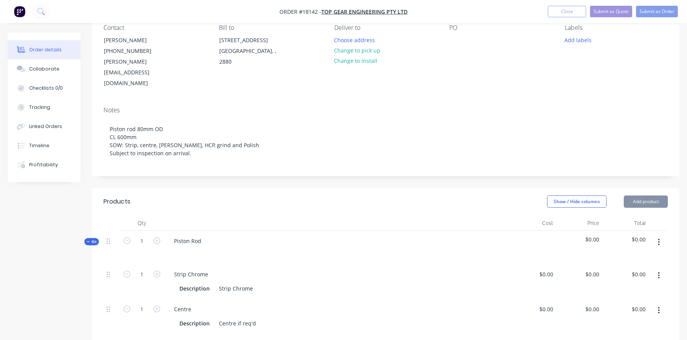
type input "$0.0001"
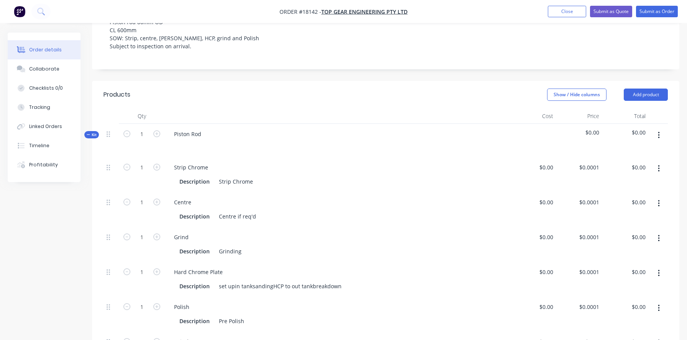
scroll to position [169, 0]
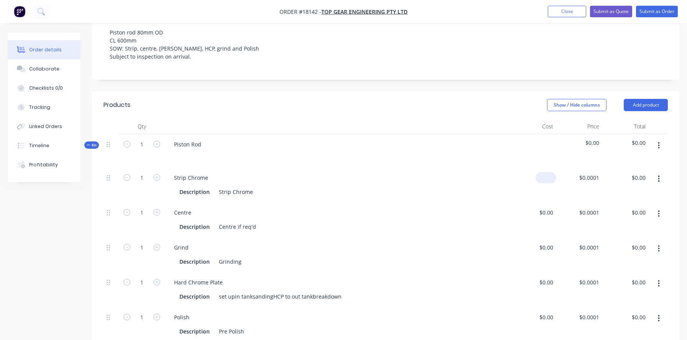
click at [546, 172] on div "$0.00" at bounding box center [546, 177] width 21 height 11
type input "1"
type input "$0.00"
click at [535, 170] on div "$0.00 0" at bounding box center [533, 185] width 46 height 35
click at [587, 168] on div "0 0" at bounding box center [579, 185] width 46 height 35
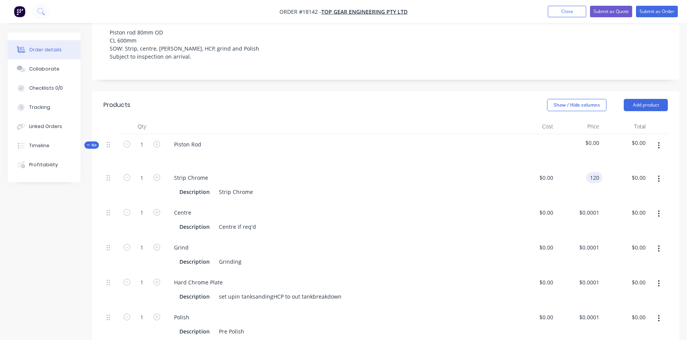
type input "$120.00"
click at [467, 207] on div "Centre" at bounding box center [337, 212] width 339 height 11
click at [546, 207] on div at bounding box center [550, 212] width 12 height 11
type input "$70.00"
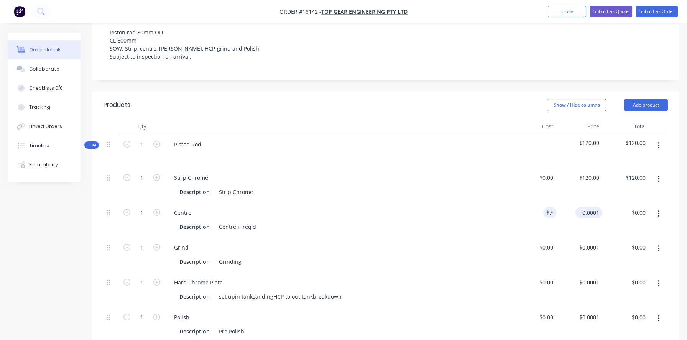
type input "70"
type input "$70.00"
click at [586, 202] on div "70 $0.0001" at bounding box center [579, 219] width 46 height 35
type input "7"
type input "$100.00"
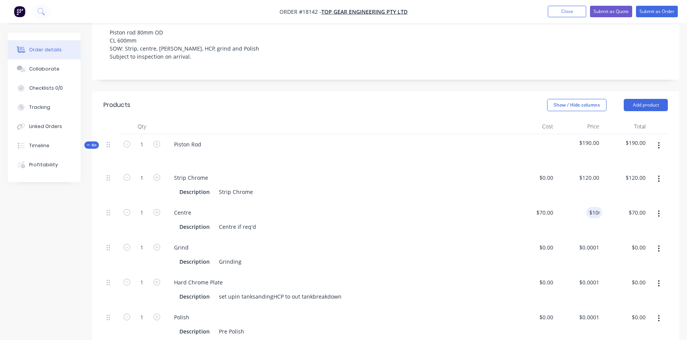
type input "$100.00"
click at [465, 242] on div "Grind" at bounding box center [337, 247] width 339 height 11
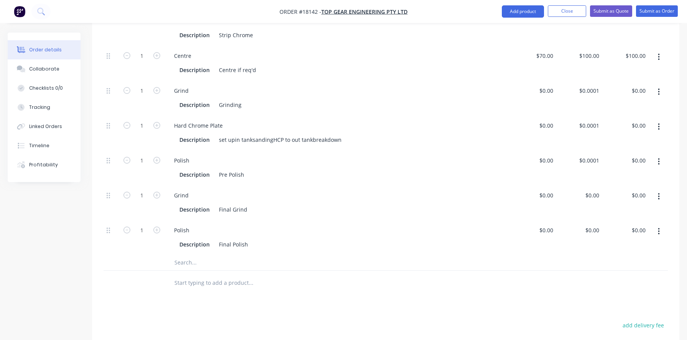
scroll to position [455, 0]
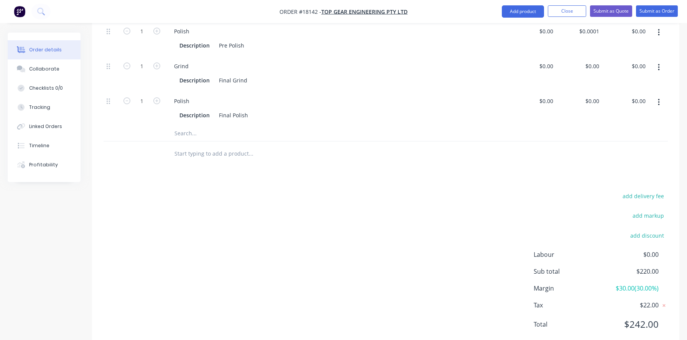
click at [185, 146] on input "text" at bounding box center [250, 153] width 153 height 15
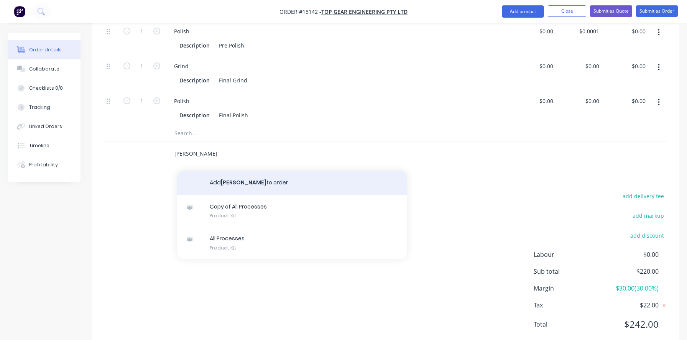
type input "[PERSON_NAME]"
click at [235, 171] on button "Add [PERSON_NAME] to order" at bounding box center [292, 183] width 230 height 25
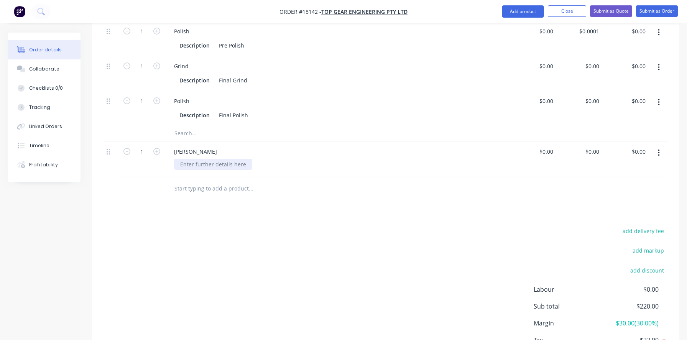
click at [192, 159] on div at bounding box center [213, 164] width 78 height 11
click at [212, 236] on div "add delivery fee add markup add discount Labour $0.00 Sub total $220.00 Margin …" at bounding box center [386, 300] width 564 height 148
click at [175, 146] on div "[PERSON_NAME]" at bounding box center [195, 151] width 55 height 11
click at [233, 227] on div "add delivery fee add markup add discount Labour $0.00 Sub total $220.00 Margin …" at bounding box center [386, 300] width 564 height 148
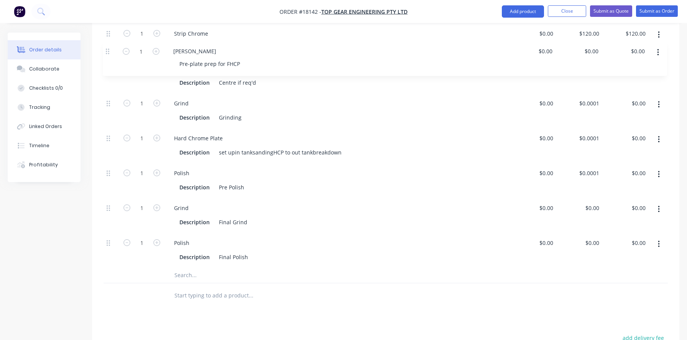
scroll to position [327, 0]
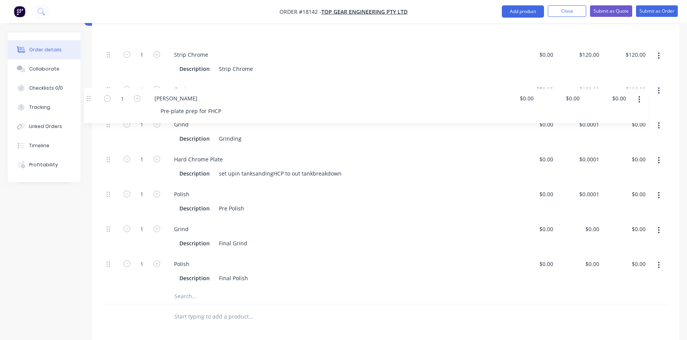
drag, startPoint x: 113, startPoint y: 132, endPoint x: 93, endPoint y: 99, distance: 38.5
click at [93, 99] on div "Qty Cost Price Total Kit 1 Piston Rod $220.00 $220.00 1 Strip Chrome Descriptio…" at bounding box center [385, 145] width 587 height 368
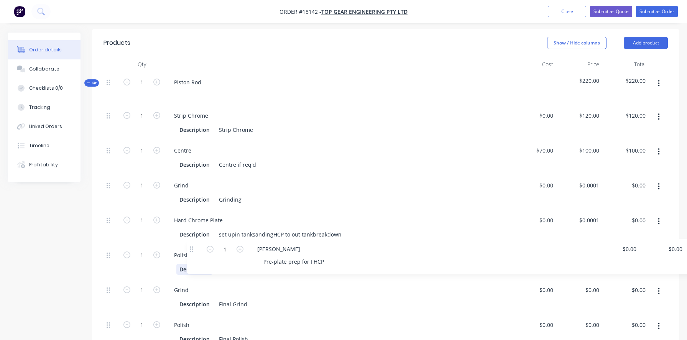
scroll to position [237, 0]
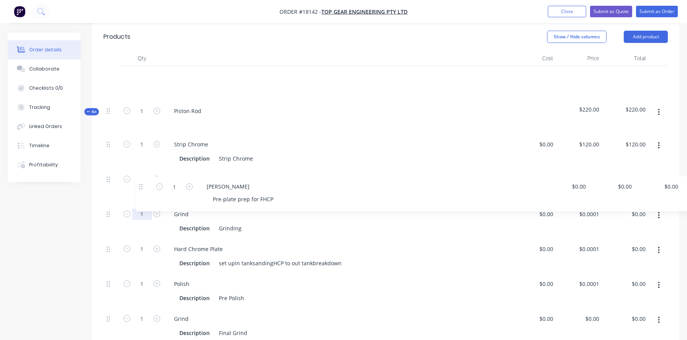
drag, startPoint x: 110, startPoint y: 66, endPoint x: 142, endPoint y: 192, distance: 130.3
click at [142, 192] on div "1 [PERSON_NAME] Pre-plate prep for FHCP $0.00 $0.00 $0.00 $0.00 $0.00 $0.00 Kit…" at bounding box center [386, 230] width 564 height 328
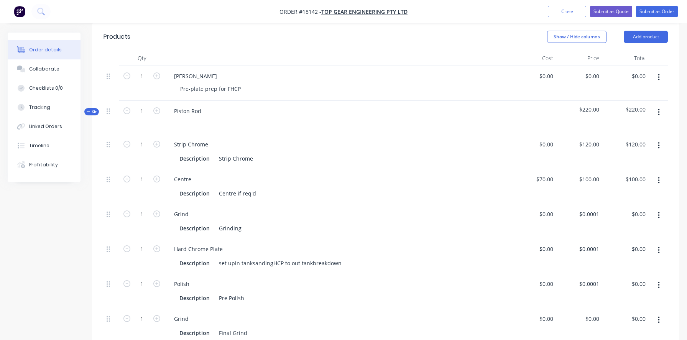
click at [658, 73] on icon "button" at bounding box center [659, 77] width 2 height 8
click at [625, 138] on div "Delete" at bounding box center [631, 143] width 59 height 11
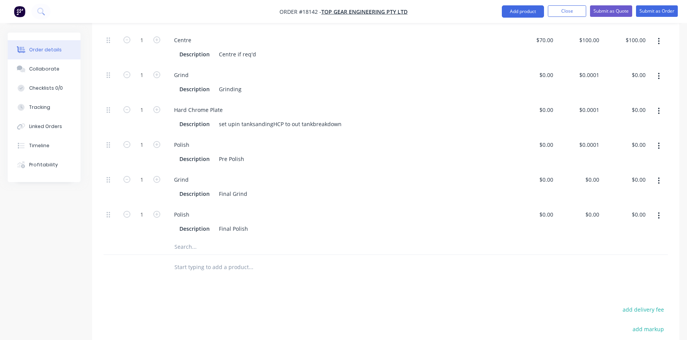
scroll to position [407, 0]
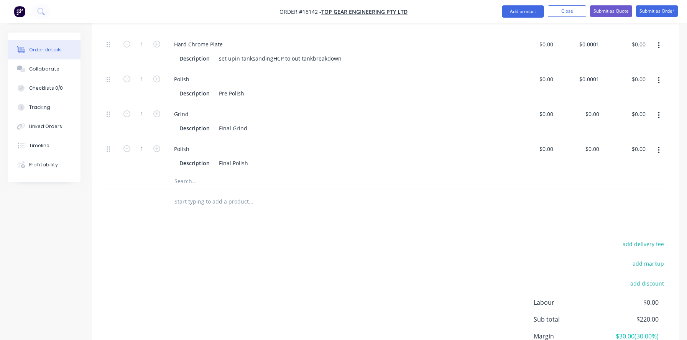
click at [182, 174] on input "text" at bounding box center [250, 181] width 153 height 15
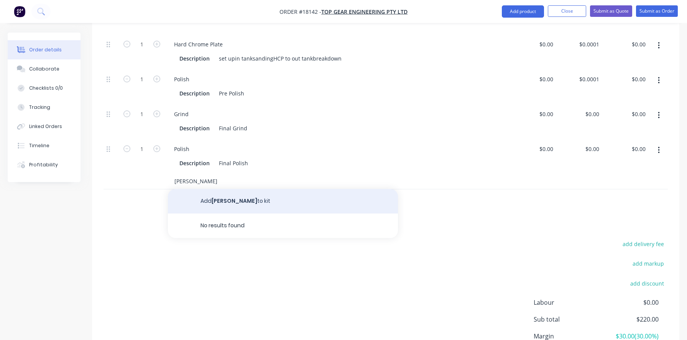
type input "[PERSON_NAME]"
click at [211, 189] on button "Add [PERSON_NAME] to kit" at bounding box center [283, 201] width 230 height 25
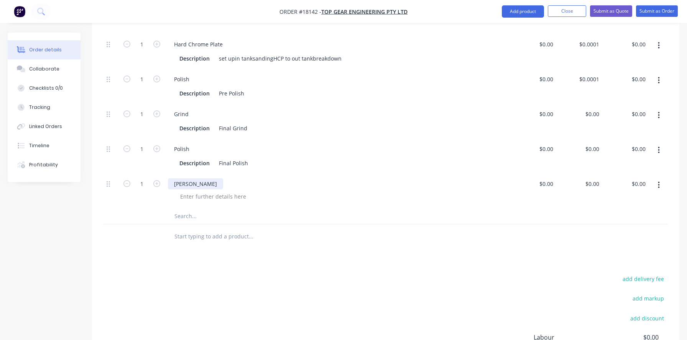
click at [174, 178] on div "[PERSON_NAME]" at bounding box center [195, 183] width 55 height 11
click at [185, 191] on div at bounding box center [213, 196] width 78 height 11
click at [227, 238] on div "Products Show / Hide columns Add product Qty Cost Price Total Kit 1 Piston Rod …" at bounding box center [385, 143] width 587 height 580
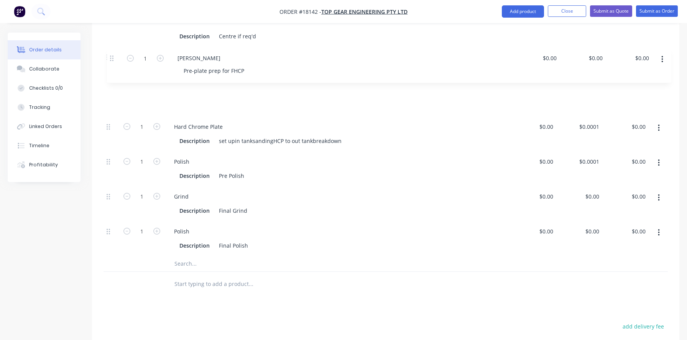
scroll to position [358, 0]
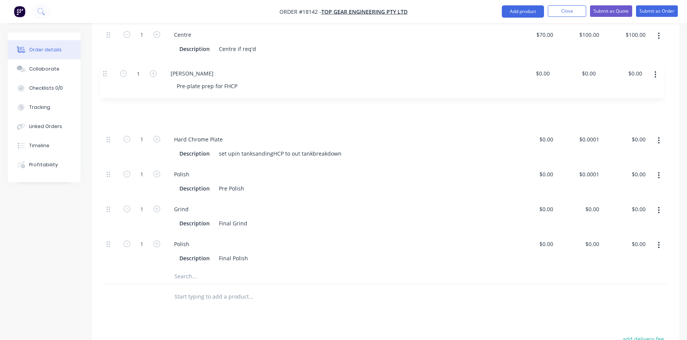
drag, startPoint x: 107, startPoint y: 164, endPoint x: 104, endPoint y: 72, distance: 92.1
click at [104, 72] on div "1 Strip Chrome Description Strip Chrome $0.00 $0.00 $120.00 $120.00 $120.00 $12…" at bounding box center [386, 129] width 564 height 279
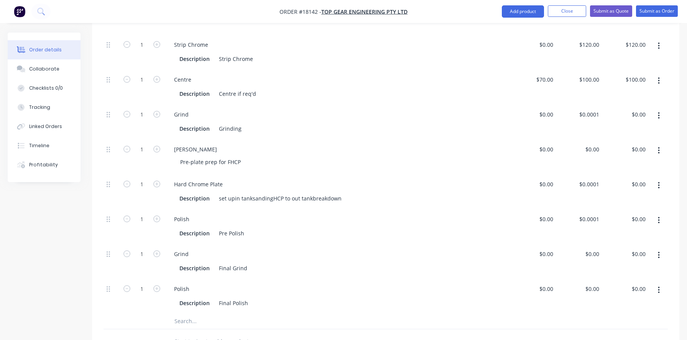
scroll to position [296, 0]
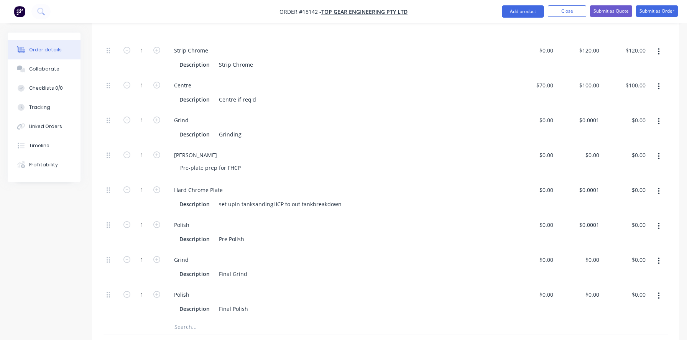
click at [657, 115] on button "button" at bounding box center [659, 122] width 18 height 14
click at [614, 167] on div "Delete" at bounding box center [631, 172] width 59 height 11
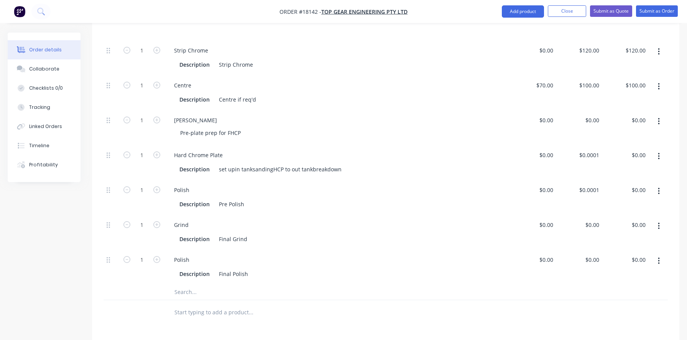
click at [662, 184] on button "button" at bounding box center [659, 191] width 18 height 14
click at [614, 237] on div "Delete" at bounding box center [631, 242] width 59 height 11
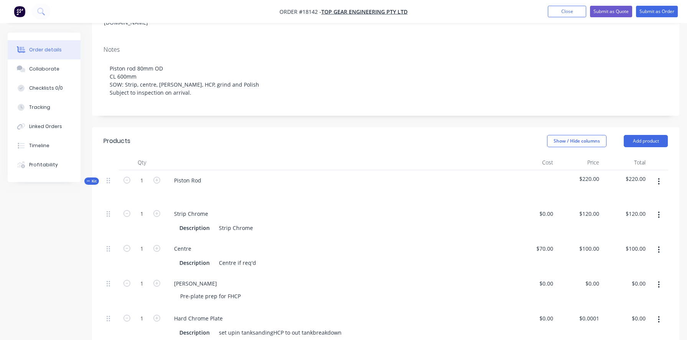
scroll to position [111, 0]
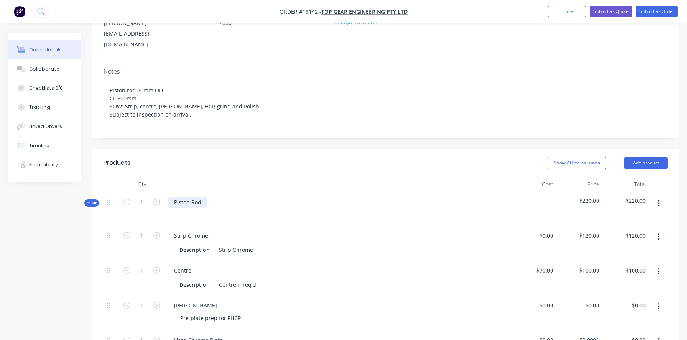
click at [204, 197] on div "Piston Rod" at bounding box center [187, 202] width 39 height 11
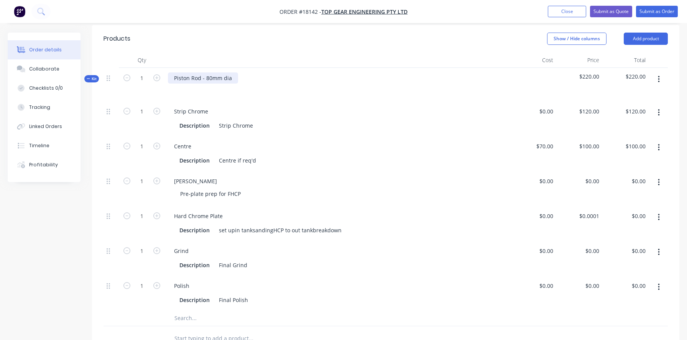
scroll to position [261, 0]
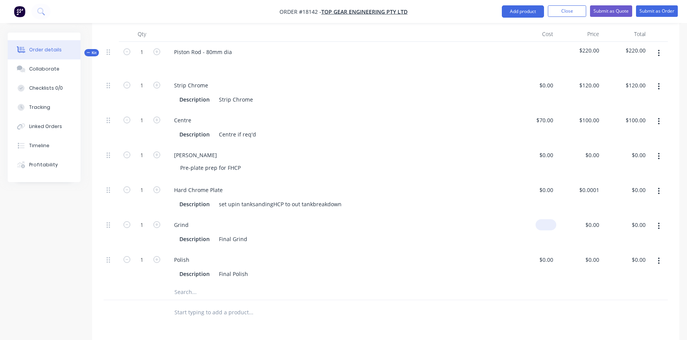
click at [547, 219] on input at bounding box center [548, 224] width 18 height 11
type input "$94.00"
click at [596, 215] on div "$94.00 $0.00" at bounding box center [579, 232] width 46 height 35
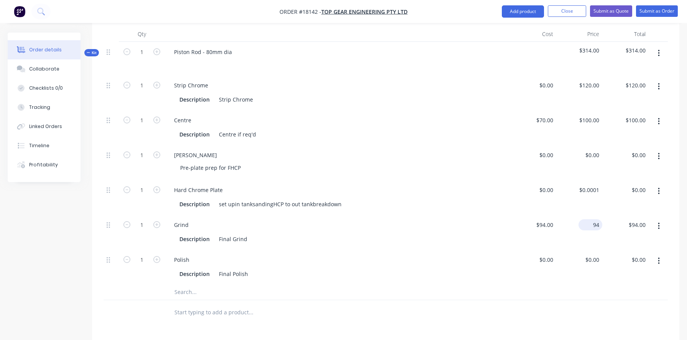
click at [593, 219] on input "94" at bounding box center [592, 224] width 21 height 11
type input "$0.001"
type input "$0.00"
click at [480, 260] on div "Polish Description Final Polish" at bounding box center [337, 267] width 345 height 35
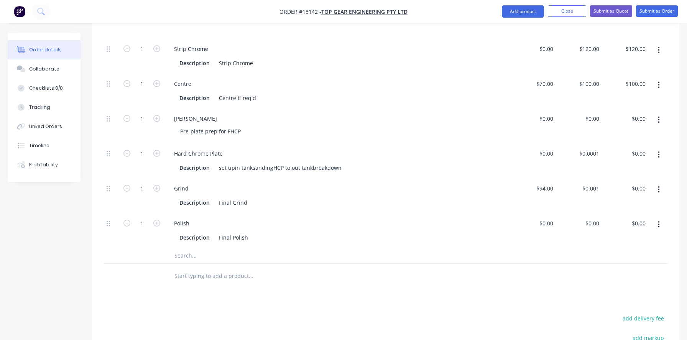
scroll to position [303, 0]
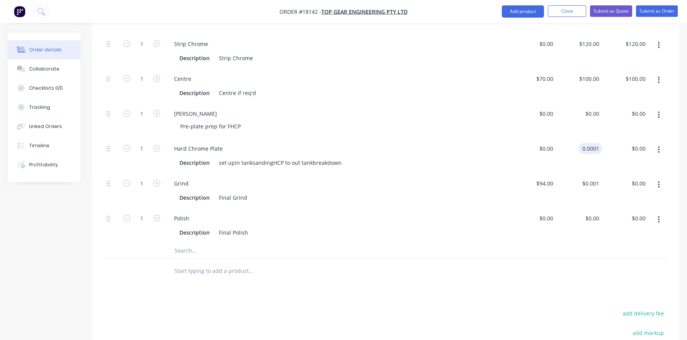
click at [589, 143] on input "0.0001" at bounding box center [592, 148] width 21 height 11
type input "$610.00"
click at [398, 263] on div at bounding box center [283, 270] width 230 height 15
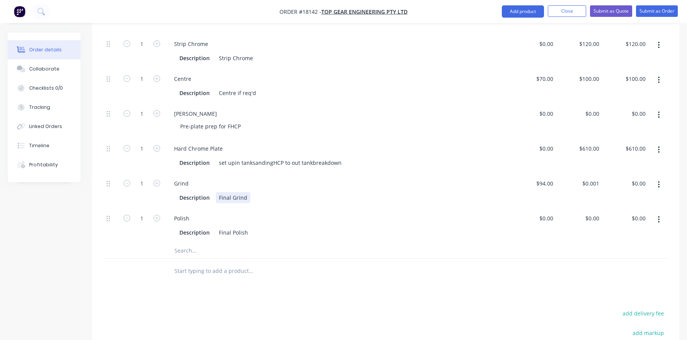
click at [244, 192] on div "Final Grind" at bounding box center [233, 197] width 35 height 11
click at [347, 243] on div at bounding box center [283, 250] width 230 height 15
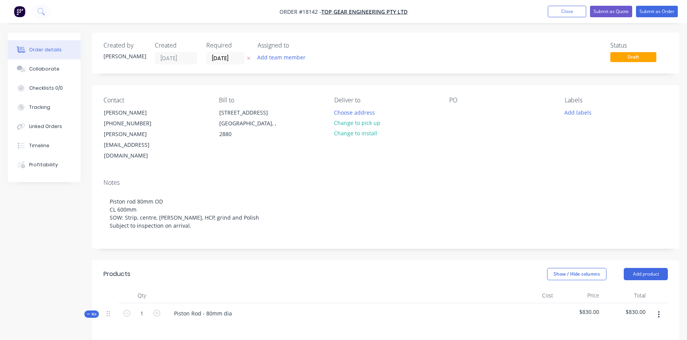
scroll to position [0, 0]
click at [618, 11] on button "Submit as Quote" at bounding box center [611, 12] width 42 height 12
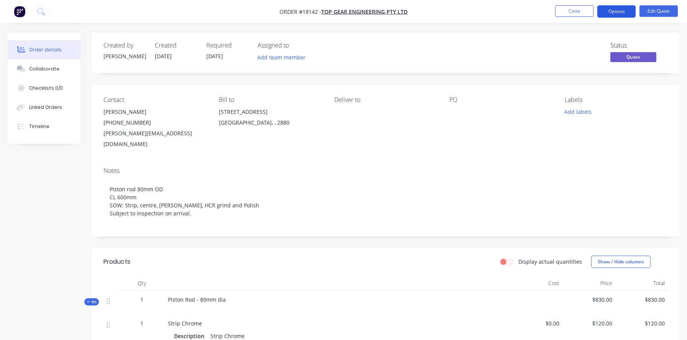
click at [619, 6] on button "Options" at bounding box center [616, 11] width 38 height 12
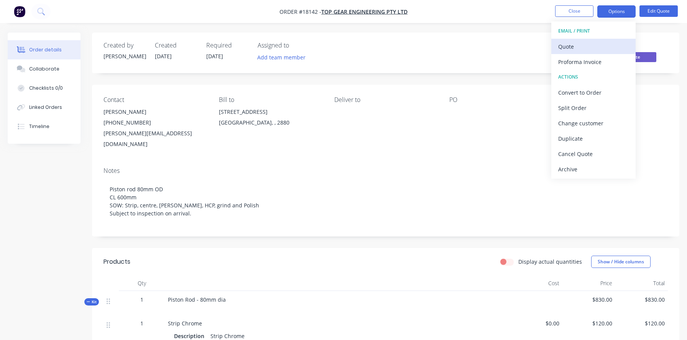
click at [587, 44] on div "Quote" at bounding box center [593, 46] width 71 height 11
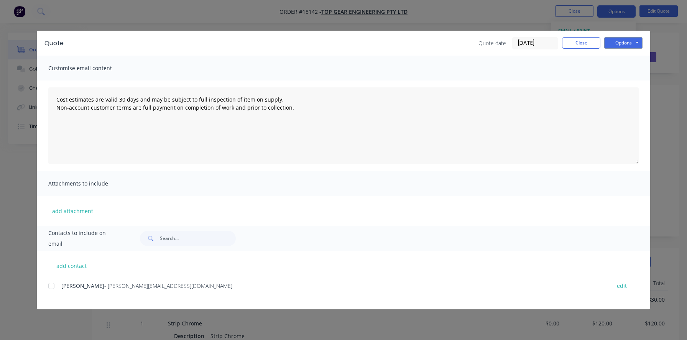
click at [51, 288] on div at bounding box center [51, 285] width 15 height 15
click at [50, 286] on div at bounding box center [51, 285] width 15 height 15
click at [617, 40] on button "Options" at bounding box center [623, 43] width 38 height 12
click at [618, 57] on button "Preview" at bounding box center [628, 56] width 49 height 13
click at [624, 41] on button "Options" at bounding box center [623, 43] width 38 height 12
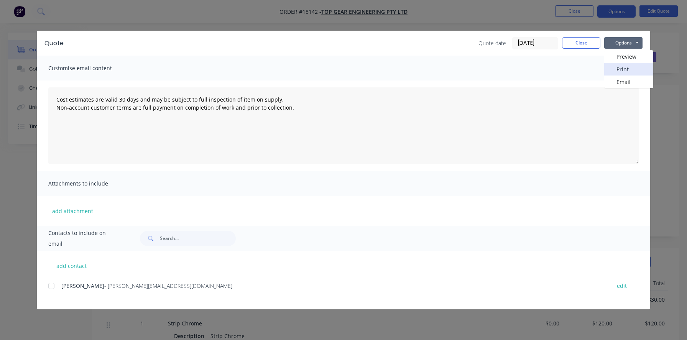
click at [620, 69] on button "Print" at bounding box center [628, 69] width 49 height 13
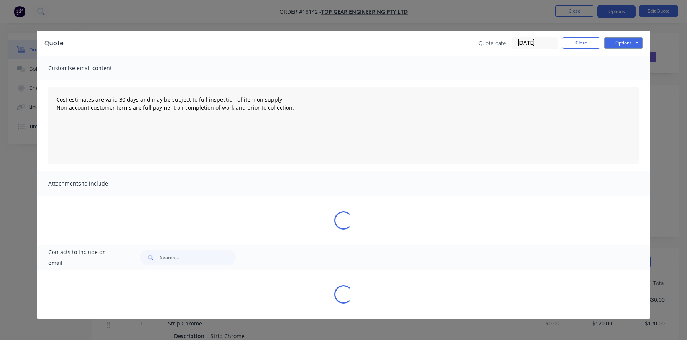
type textarea "Cost estimates are valid 30 days and may be subject to full inspection of item …"
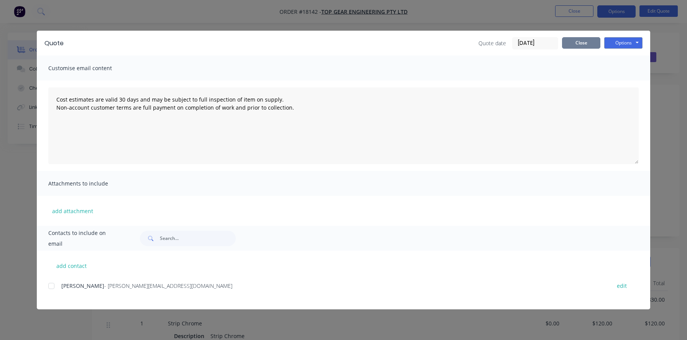
click at [581, 46] on button "Close" at bounding box center [581, 43] width 38 height 12
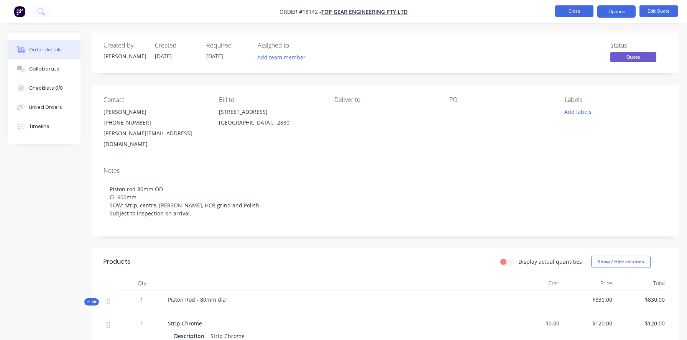
click at [570, 11] on button "Close" at bounding box center [574, 11] width 38 height 12
